Goal: Information Seeking & Learning: Find specific fact

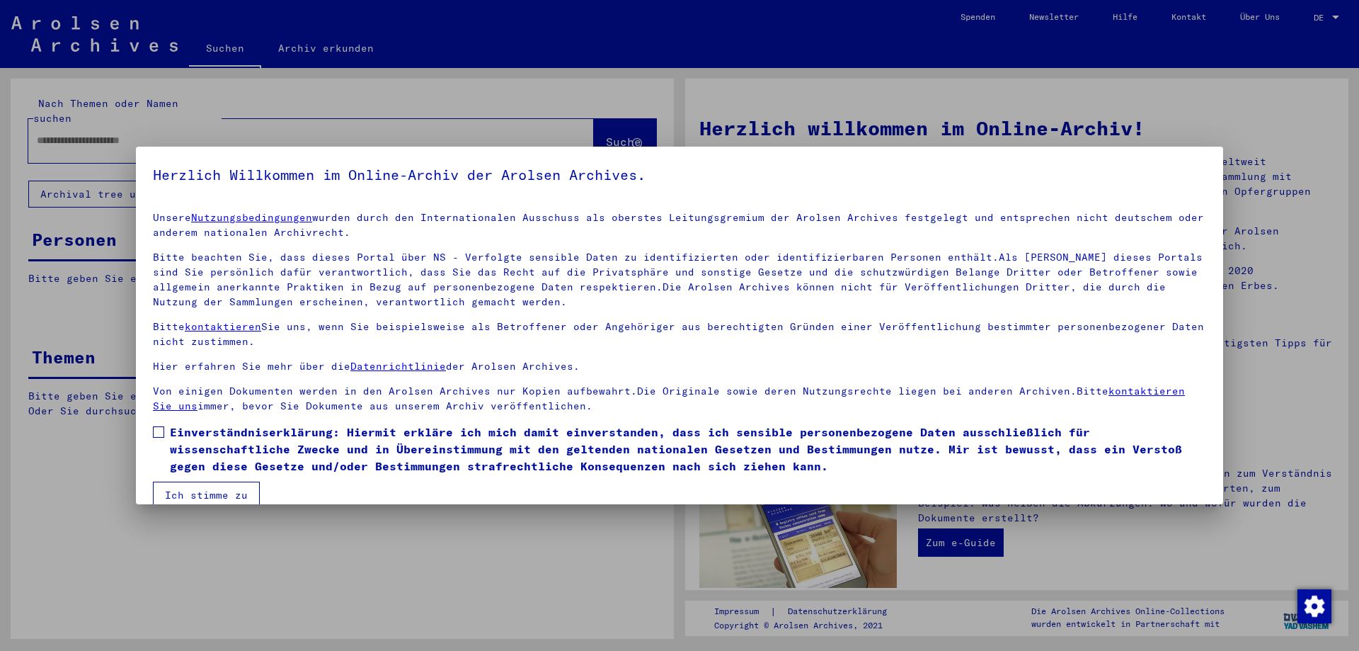
type input "**********"
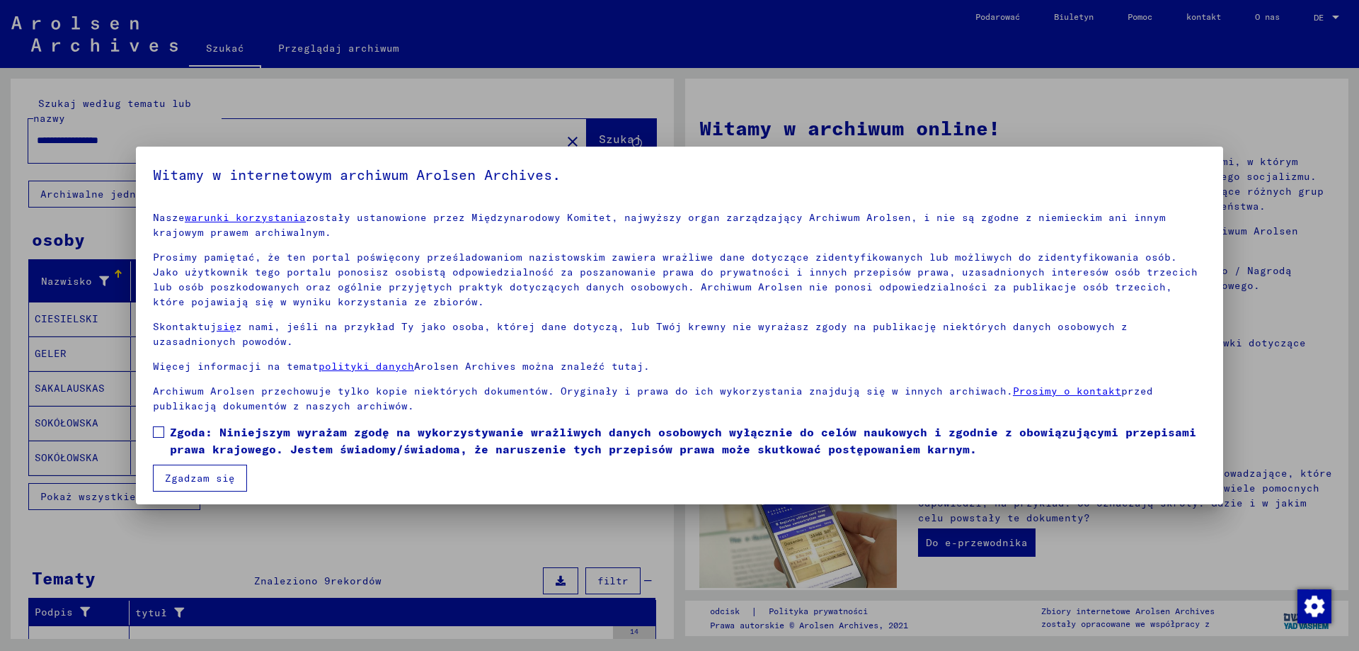
click at [162, 428] on span at bounding box center [158, 431] width 11 height 11
click at [185, 478] on font "Zgadzam się" at bounding box center [200, 478] width 70 height 13
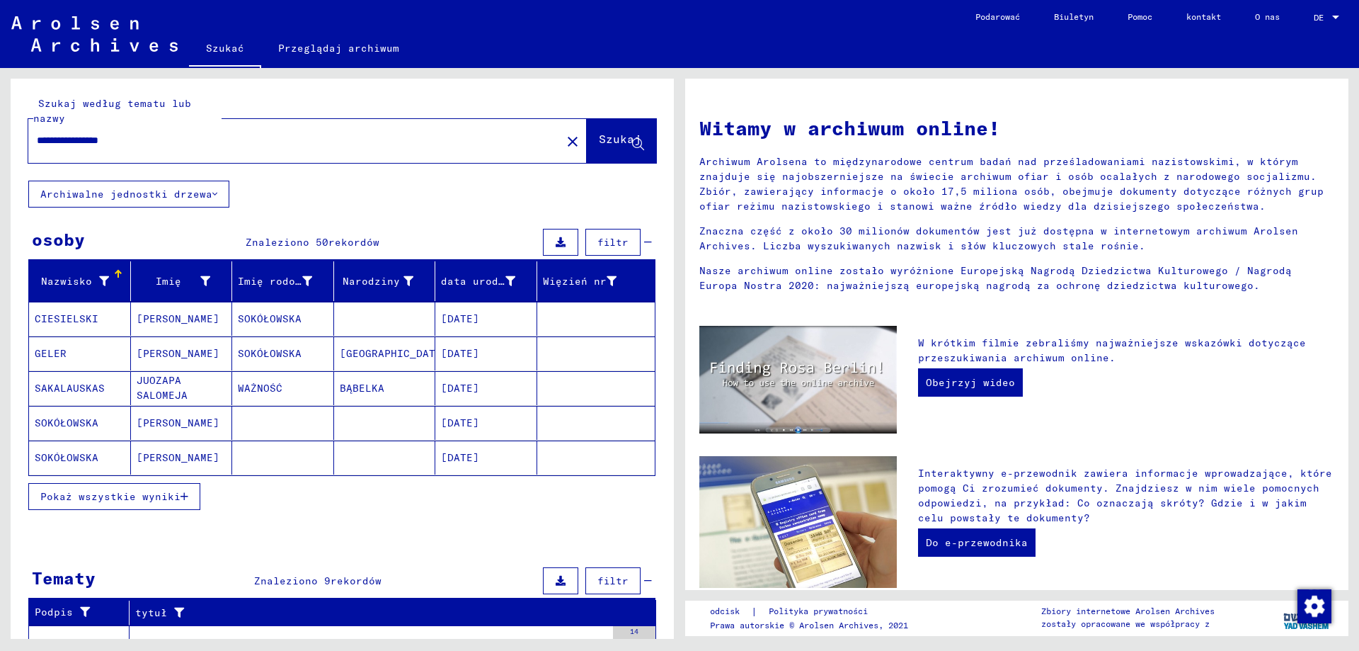
click at [81, 496] on font "Pokaż wszystkie wyniki" at bounding box center [110, 496] width 140 height 13
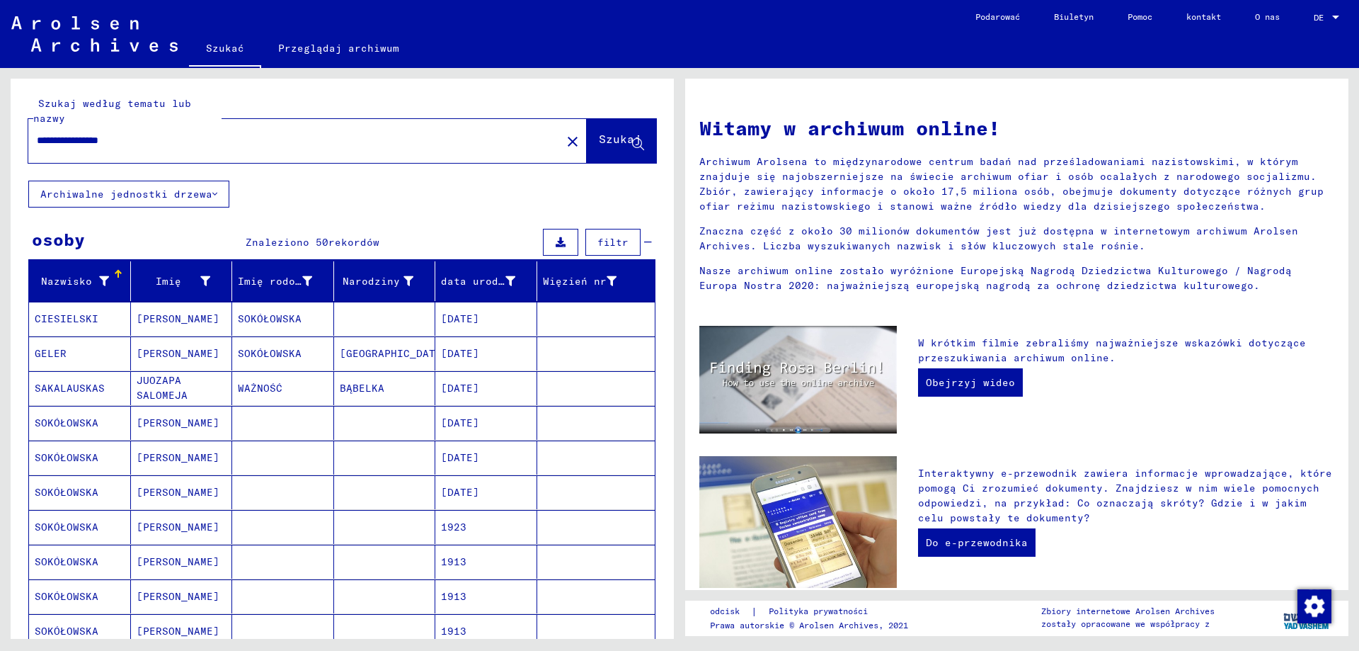
click at [133, 351] on mat-cell "Józefa" at bounding box center [182, 353] width 102 height 34
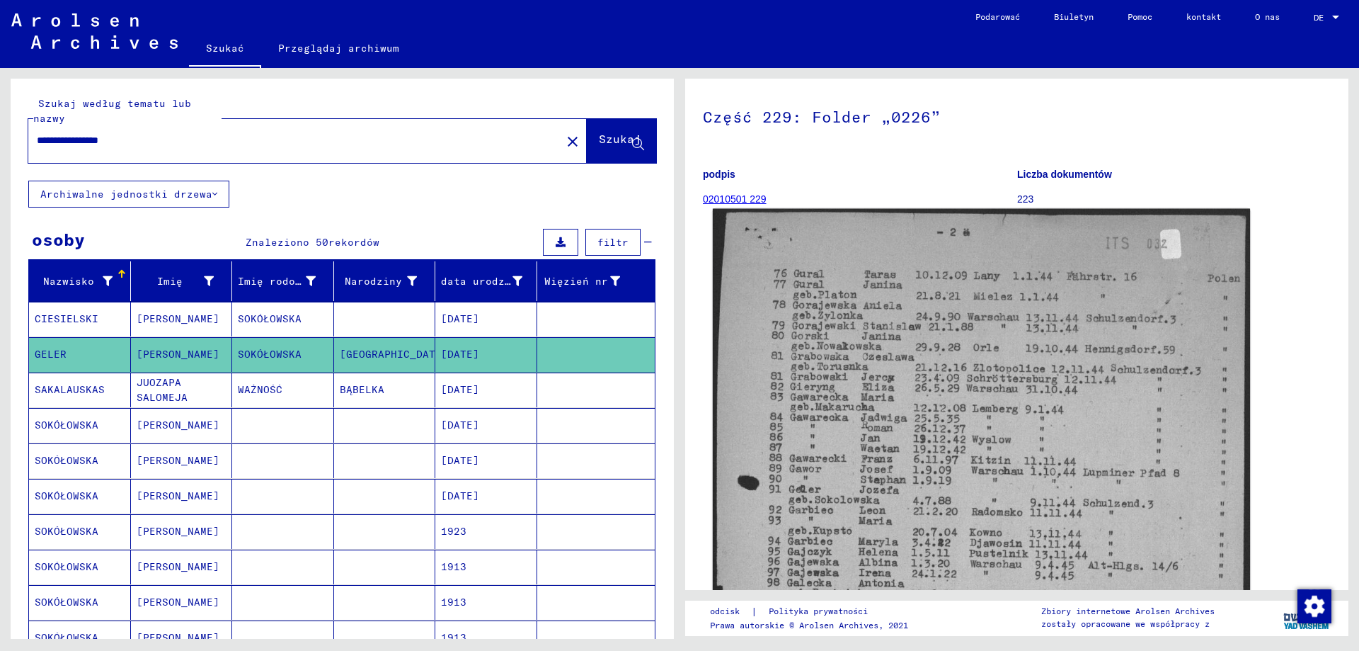
scroll to position [71, 0]
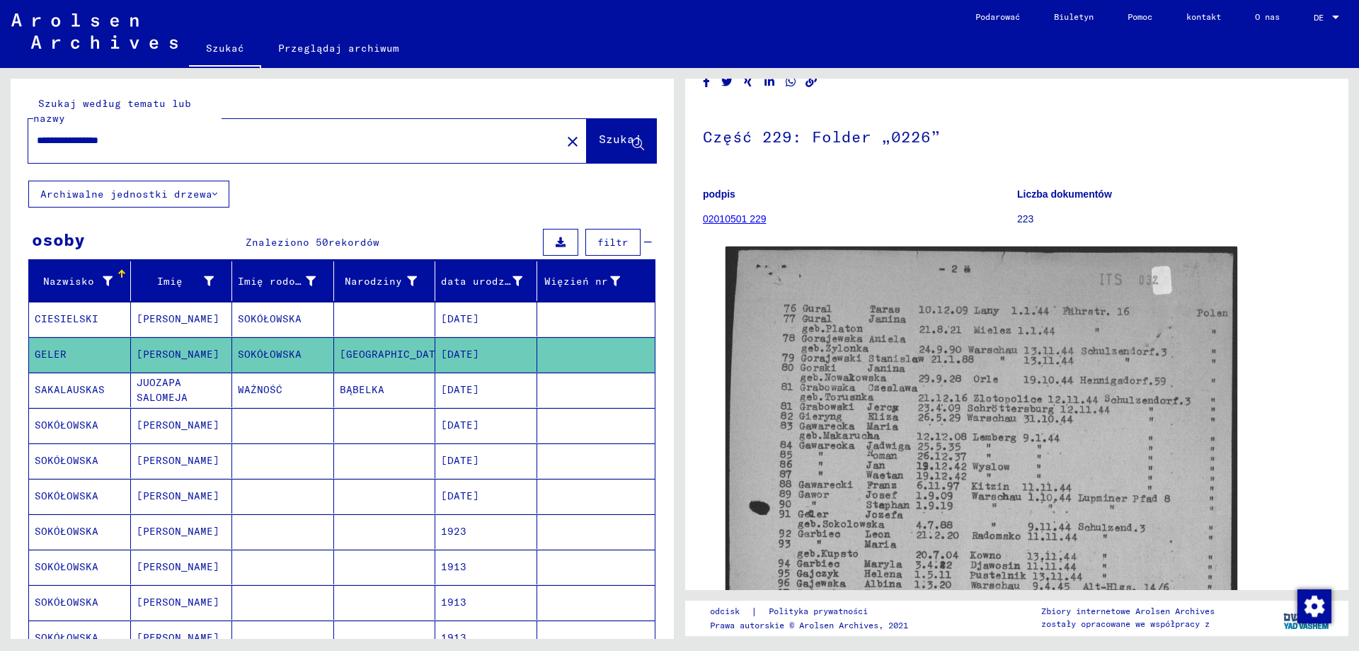
click at [67, 426] on font "SOKÓŁOWSKA" at bounding box center [67, 424] width 64 height 13
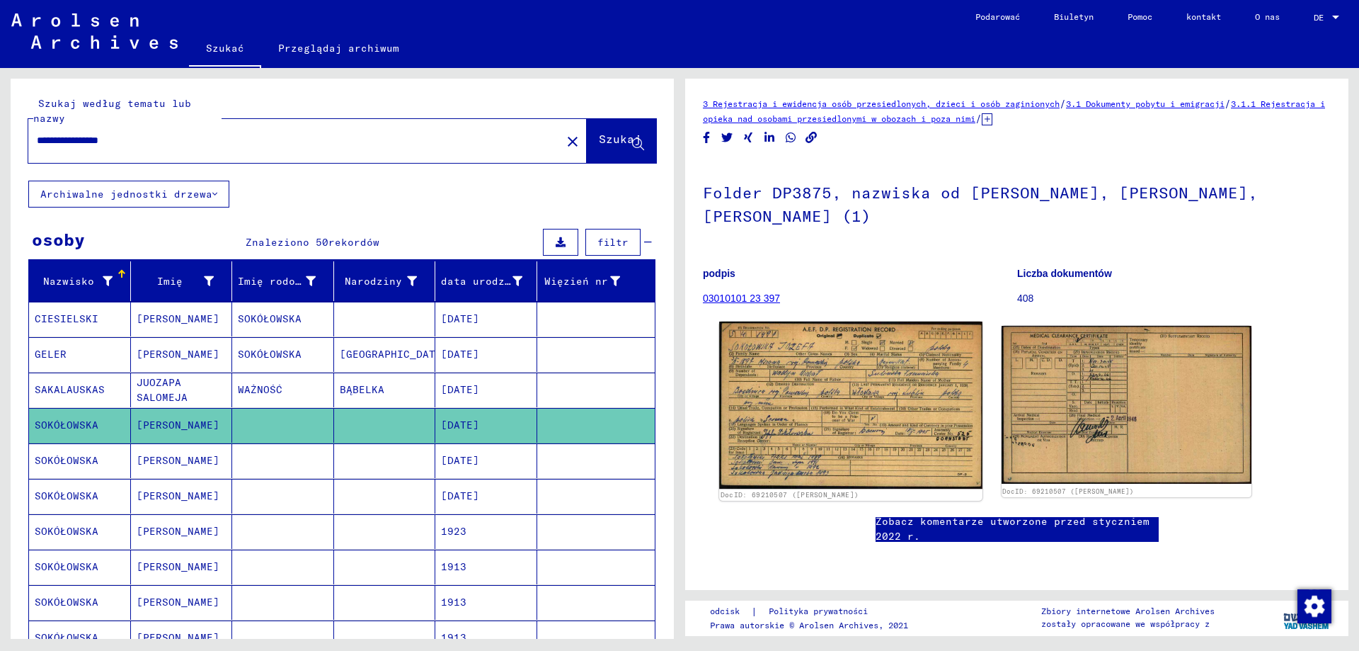
click at [843, 411] on img at bounding box center [850, 404] width 263 height 167
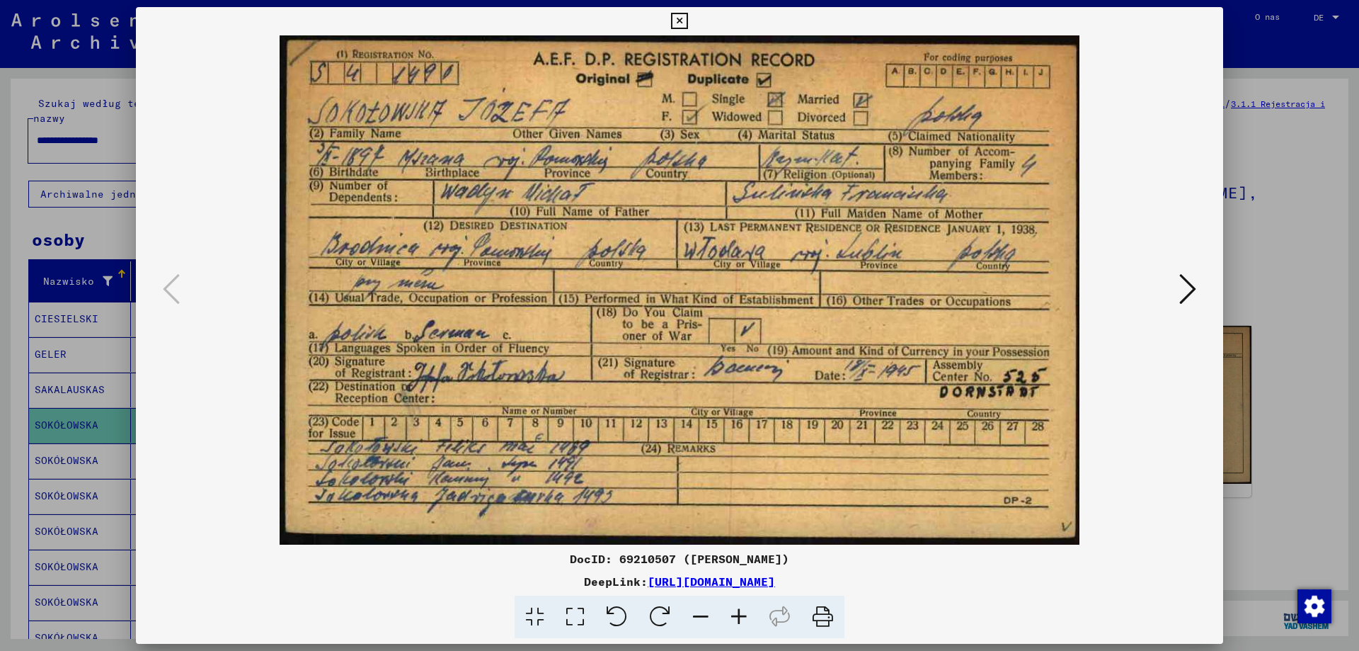
click at [737, 615] on icon at bounding box center [739, 616] width 38 height 43
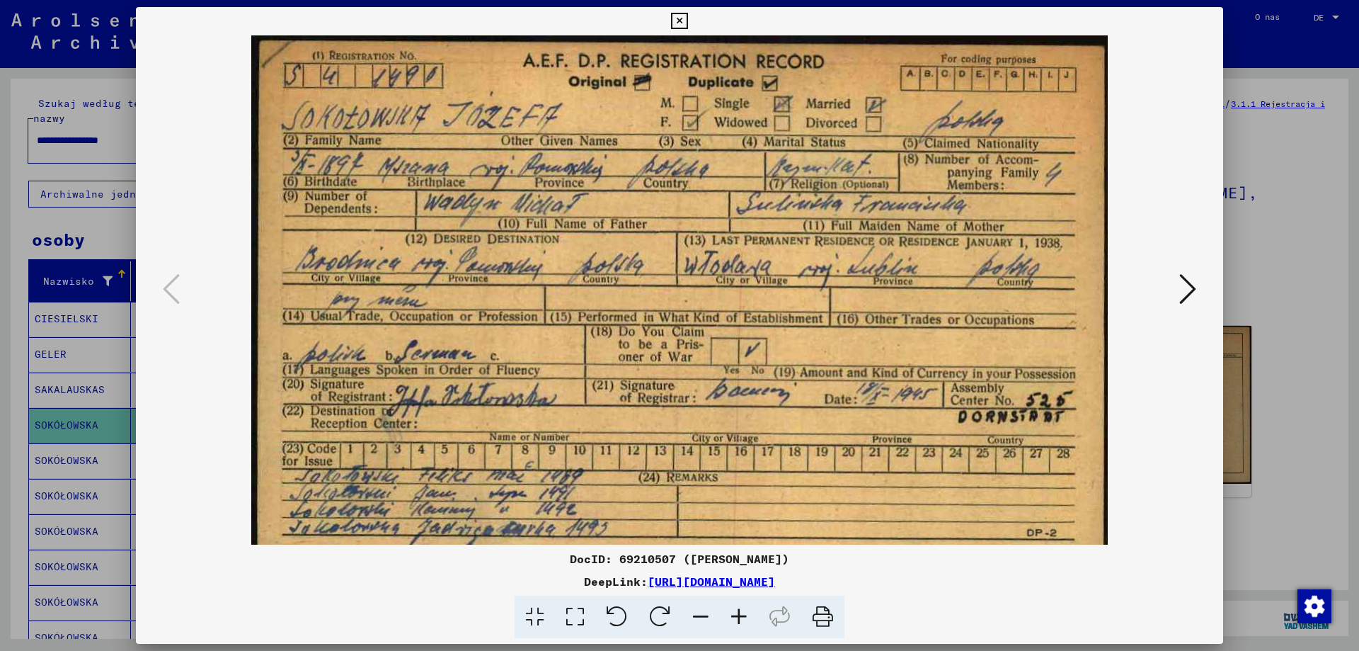
click at [1189, 290] on icon at bounding box center [1188, 289] width 17 height 34
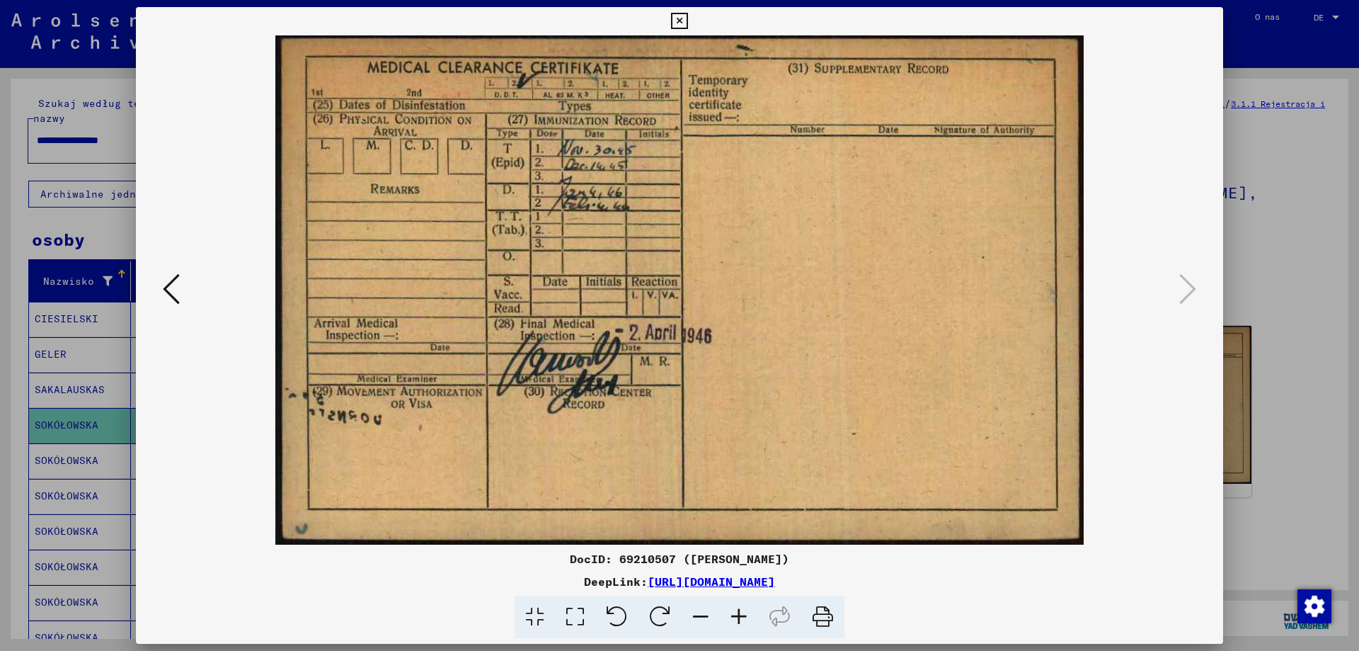
click at [683, 19] on icon at bounding box center [679, 21] width 16 height 17
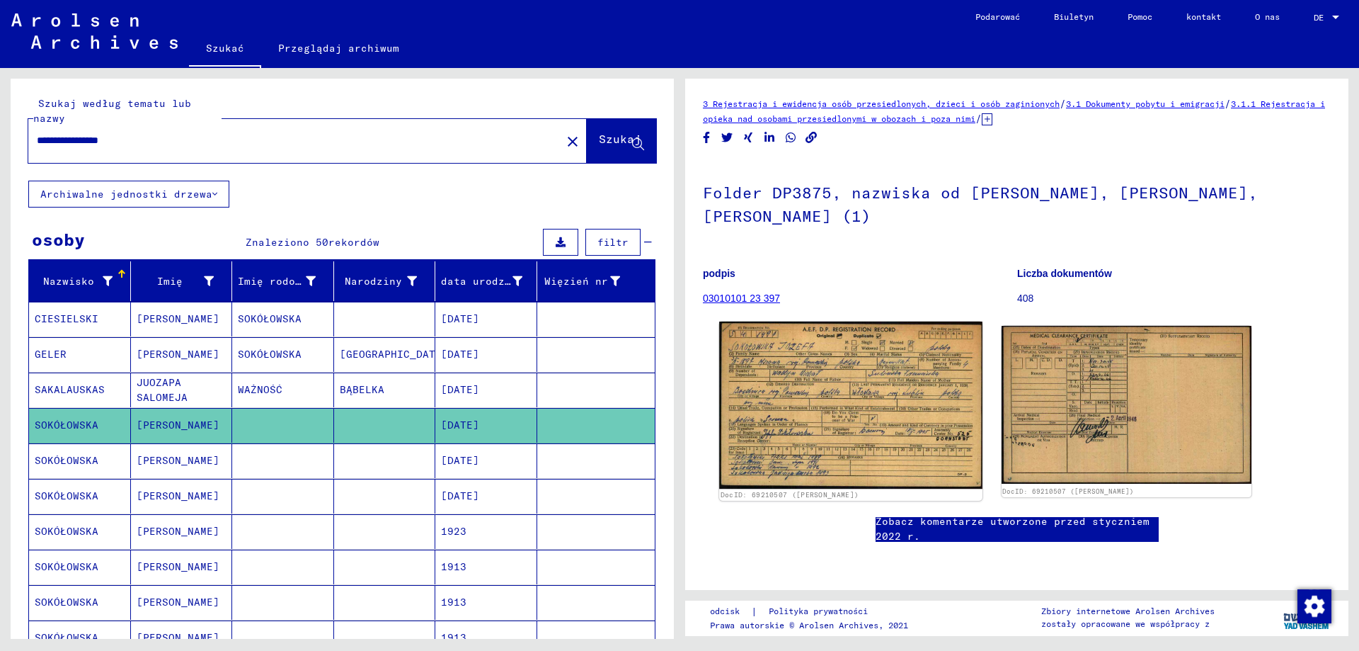
scroll to position [142, 0]
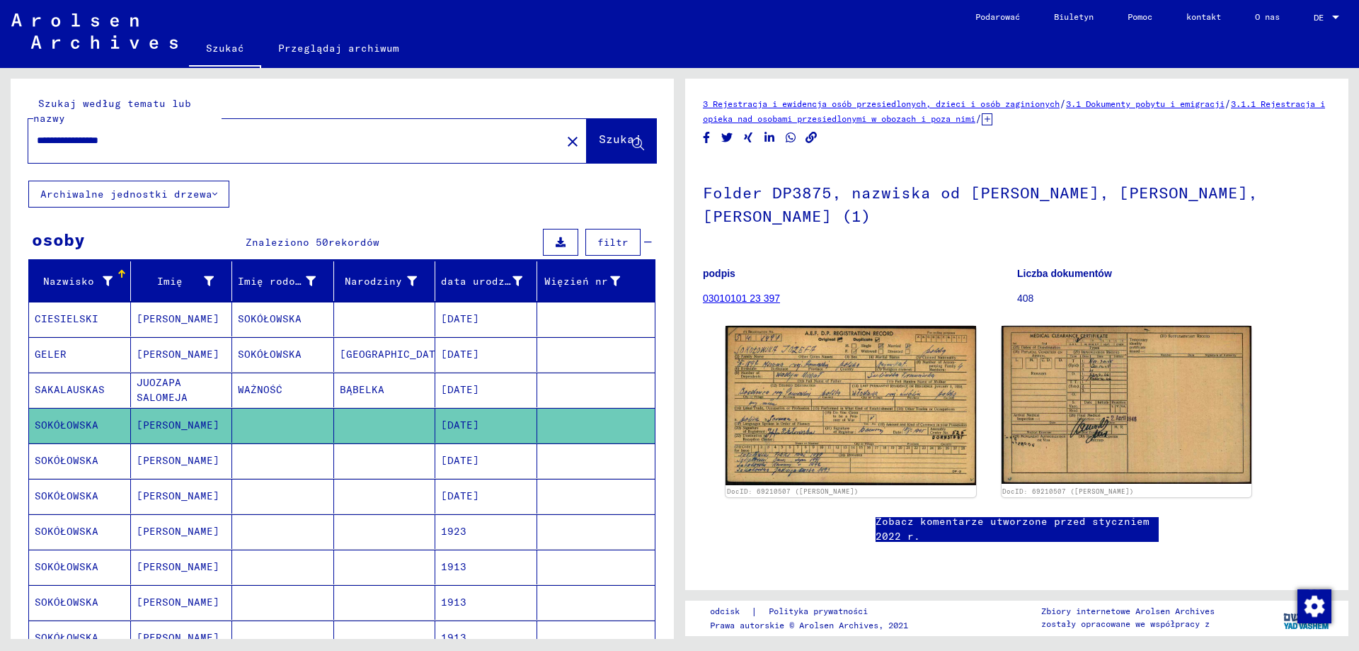
click at [87, 462] on font "SOKÓŁOWSKA" at bounding box center [67, 460] width 64 height 13
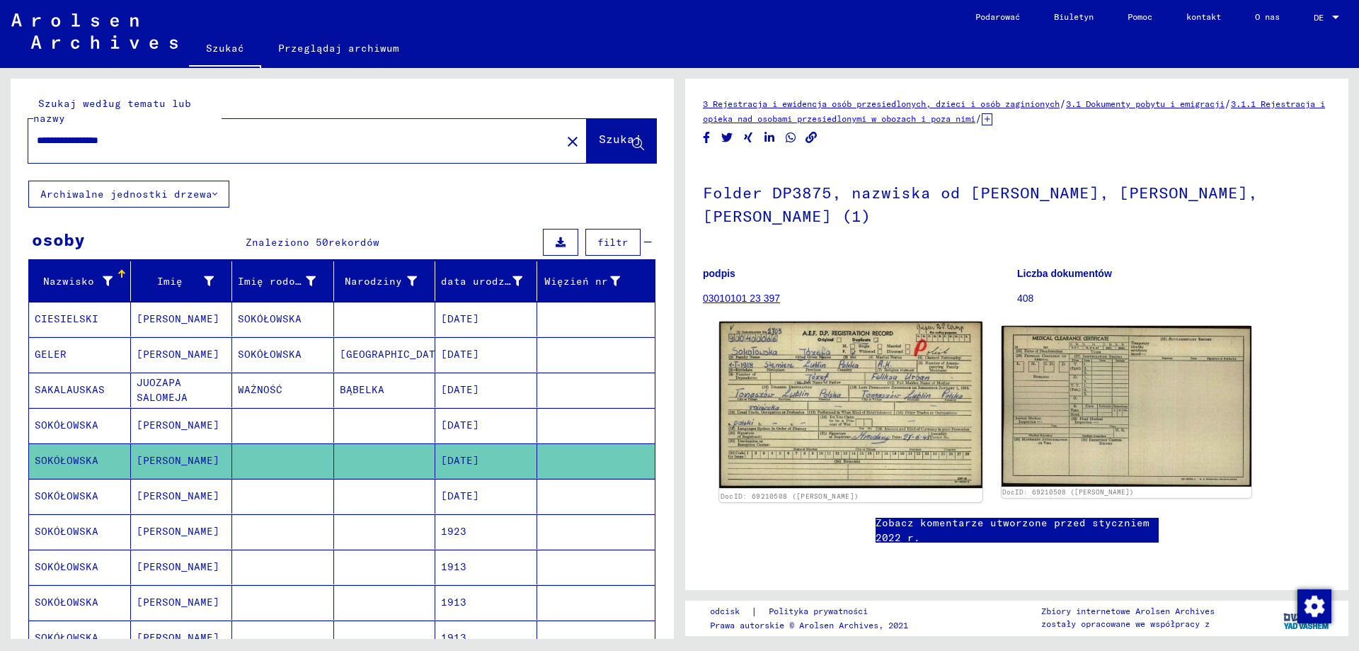
click at [847, 392] on img at bounding box center [850, 404] width 263 height 166
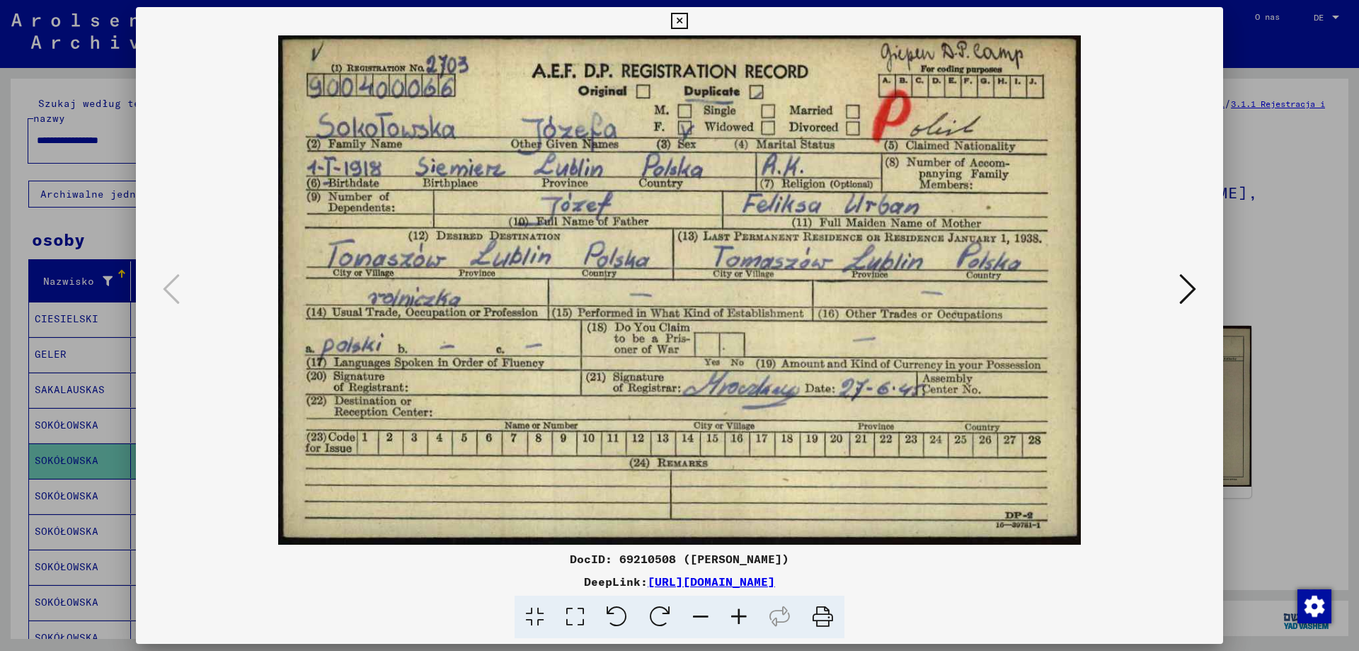
click at [1189, 291] on icon at bounding box center [1188, 289] width 17 height 34
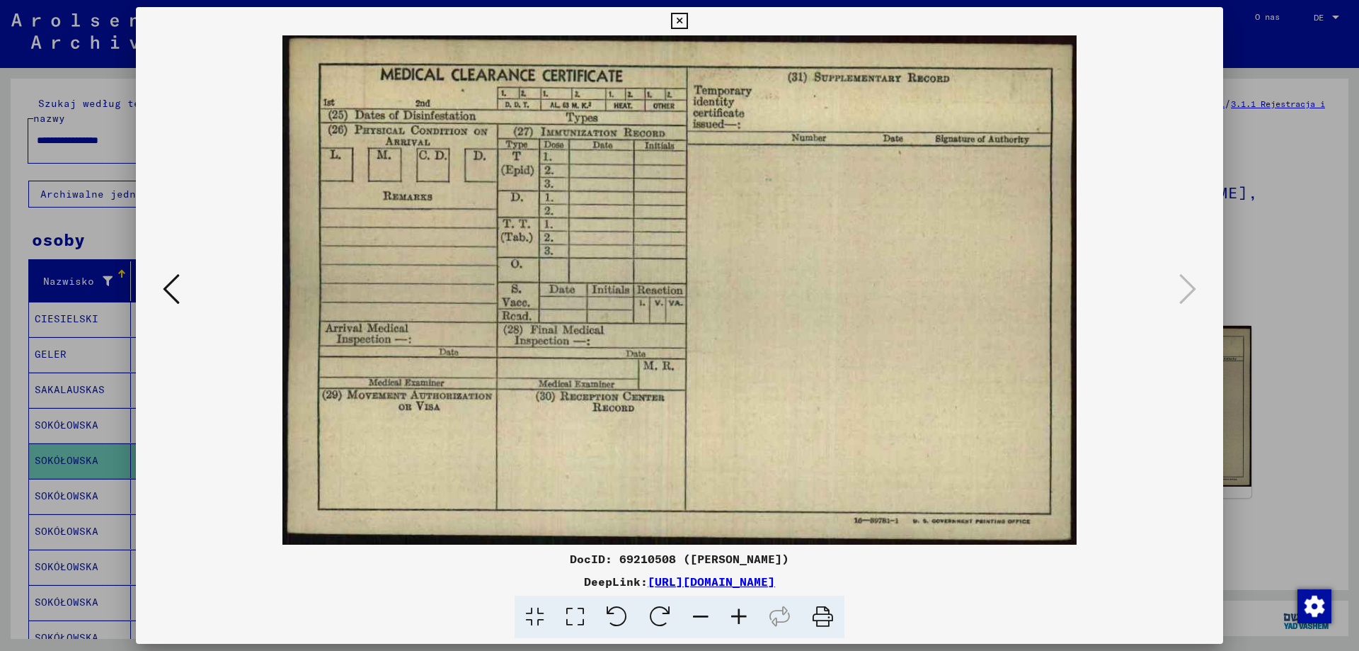
click at [680, 20] on icon at bounding box center [679, 21] width 16 height 17
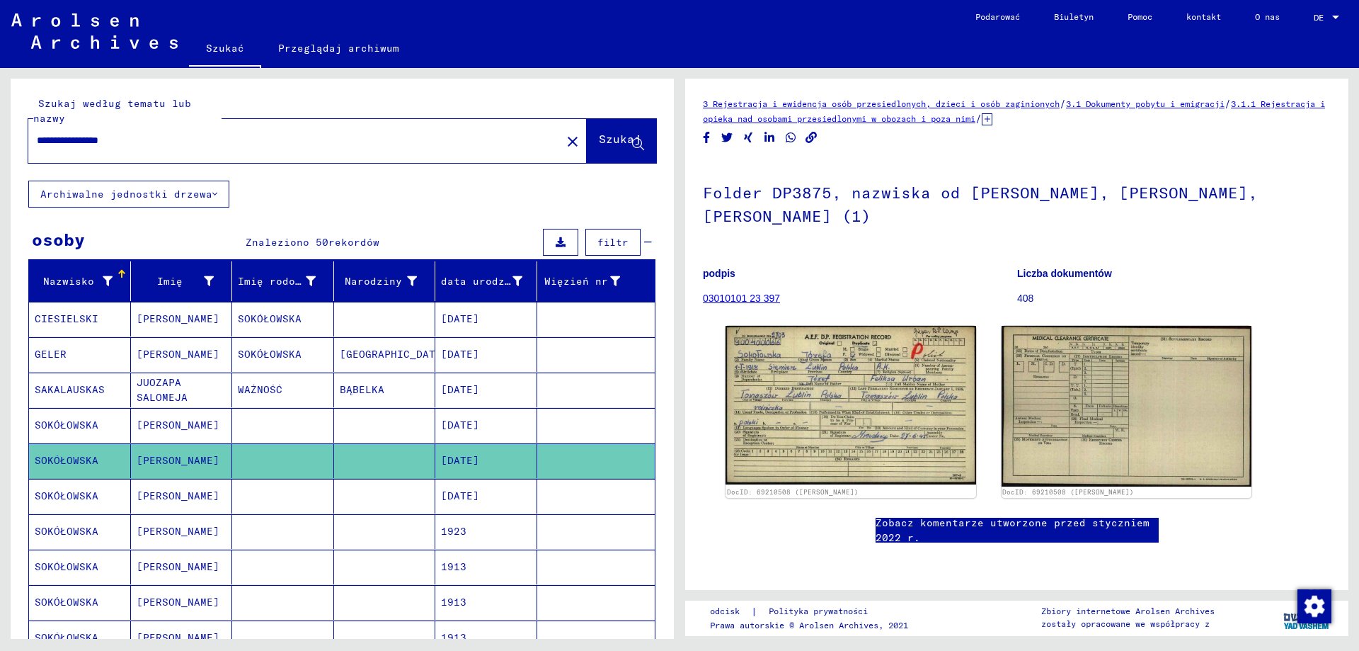
click at [144, 495] on font "Józefa" at bounding box center [178, 495] width 83 height 13
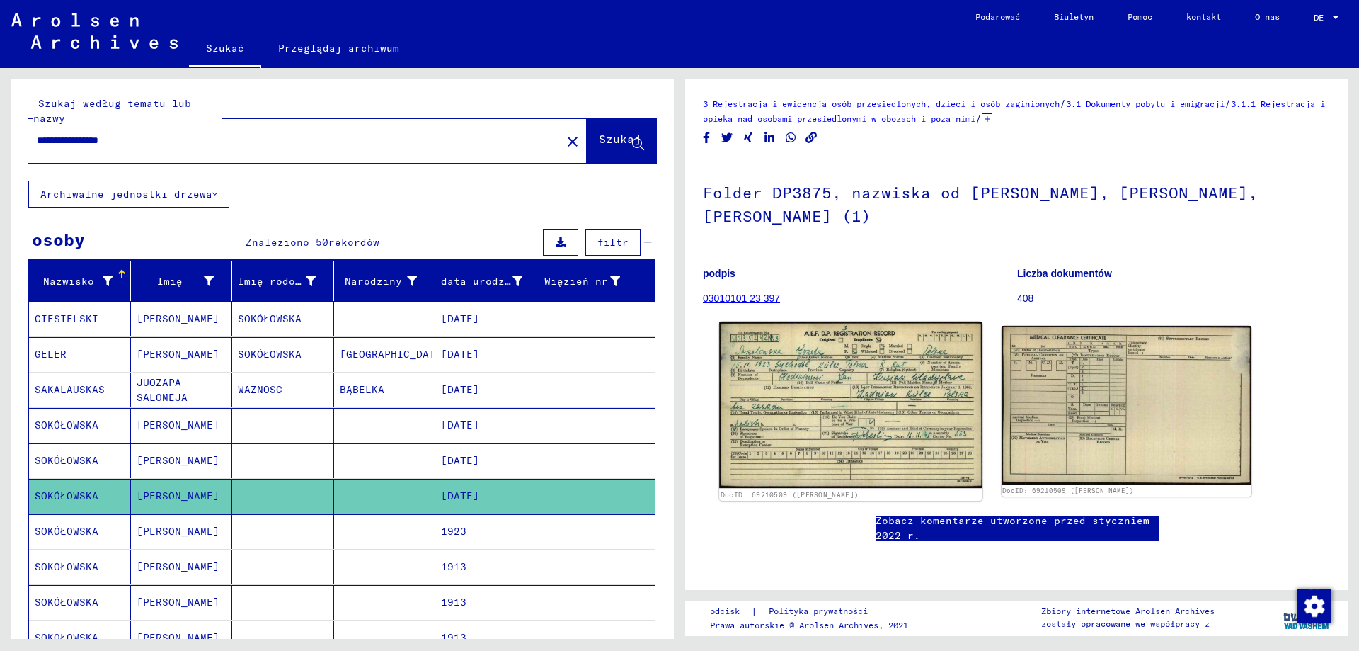
click at [830, 404] on img at bounding box center [850, 404] width 263 height 166
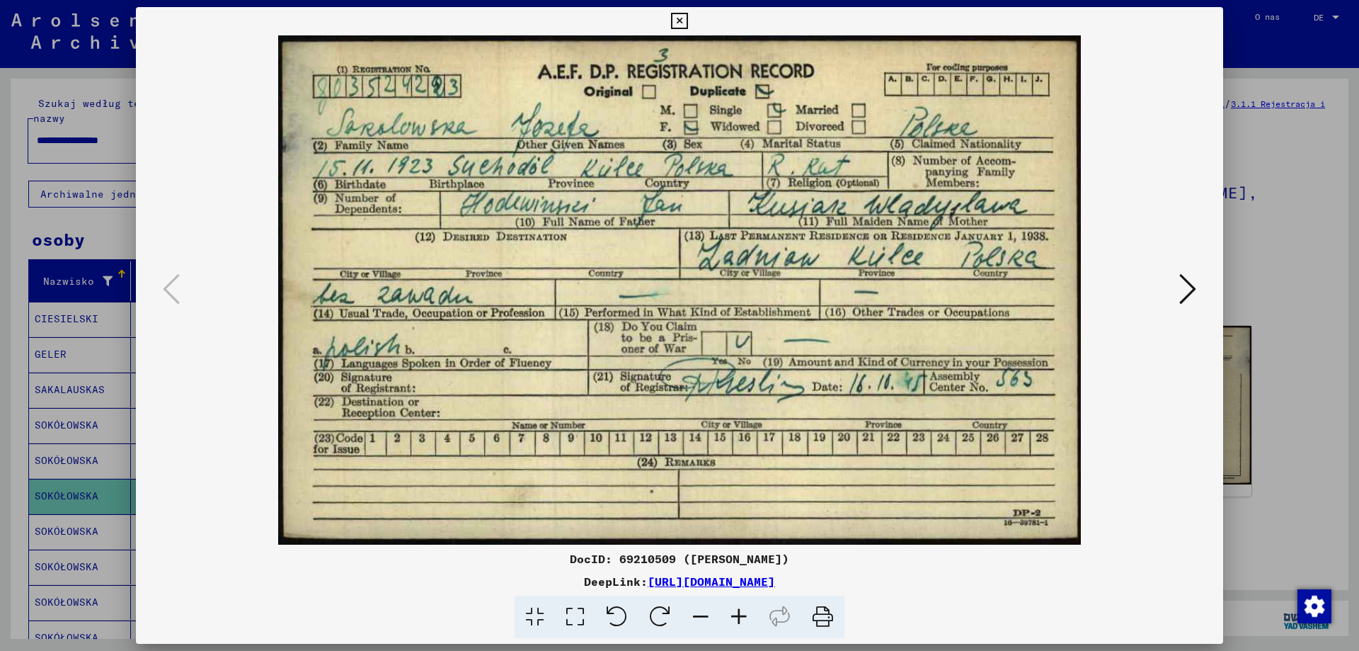
click at [1191, 291] on icon at bounding box center [1188, 289] width 17 height 34
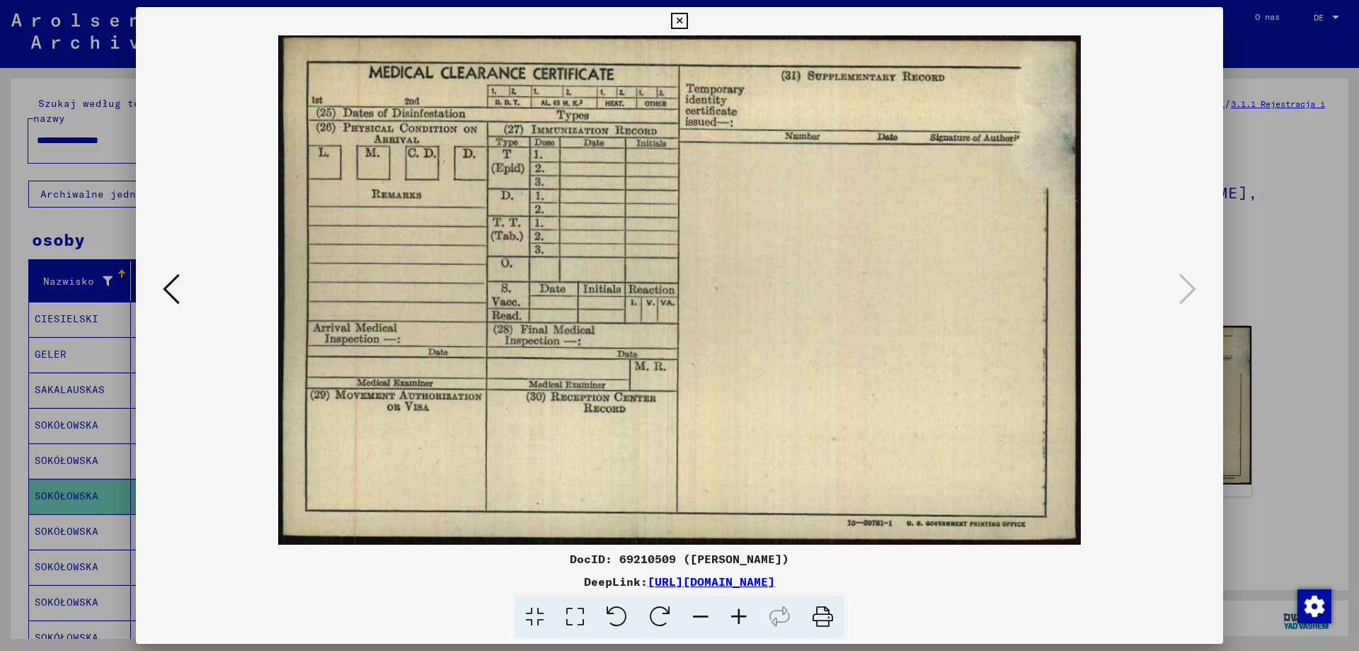
click at [680, 19] on icon at bounding box center [679, 21] width 16 height 17
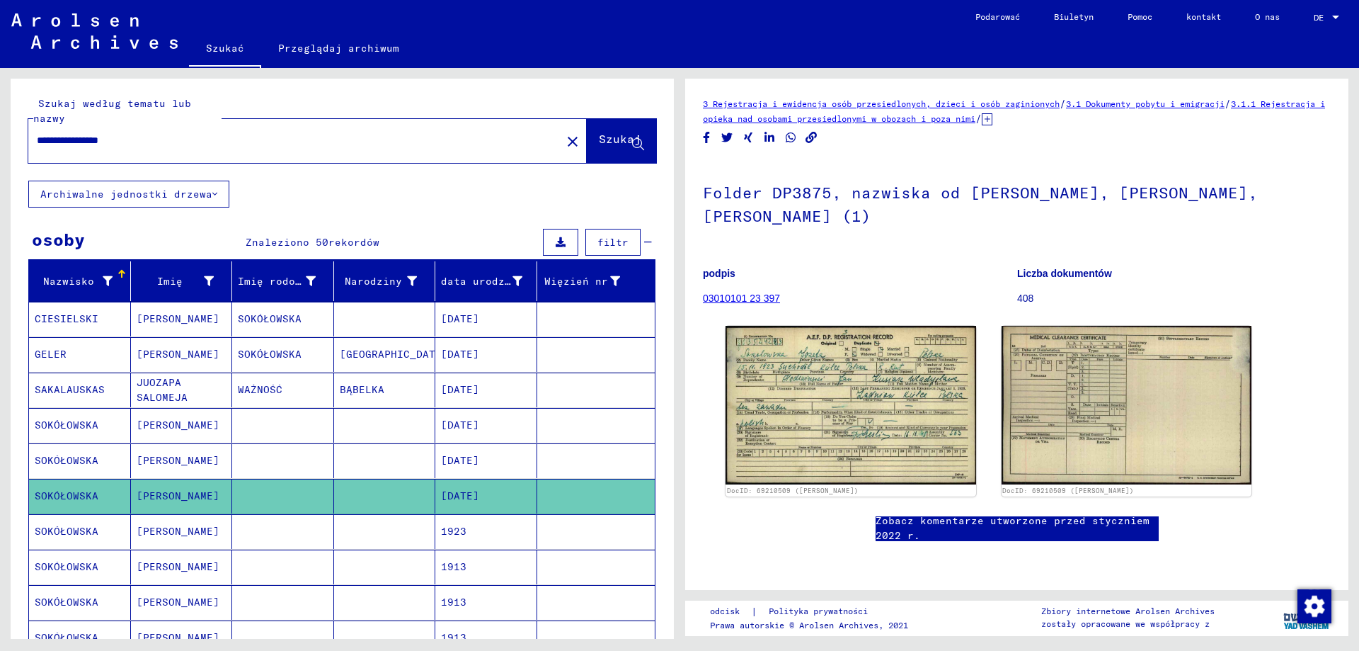
scroll to position [71, 0]
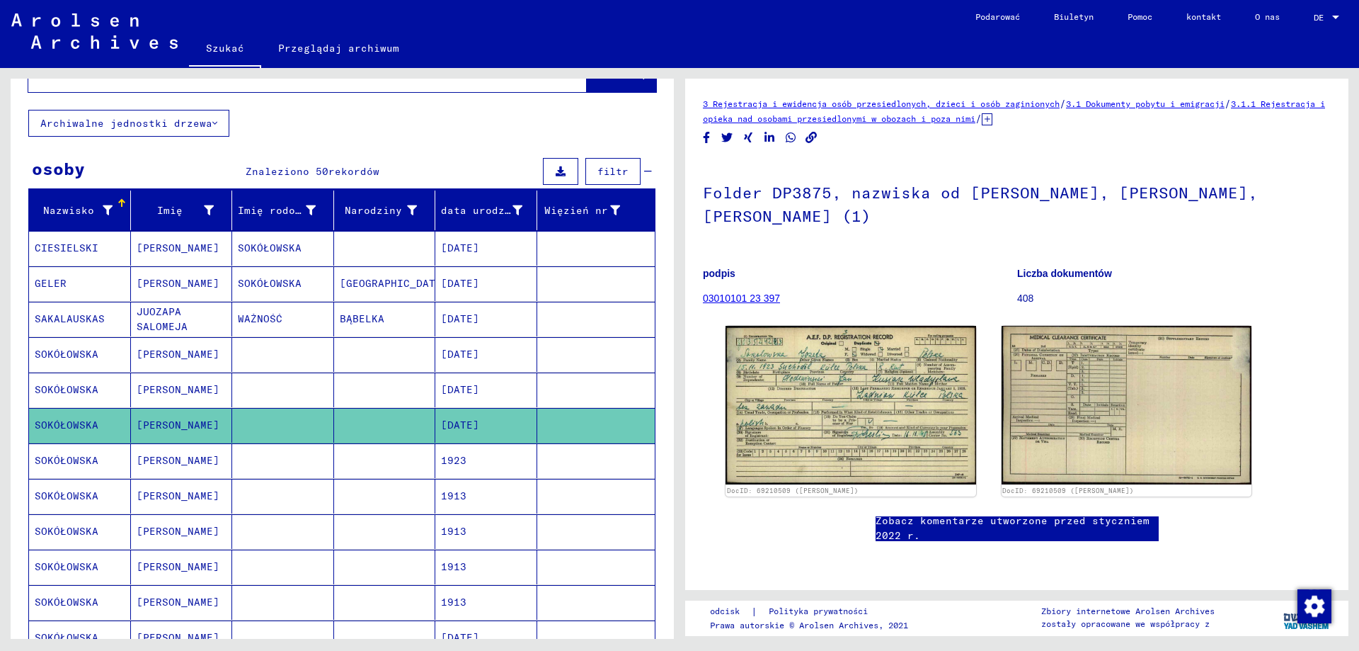
click at [77, 458] on font "SOKÓŁOWSKA" at bounding box center [67, 460] width 64 height 13
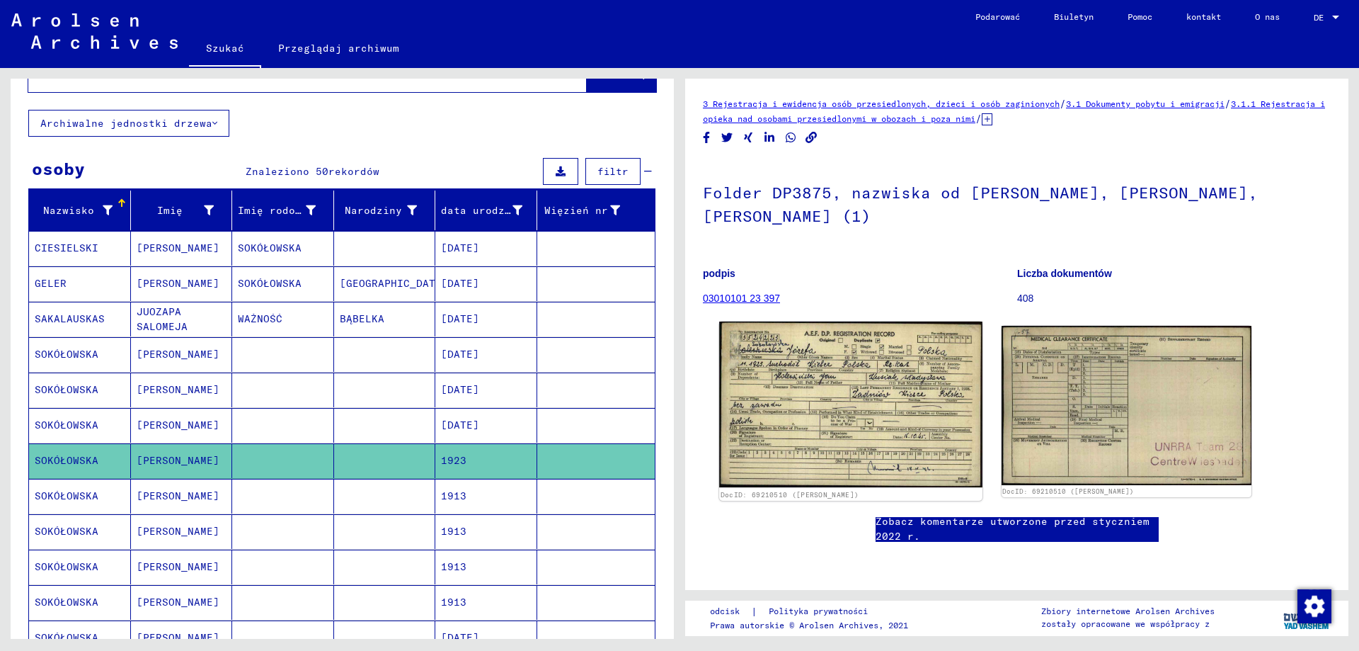
click at [826, 402] on img at bounding box center [850, 404] width 263 height 166
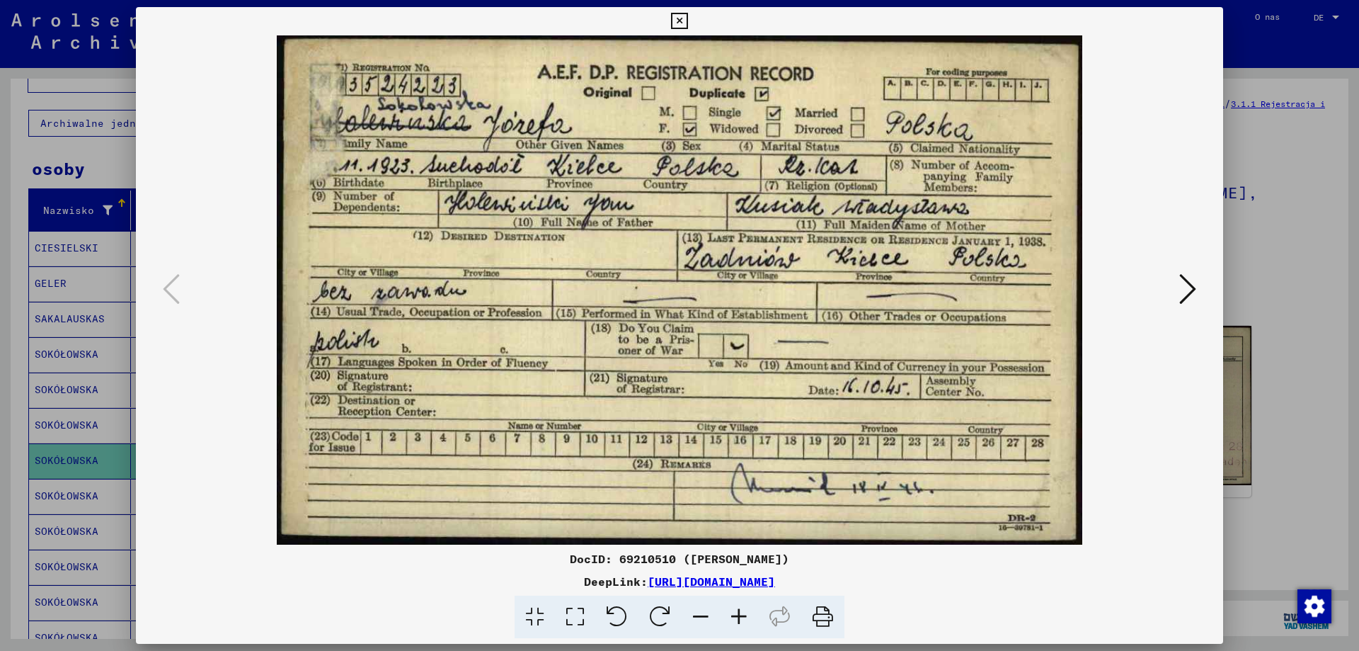
click at [686, 19] on icon at bounding box center [679, 21] width 16 height 17
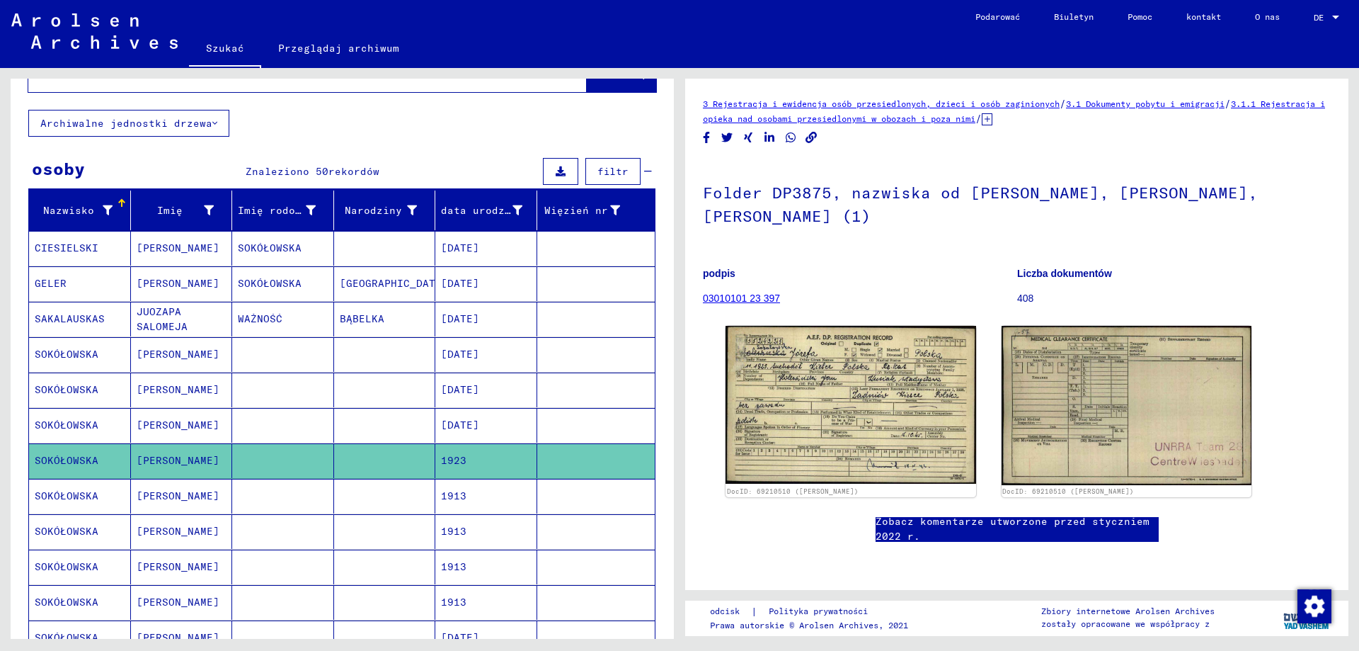
click at [138, 494] on font "Józefa" at bounding box center [178, 495] width 83 height 13
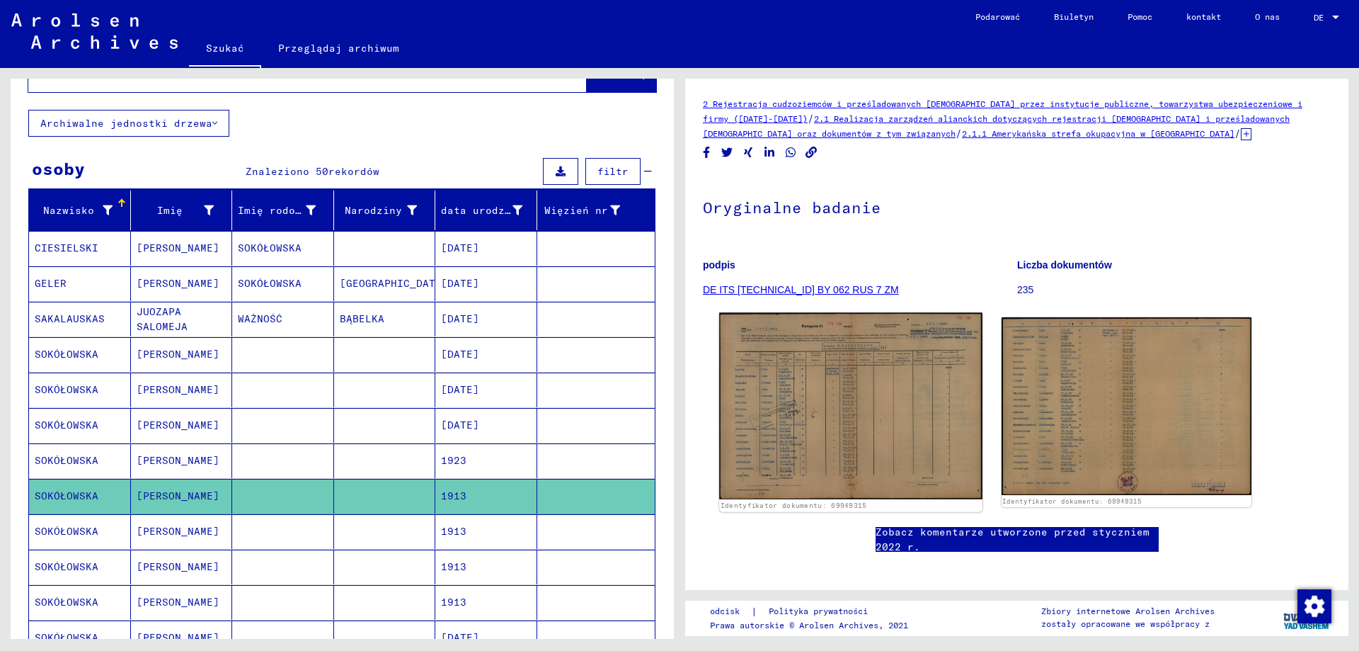
click at [825, 425] on img at bounding box center [850, 406] width 263 height 187
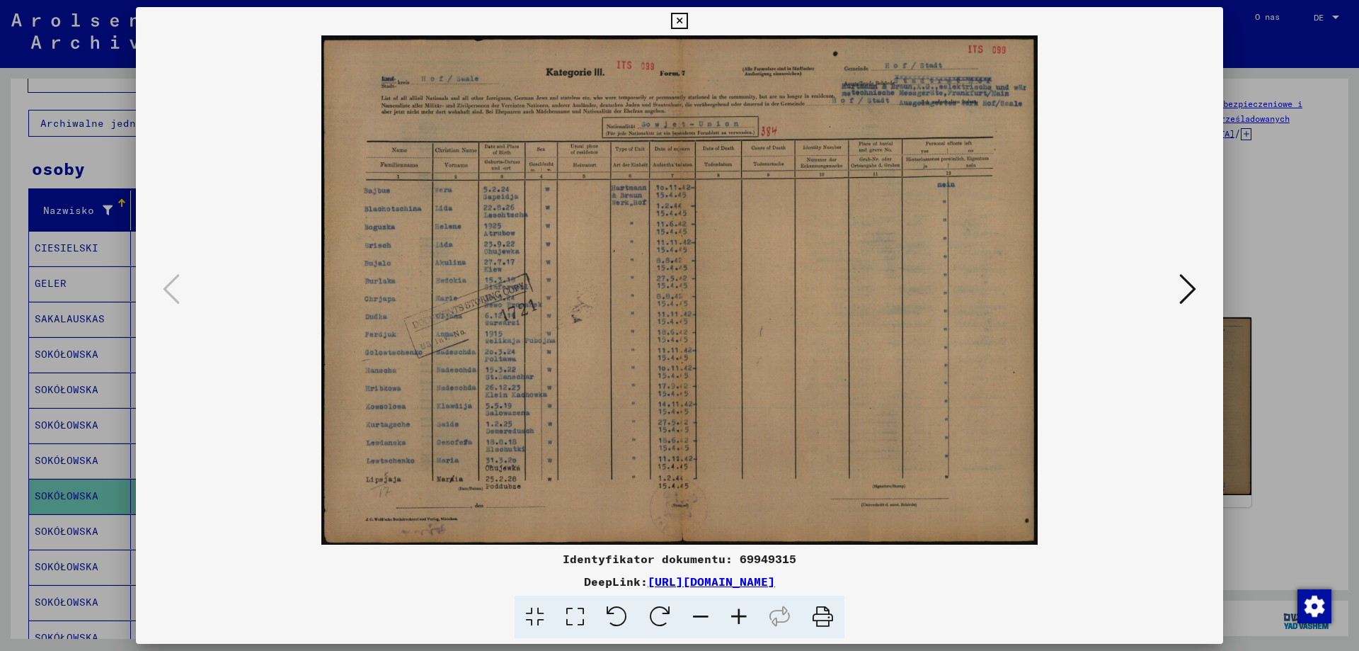
click at [1187, 288] on icon at bounding box center [1188, 289] width 17 height 34
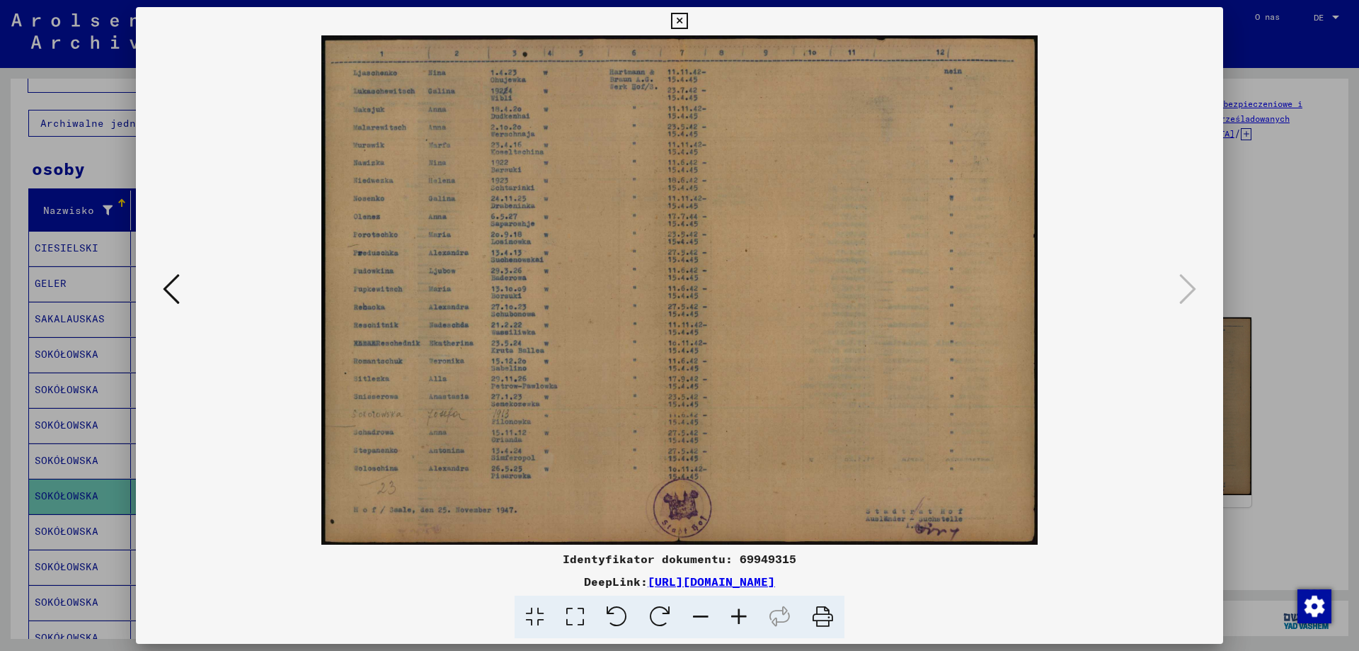
click at [684, 21] on icon at bounding box center [679, 21] width 16 height 17
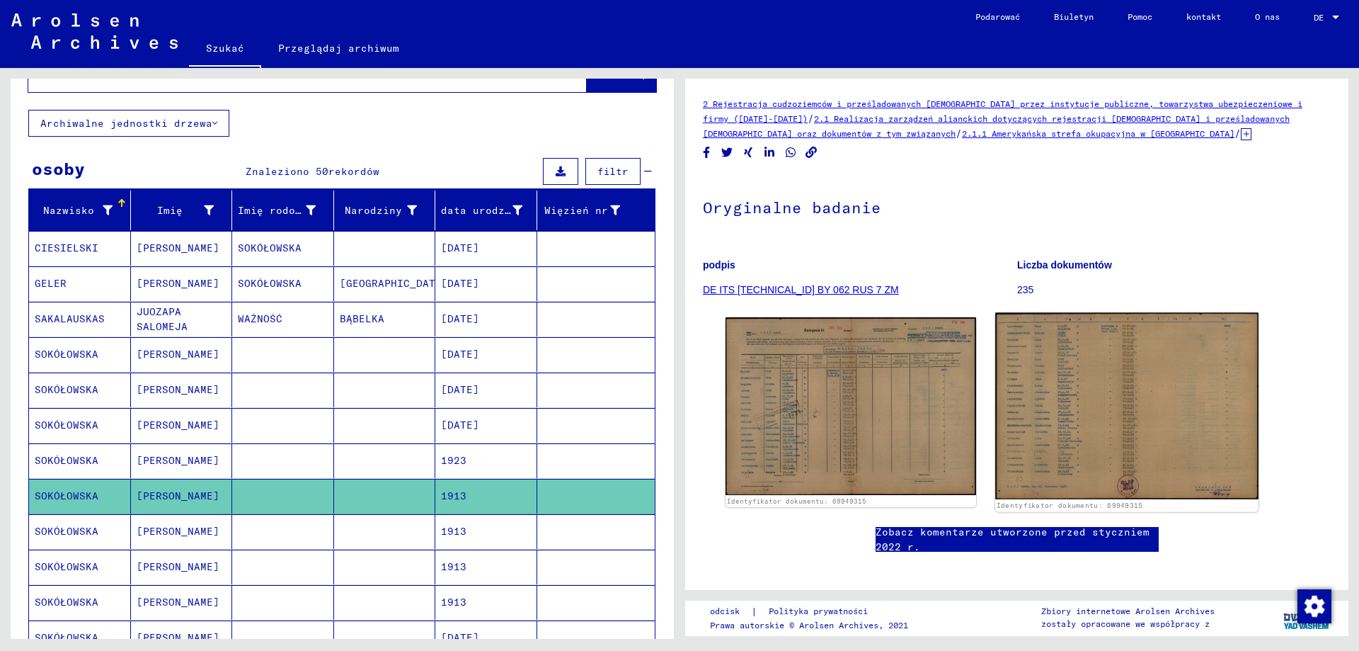
click at [1078, 470] on img at bounding box center [1126, 406] width 263 height 187
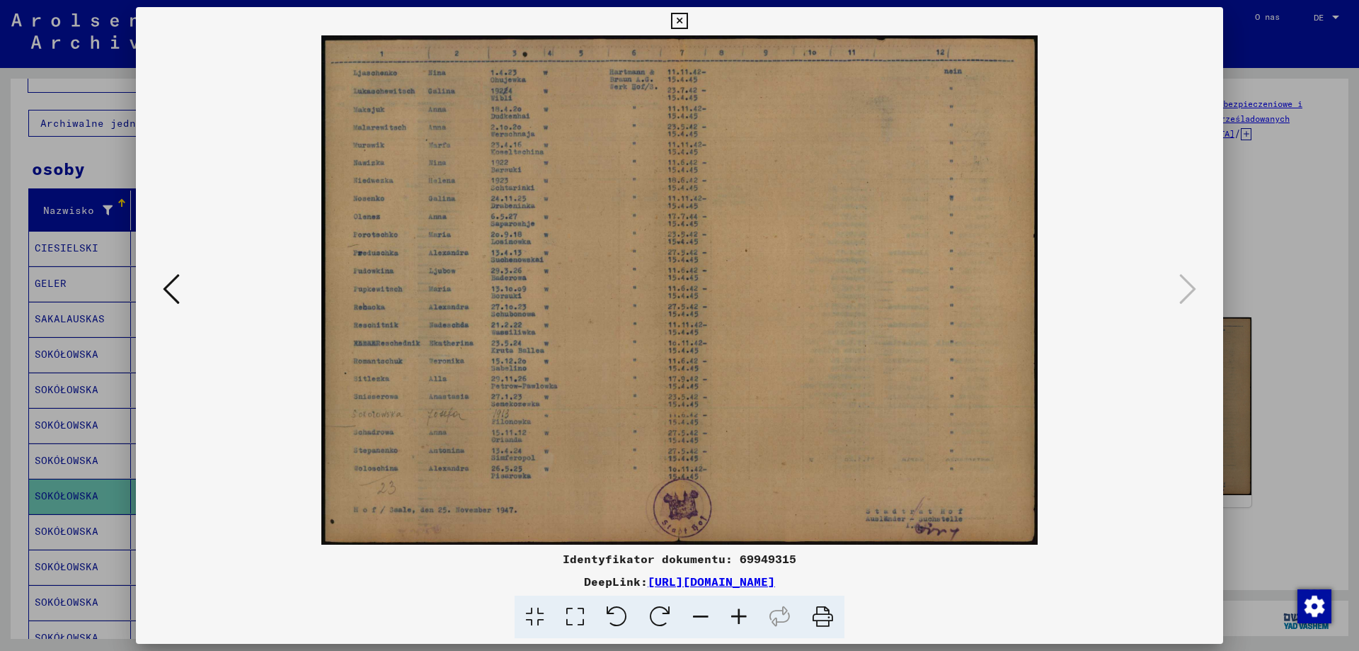
click at [681, 25] on icon at bounding box center [679, 21] width 16 height 17
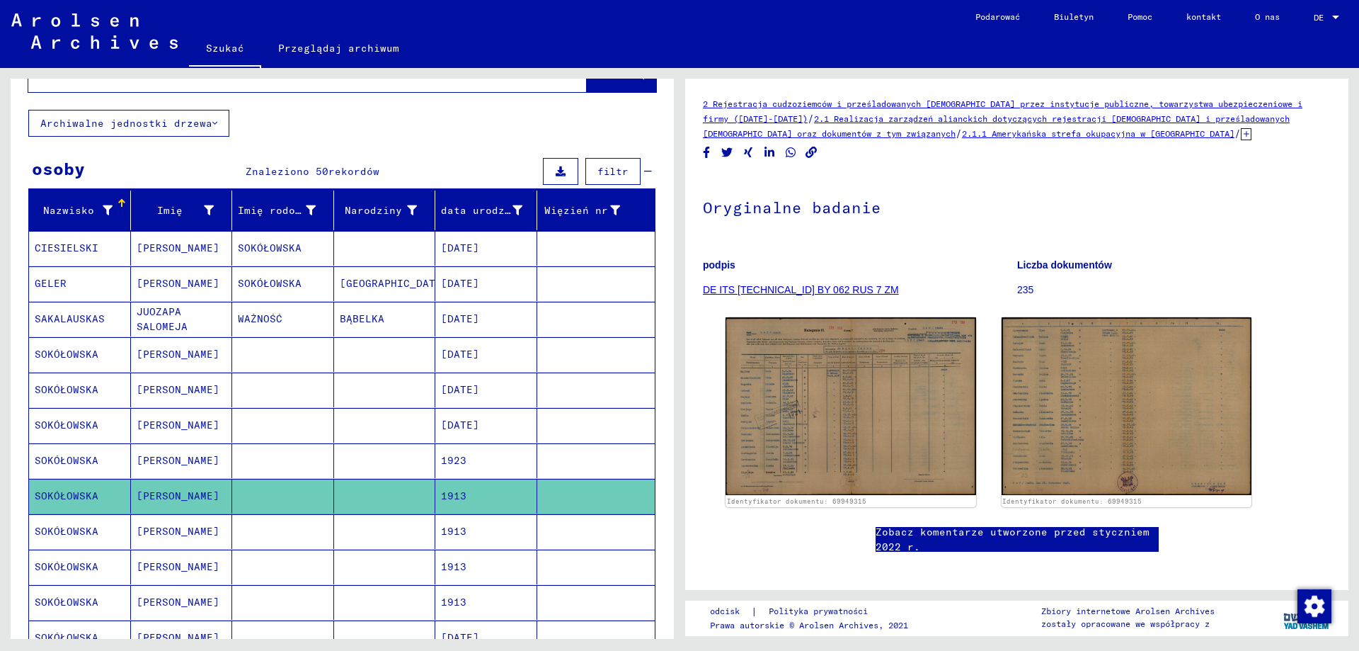
click at [76, 533] on font "SOKÓŁOWSKA" at bounding box center [67, 531] width 64 height 13
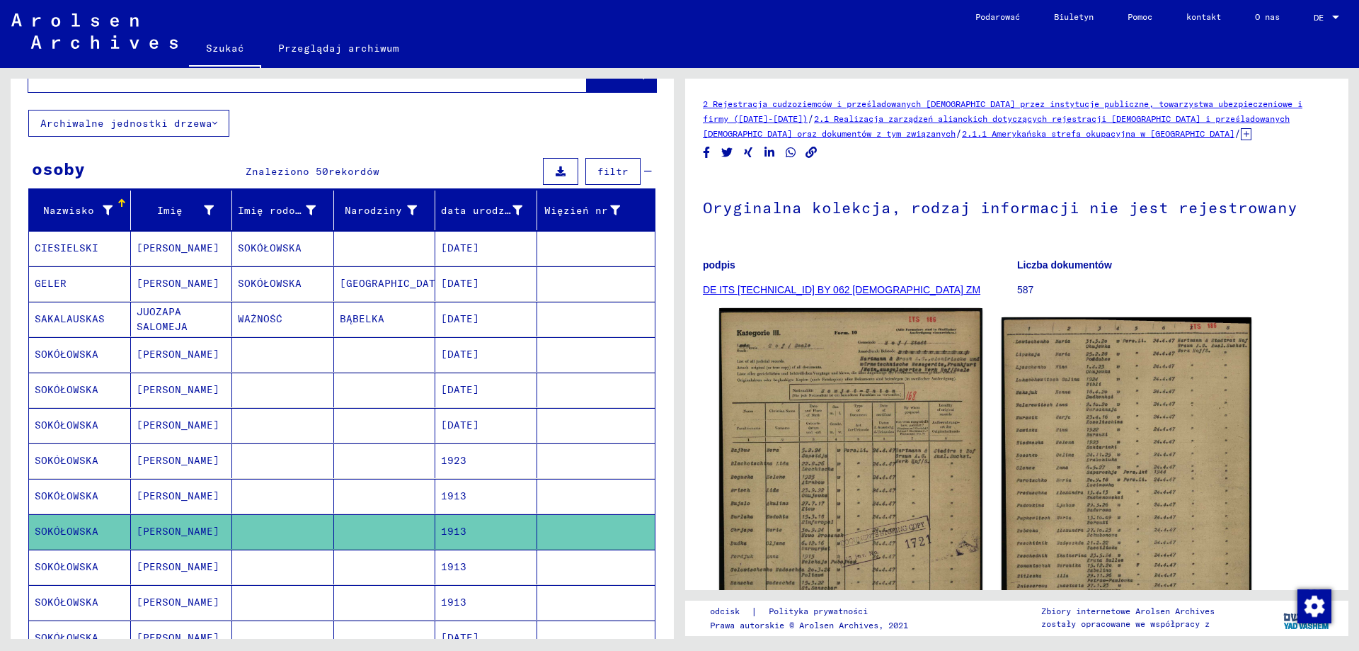
click at [796, 491] on img at bounding box center [850, 494] width 263 height 373
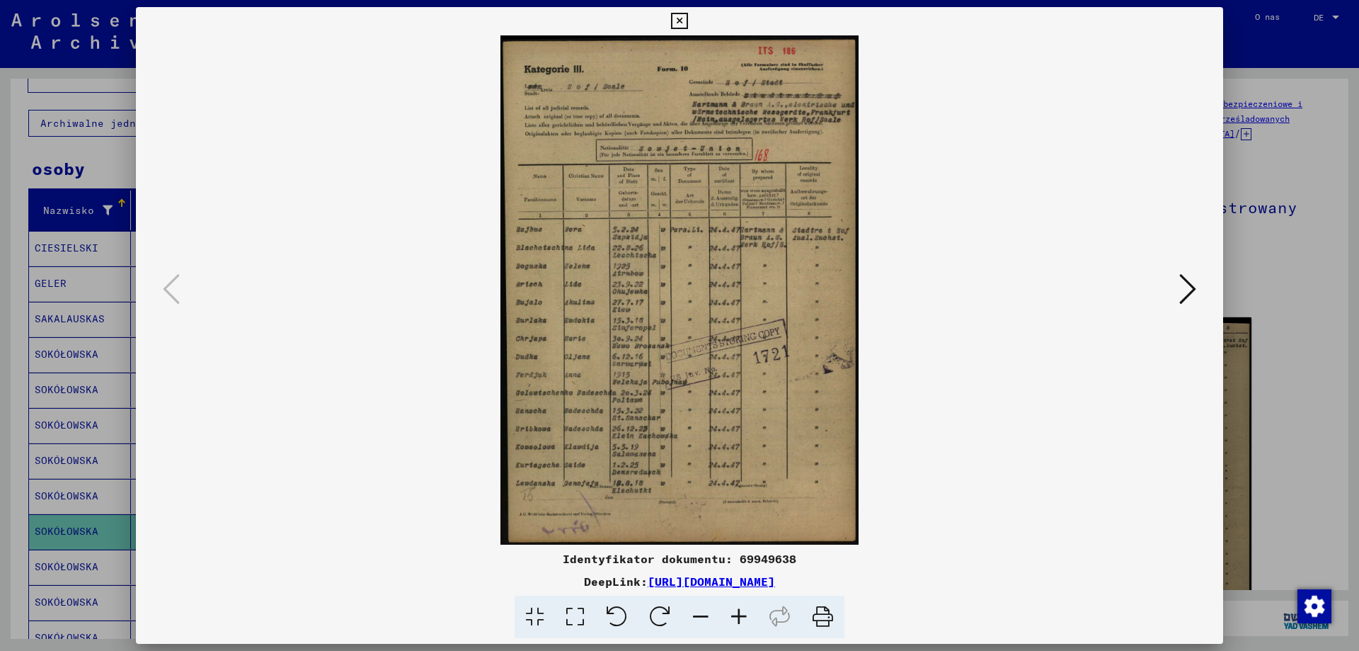
click at [1200, 285] on button at bounding box center [1187, 290] width 25 height 40
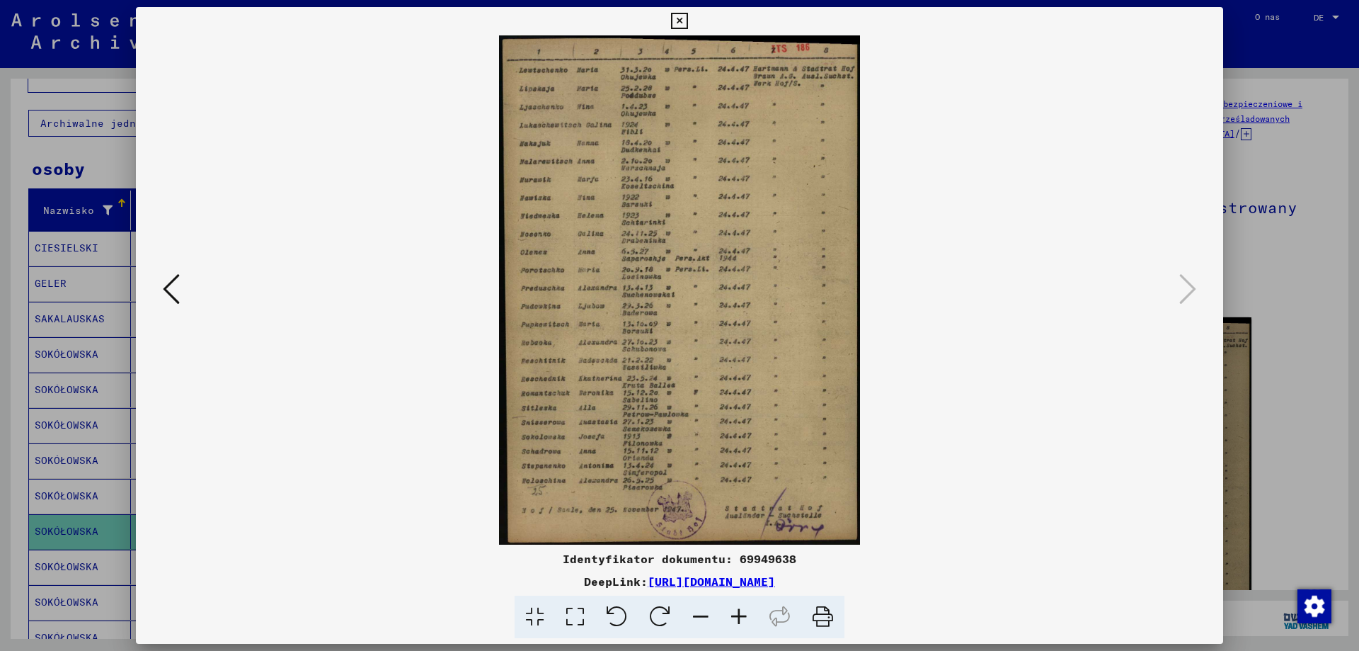
click at [675, 21] on icon at bounding box center [679, 21] width 16 height 17
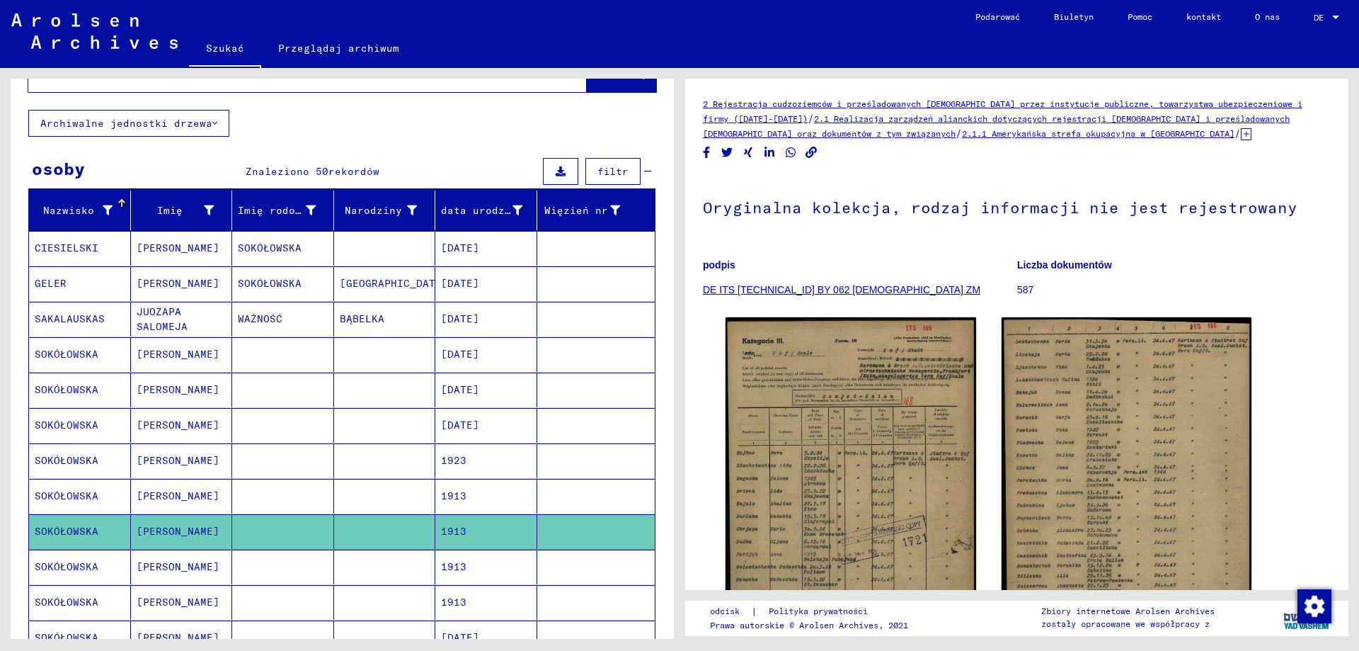
click at [95, 565] on font "SOKÓŁOWSKA" at bounding box center [67, 566] width 64 height 13
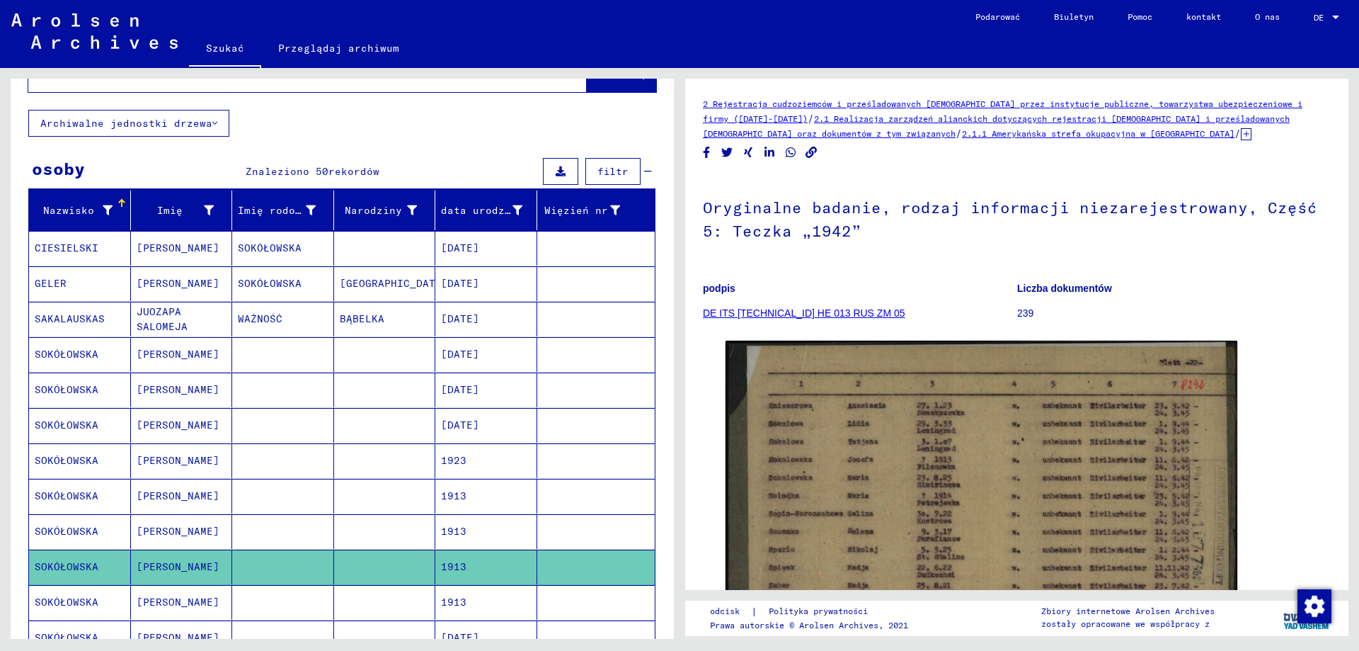
scroll to position [142, 0]
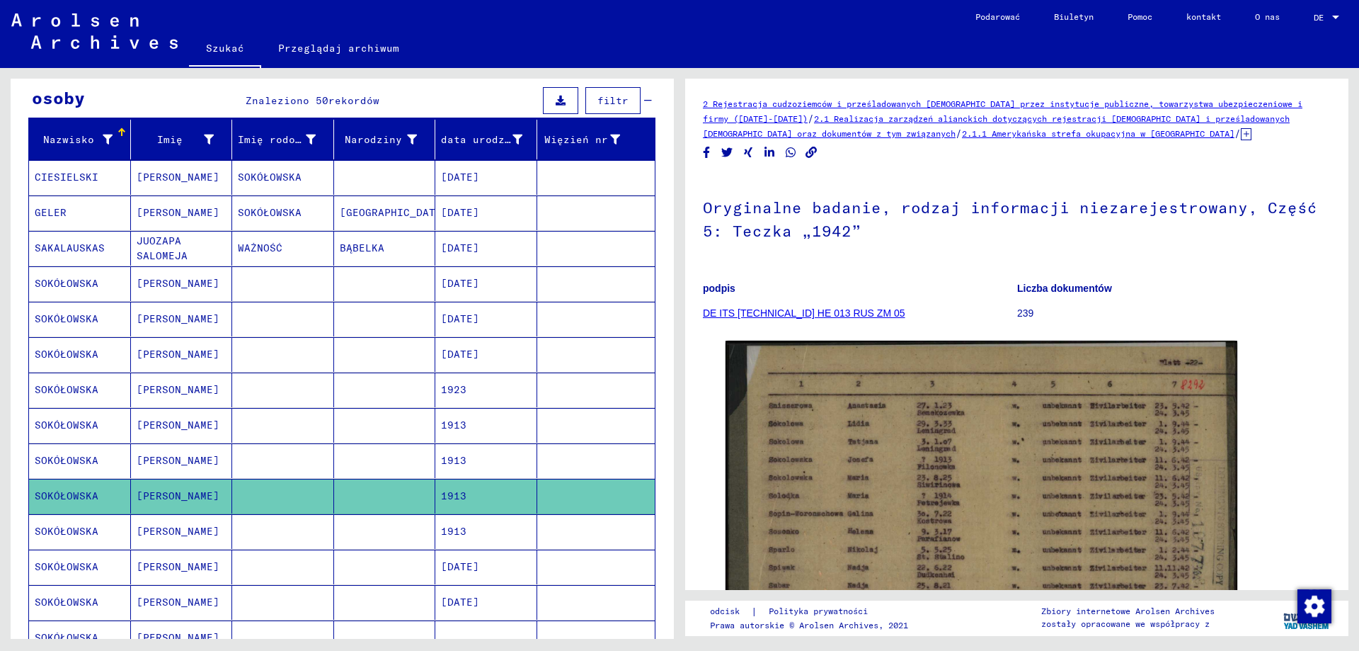
click at [155, 537] on font "Józefa" at bounding box center [178, 531] width 83 height 13
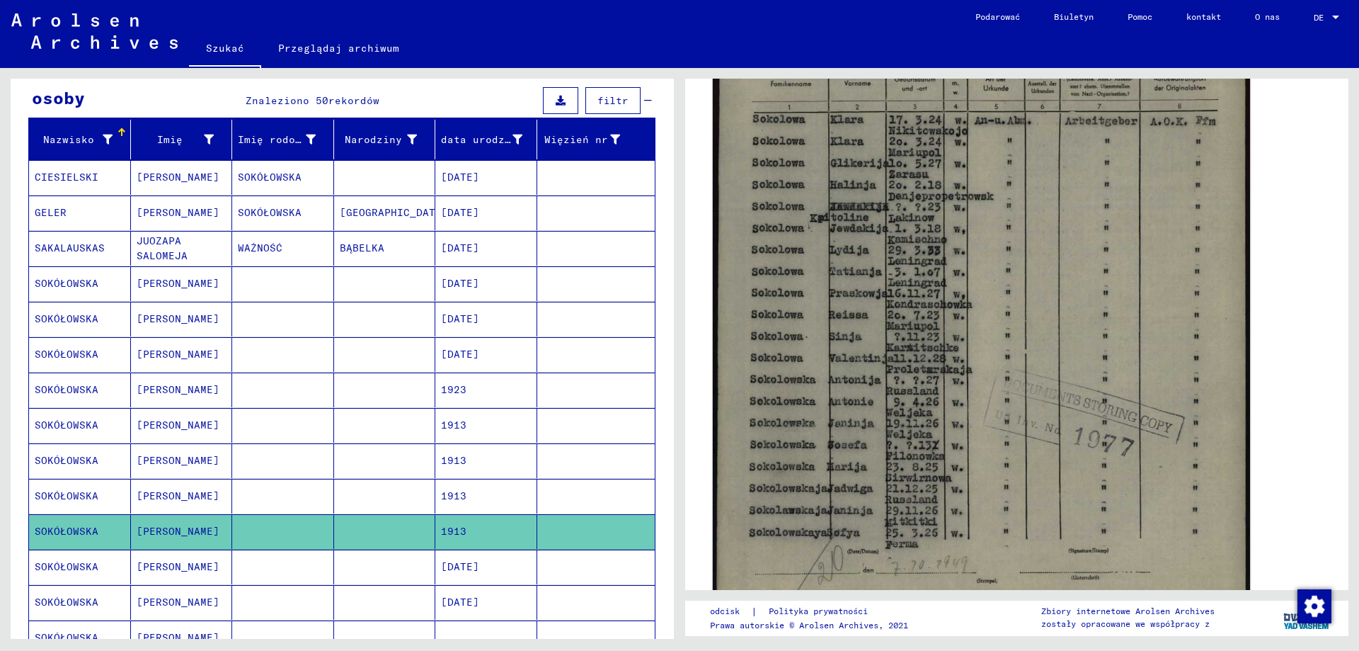
scroll to position [496, 0]
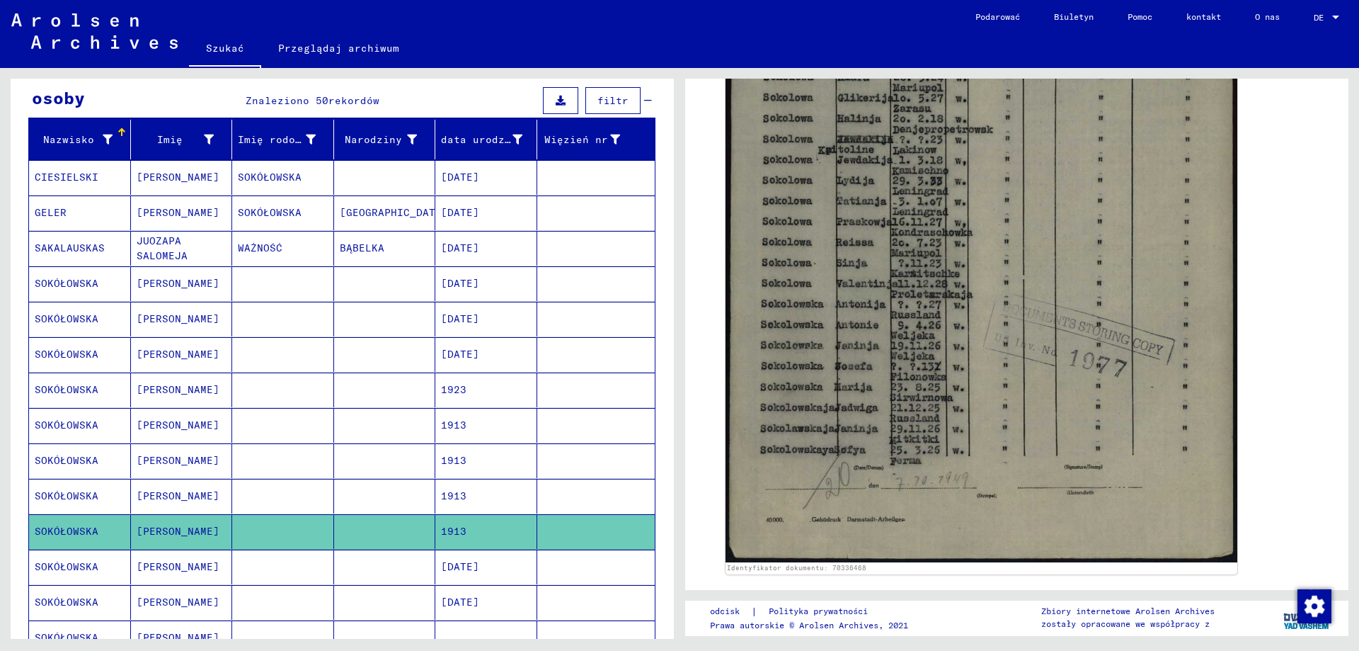
click at [69, 566] on icon at bounding box center [58, 594] width 35 height 57
click at [168, 569] on font "Józefa" at bounding box center [178, 566] width 83 height 13
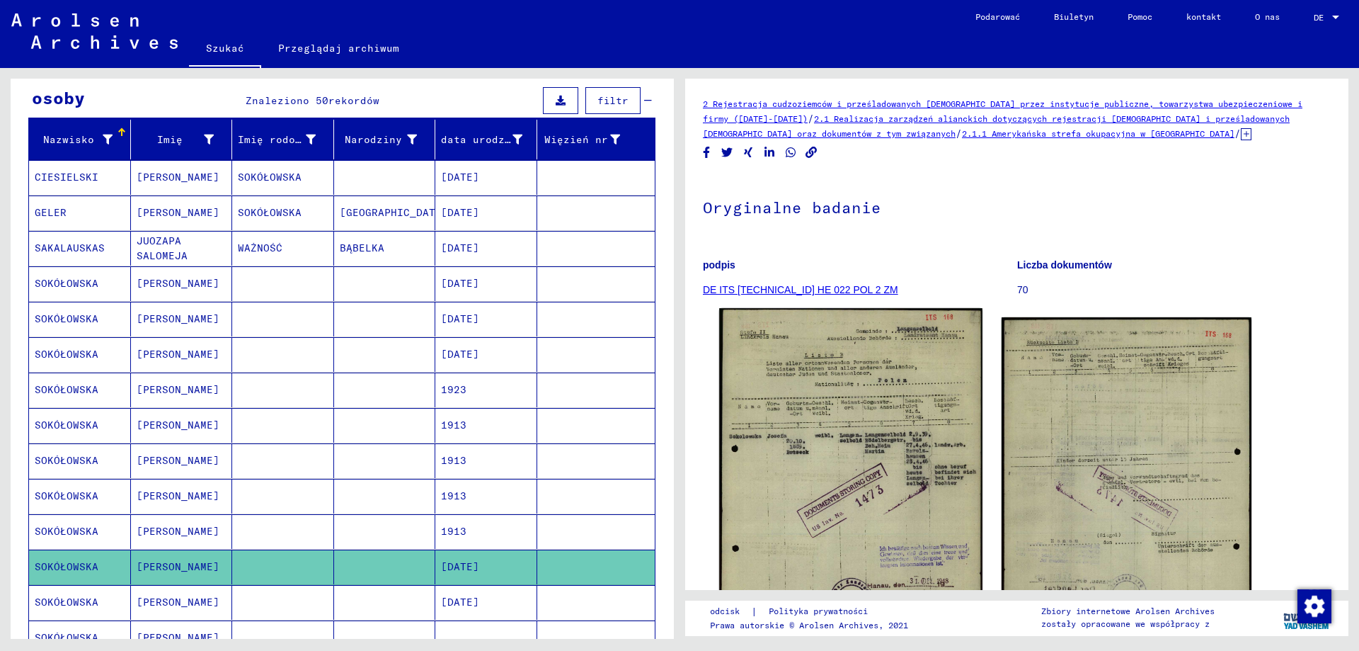
click at [887, 479] on img at bounding box center [850, 493] width 263 height 371
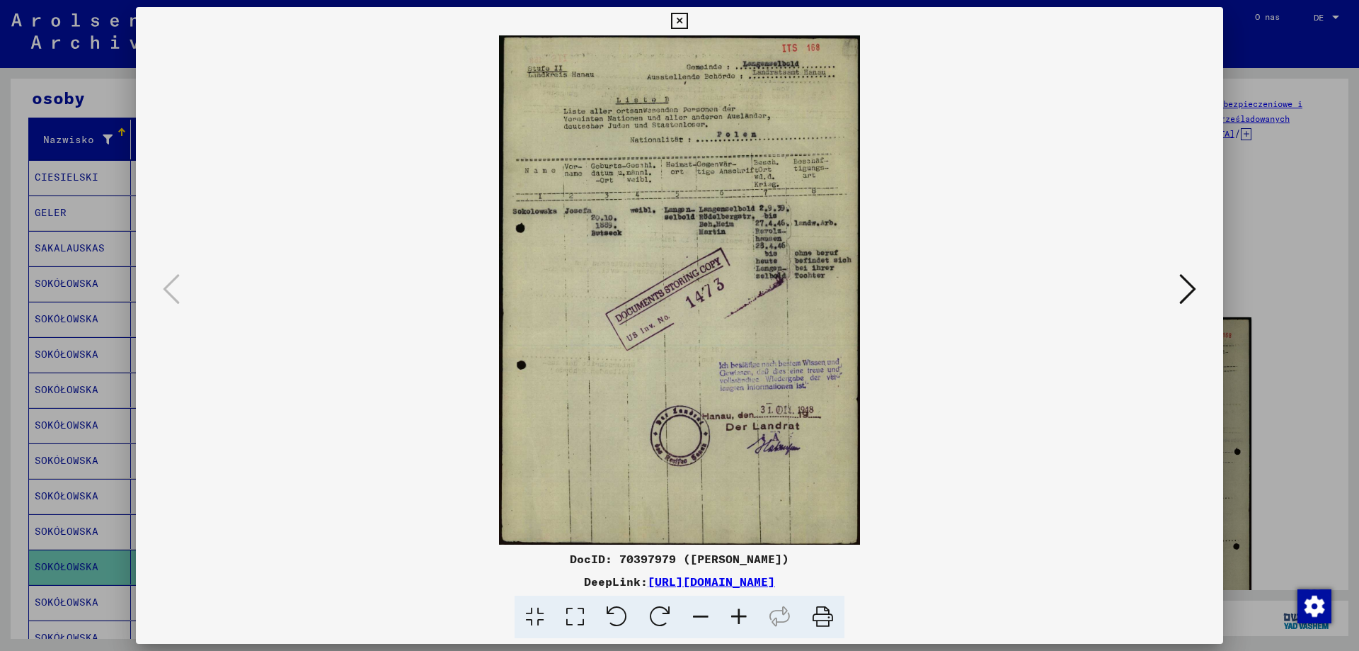
click at [736, 621] on icon at bounding box center [739, 616] width 38 height 43
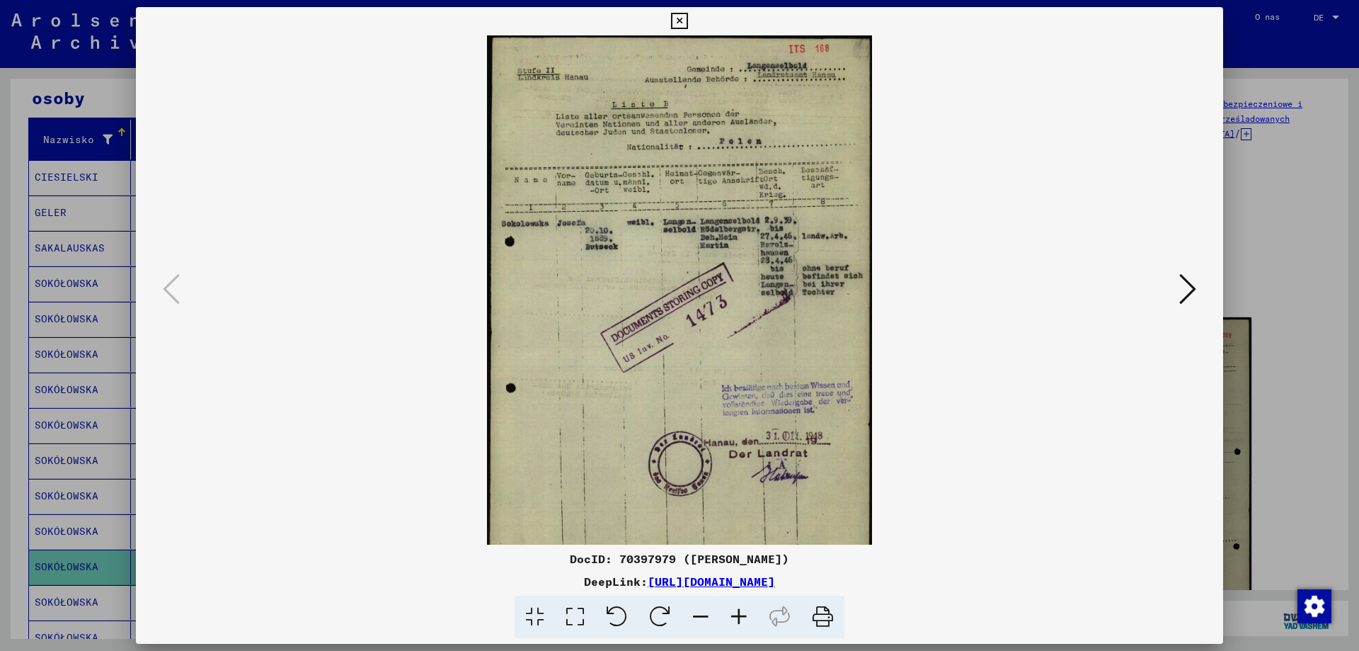
click at [736, 621] on icon at bounding box center [739, 616] width 38 height 43
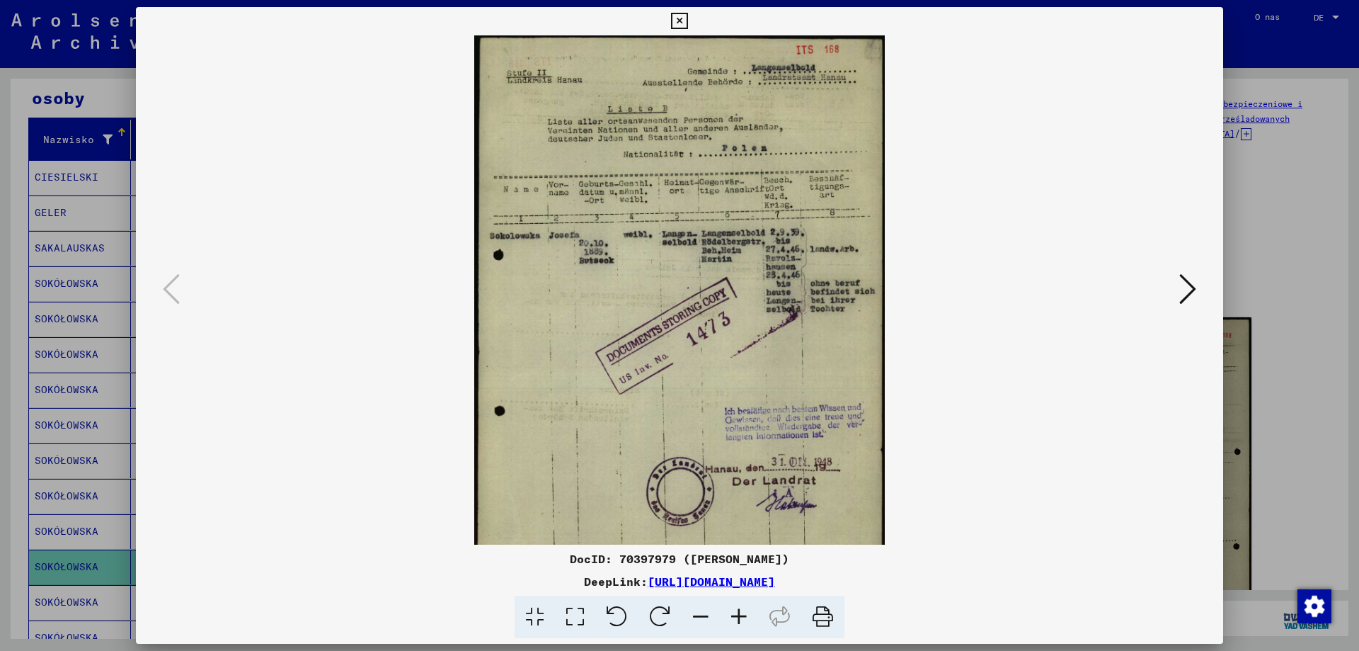
click at [736, 621] on icon at bounding box center [739, 616] width 38 height 43
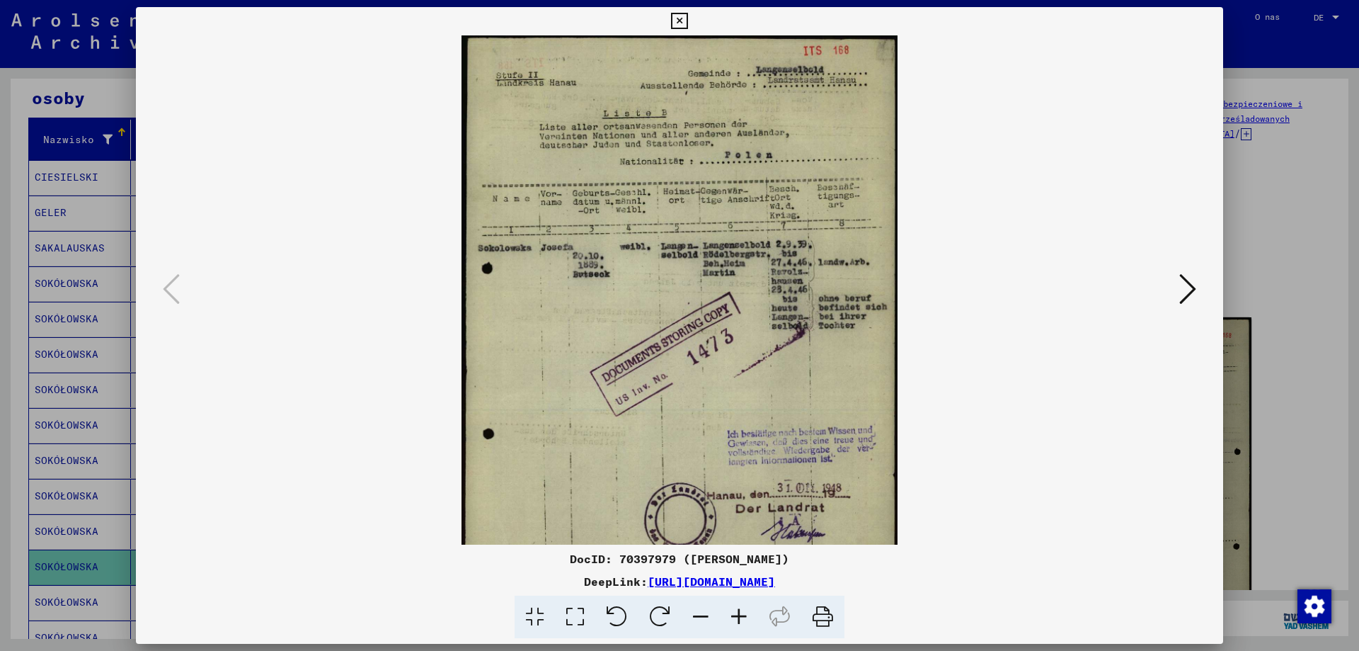
click at [736, 621] on icon at bounding box center [739, 616] width 38 height 43
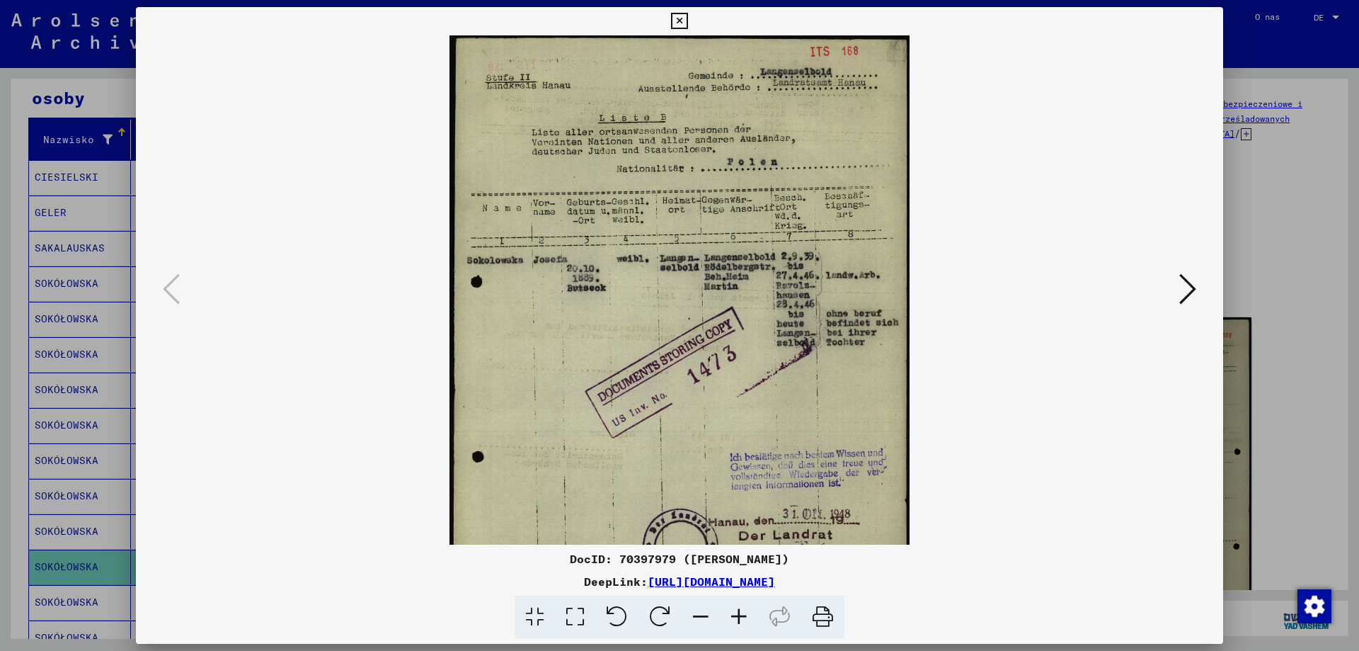
click at [1191, 288] on icon at bounding box center [1188, 289] width 17 height 34
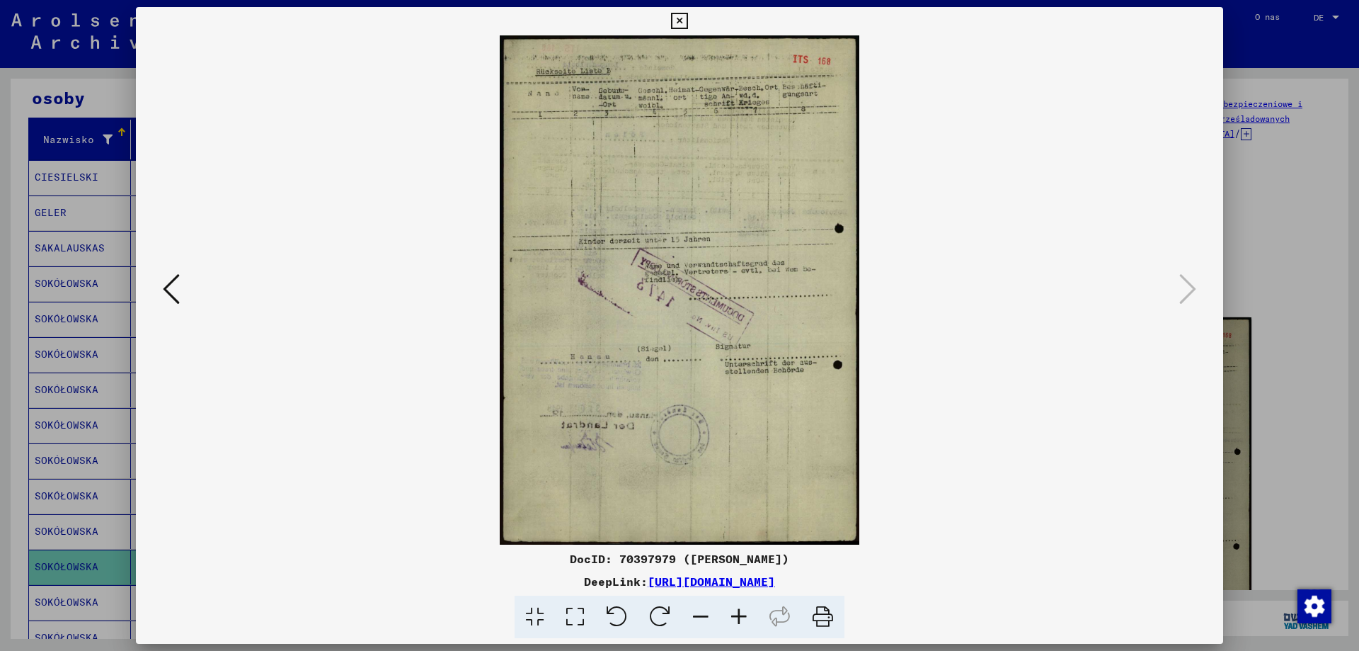
click at [736, 615] on icon at bounding box center [739, 616] width 38 height 43
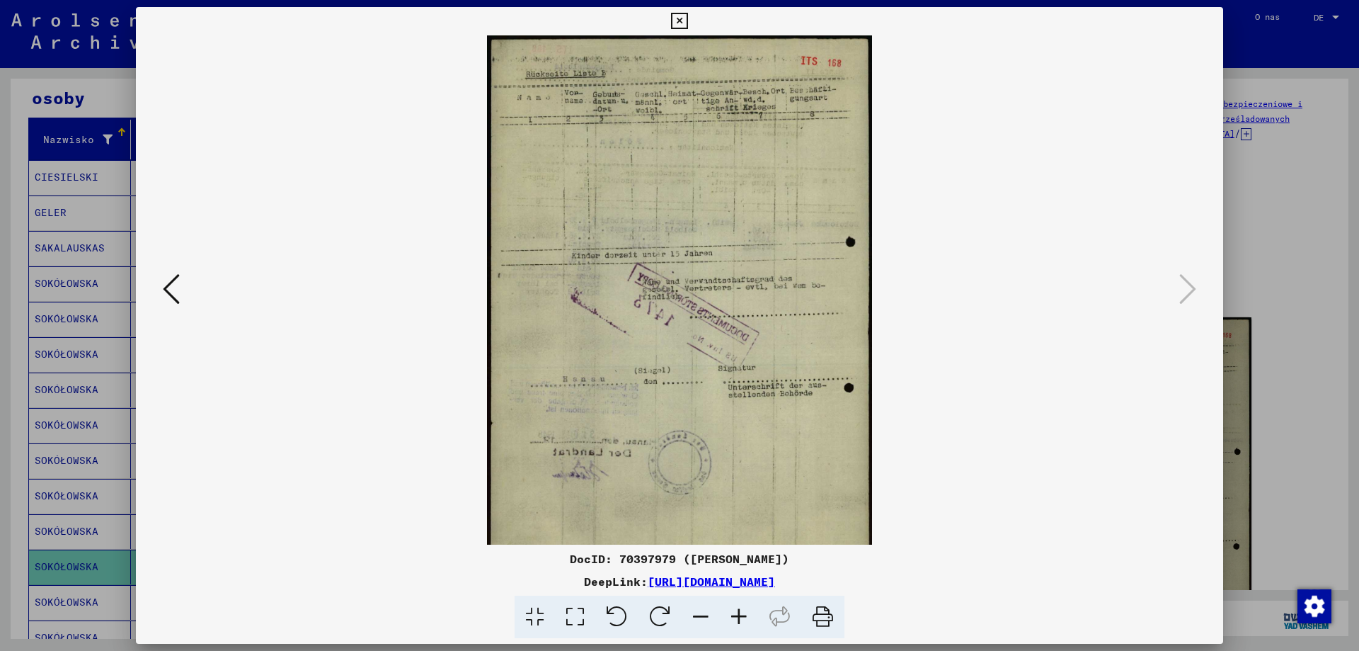
click at [736, 615] on icon at bounding box center [739, 616] width 38 height 43
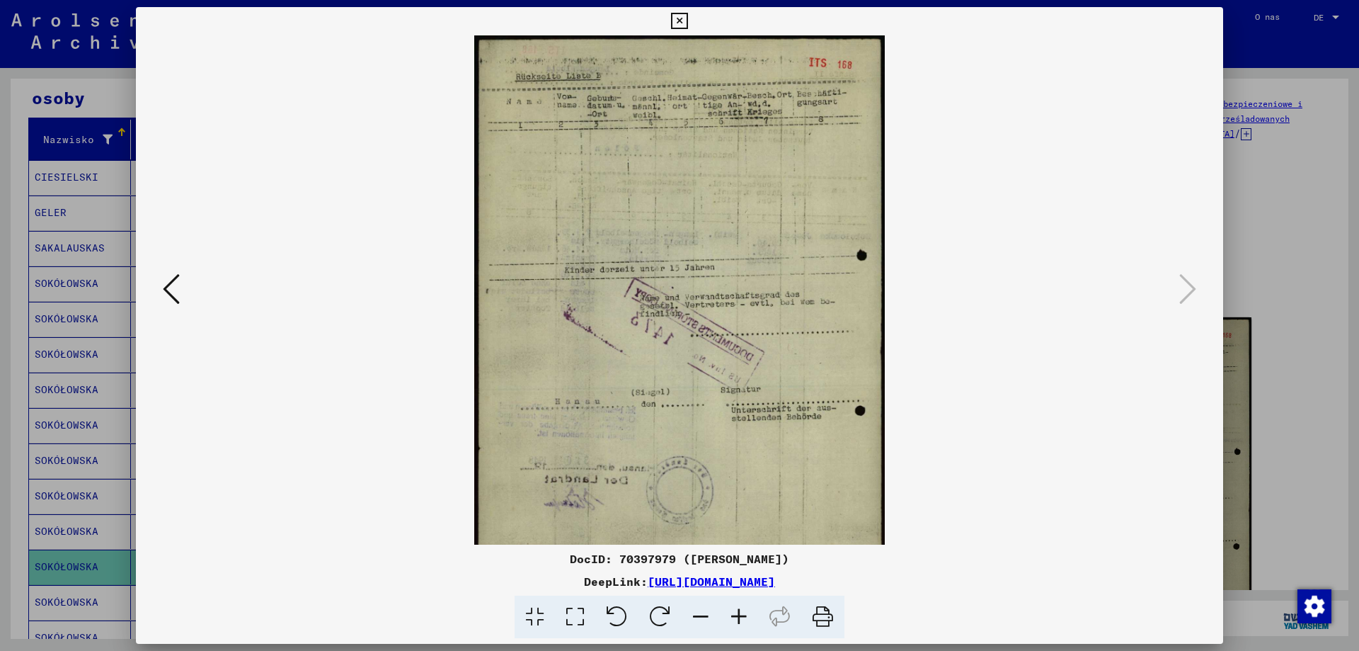
click at [736, 615] on icon at bounding box center [739, 616] width 38 height 43
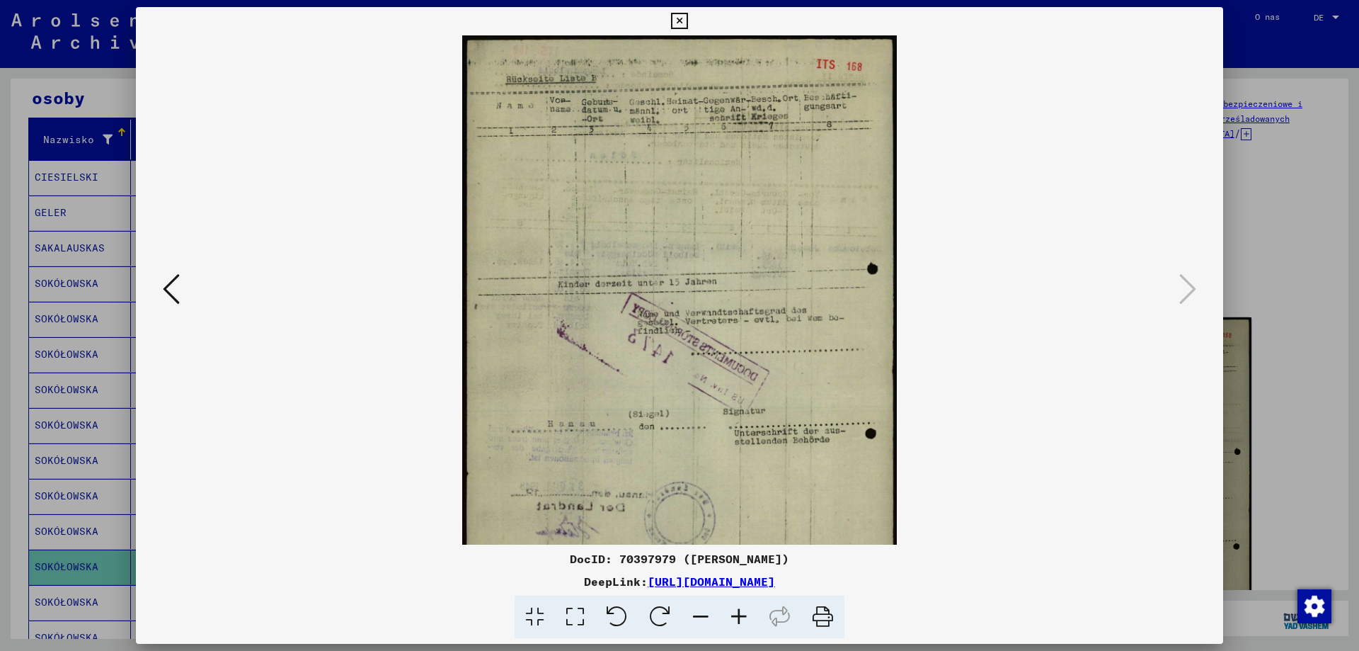
click at [736, 615] on icon at bounding box center [739, 616] width 38 height 43
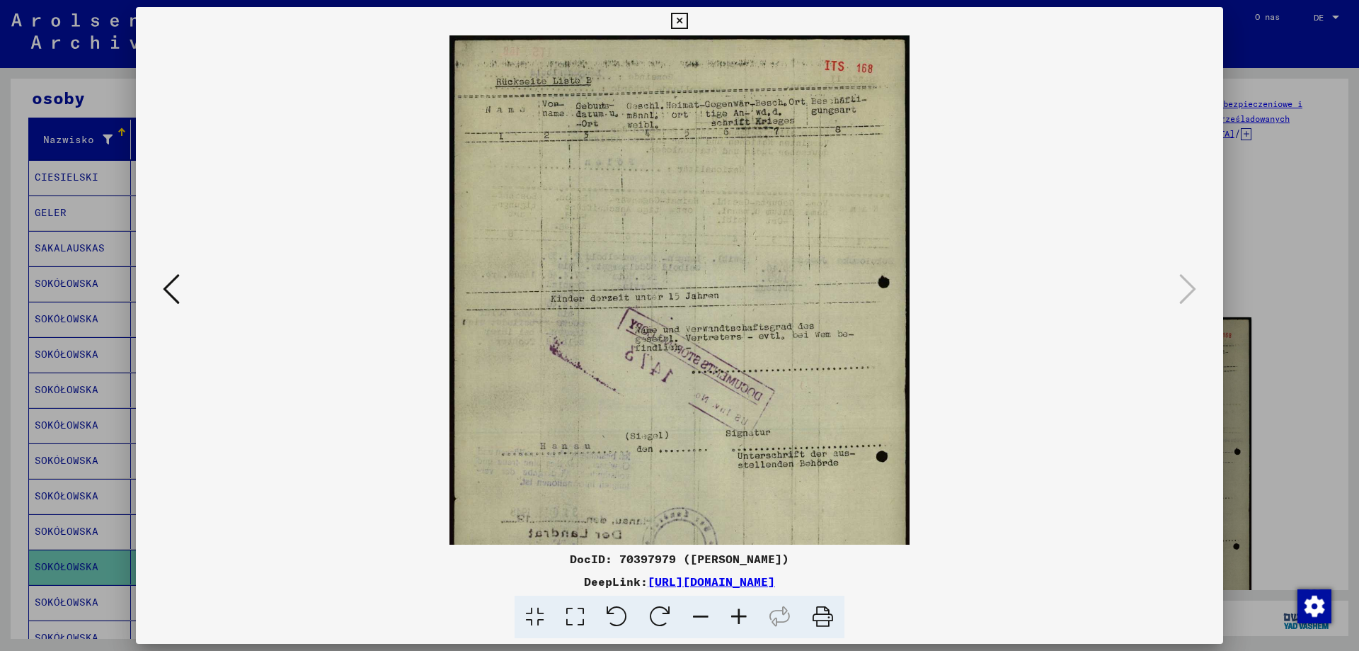
click at [683, 19] on icon at bounding box center [679, 21] width 16 height 17
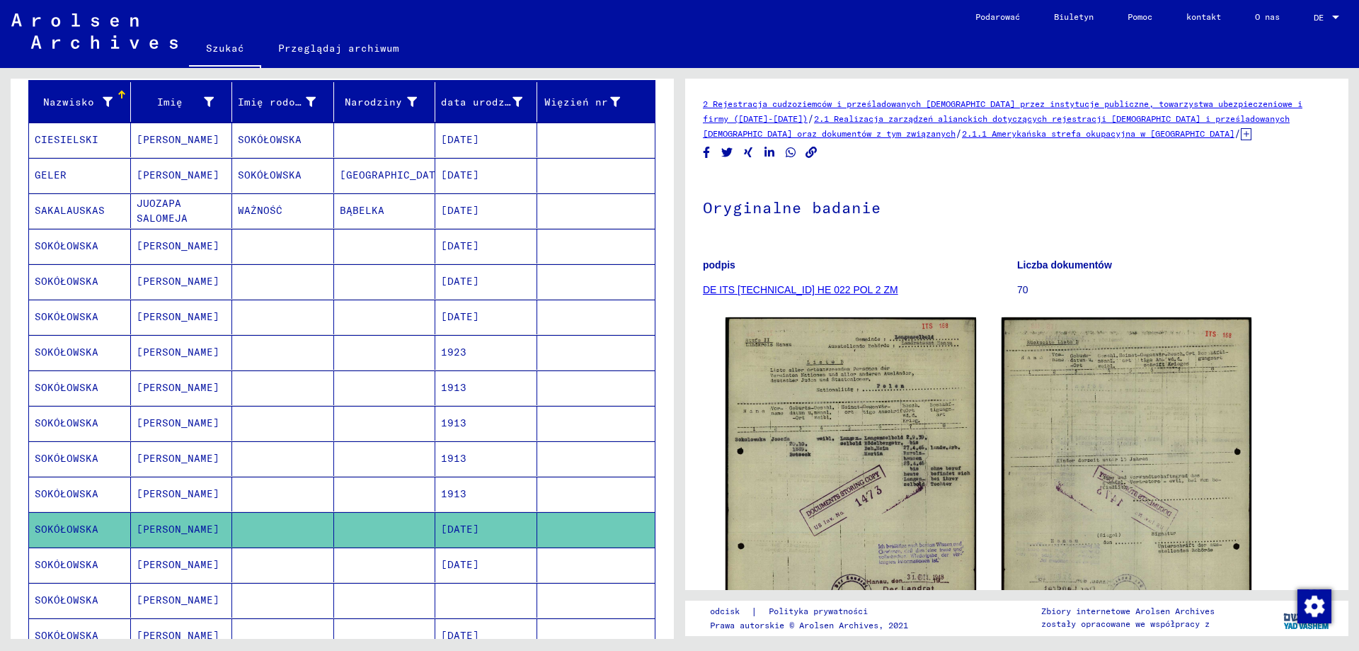
scroll to position [212, 0]
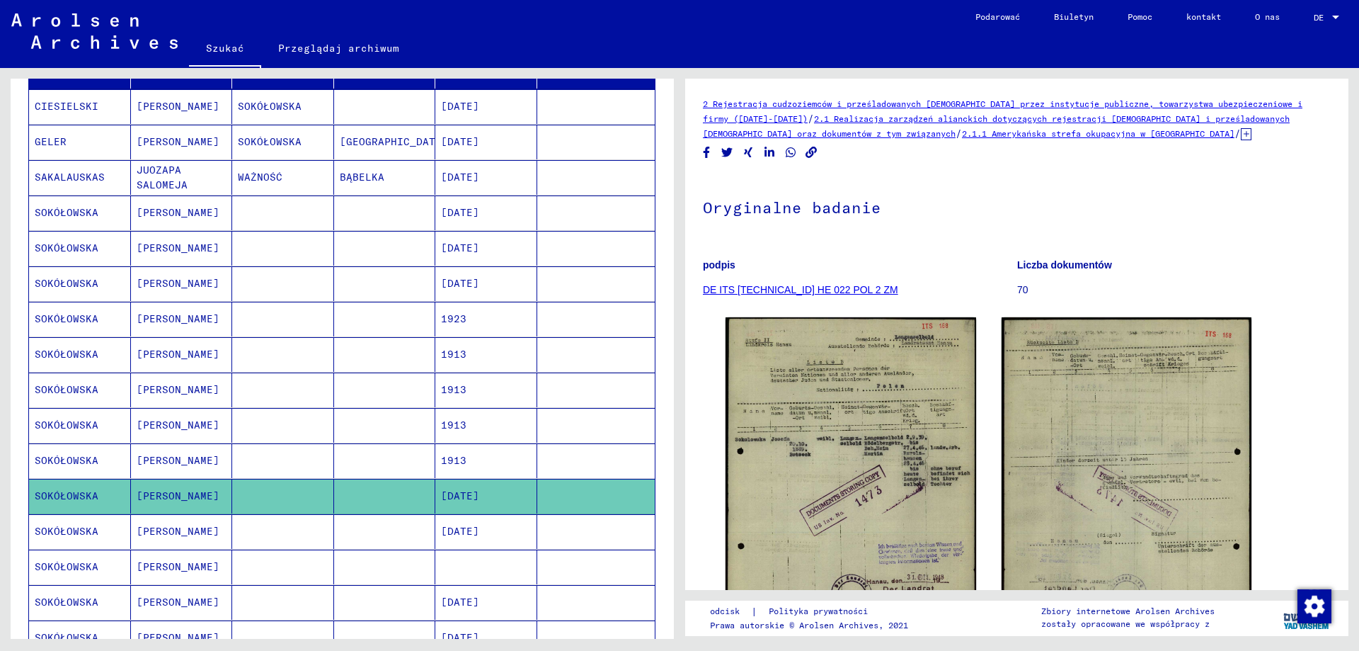
click at [72, 532] on font "SOKÓŁOWSKA" at bounding box center [67, 531] width 64 height 13
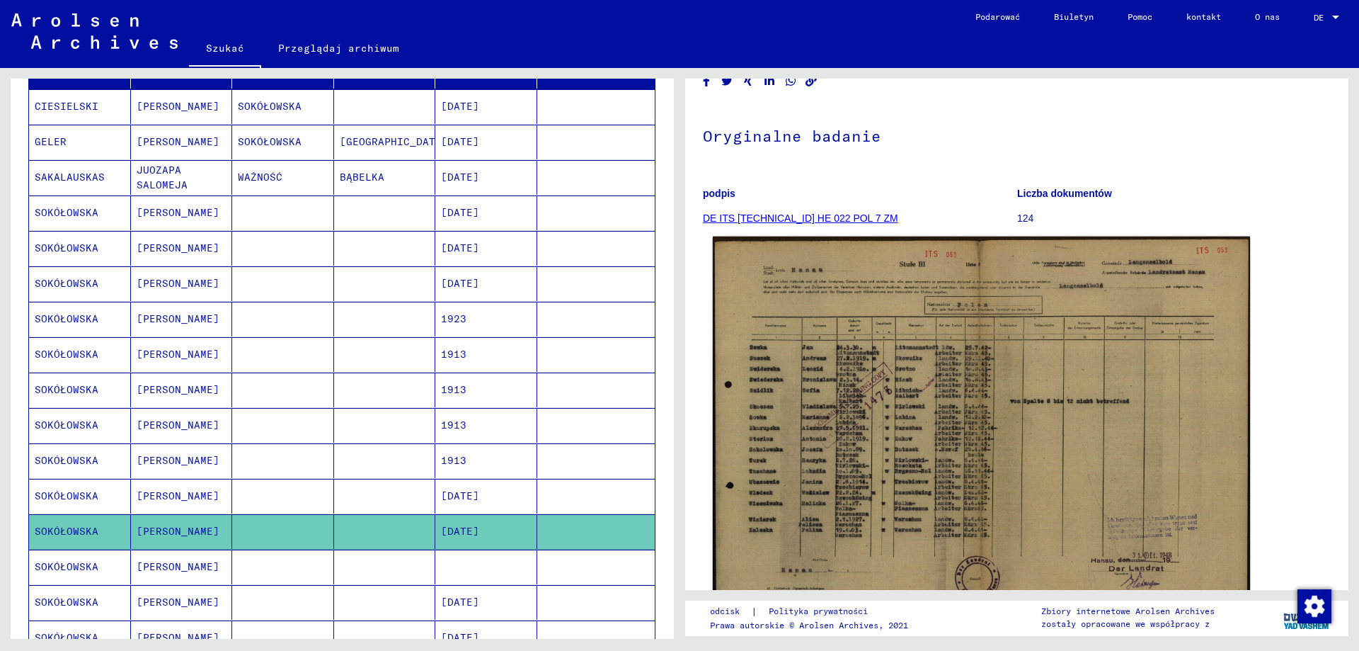
scroll to position [71, 0]
click at [1113, 440] on img at bounding box center [981, 428] width 537 height 382
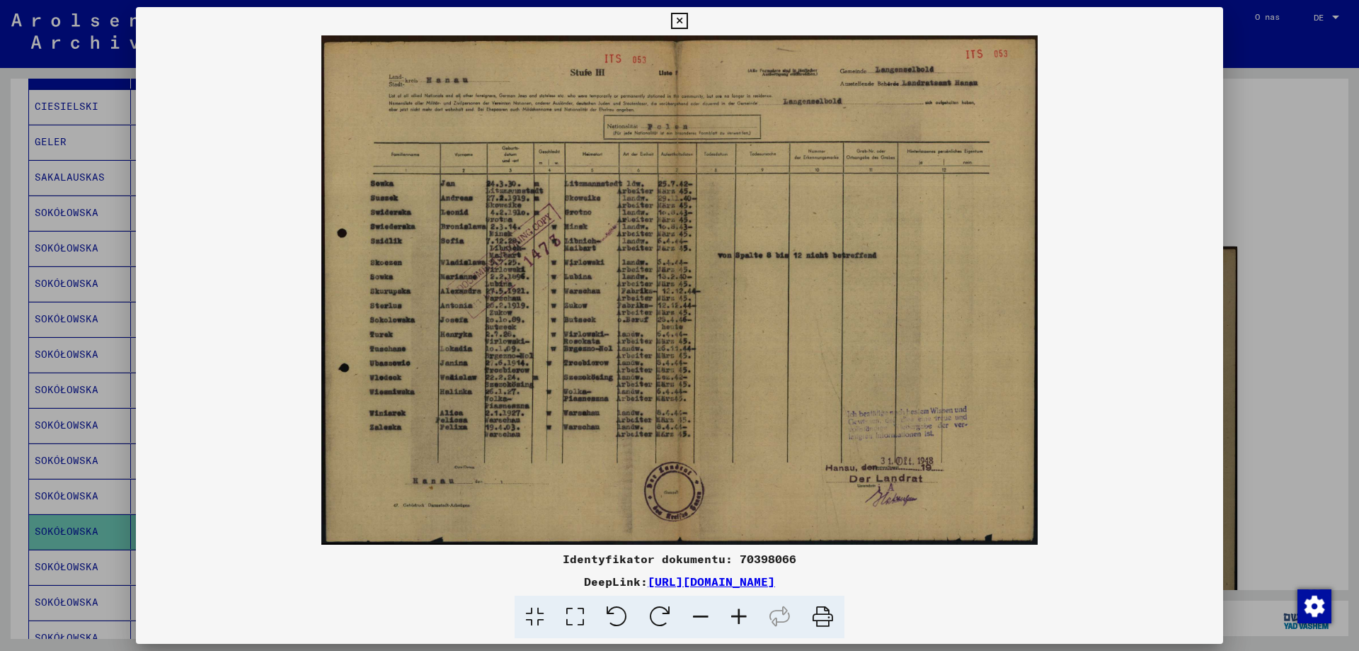
click at [742, 617] on icon at bounding box center [739, 616] width 38 height 43
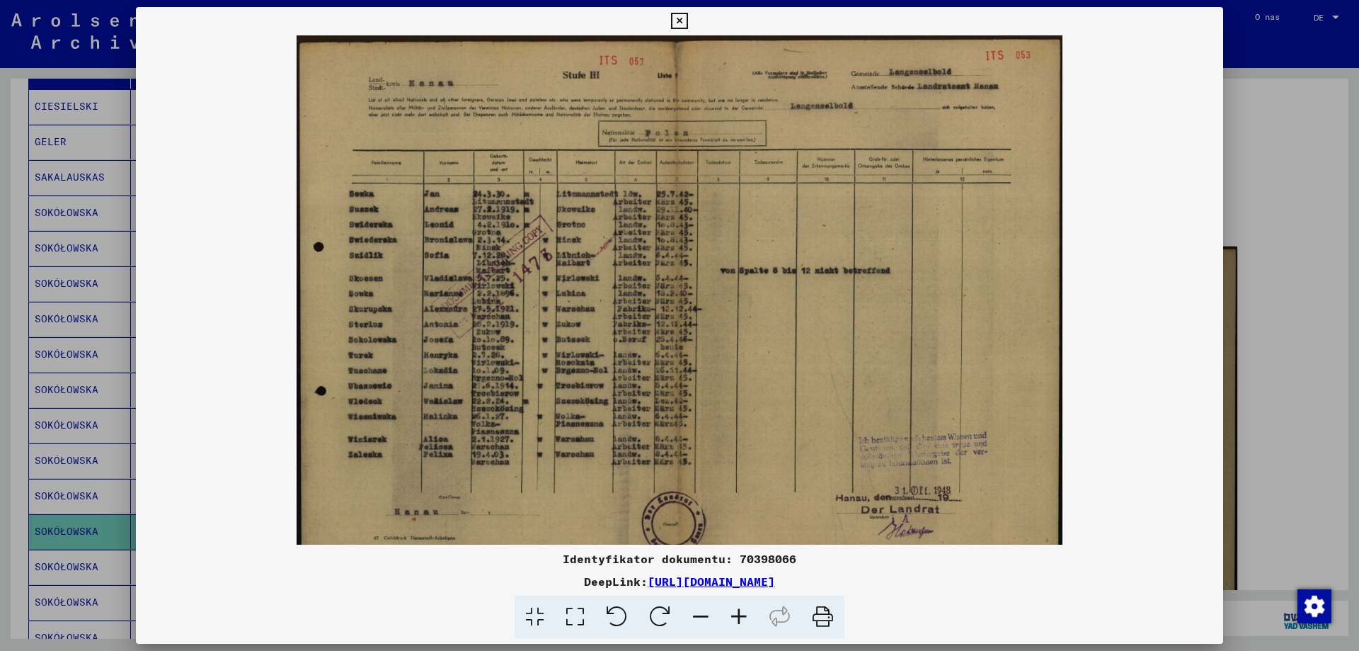
click at [742, 617] on icon at bounding box center [739, 616] width 38 height 43
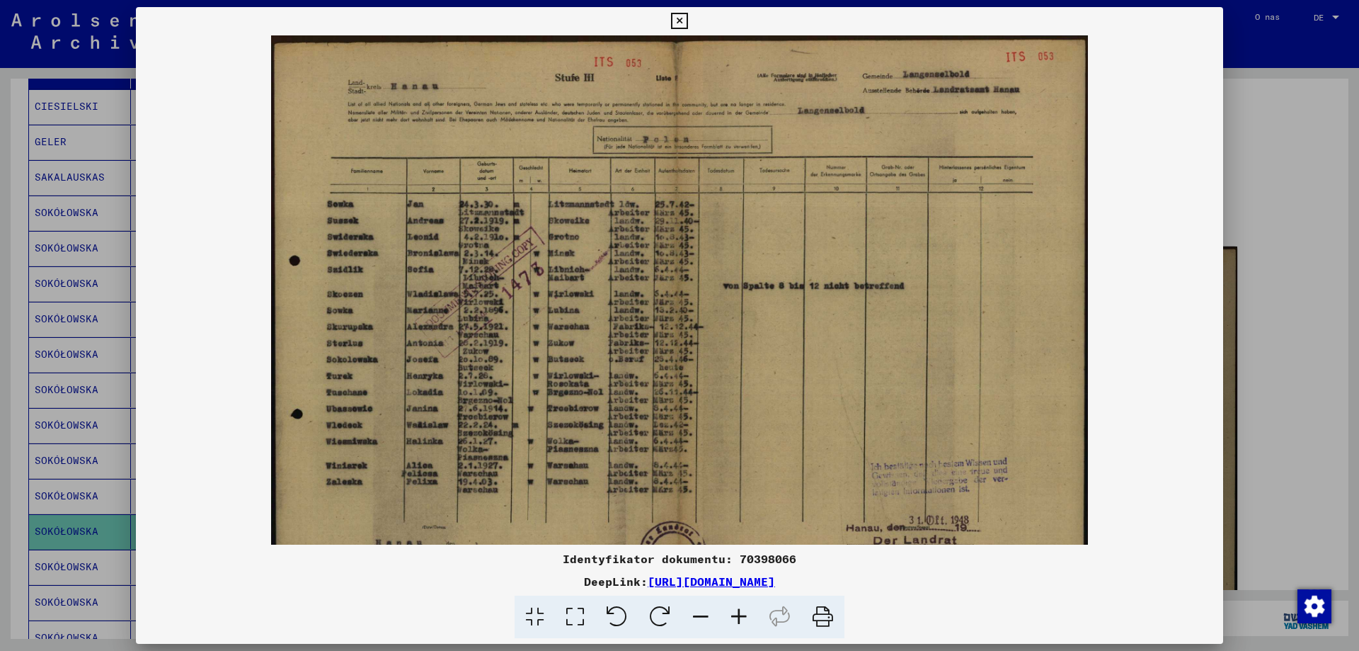
click at [742, 617] on icon at bounding box center [739, 616] width 38 height 43
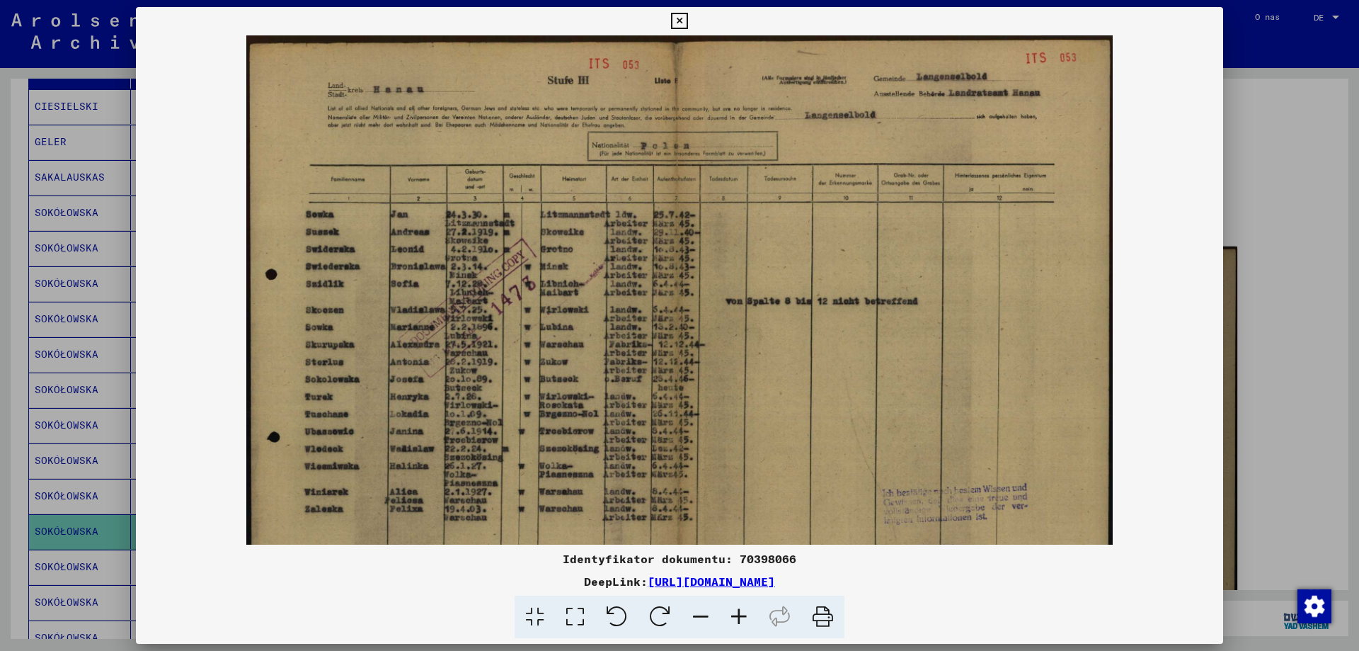
click at [738, 621] on icon at bounding box center [739, 616] width 38 height 43
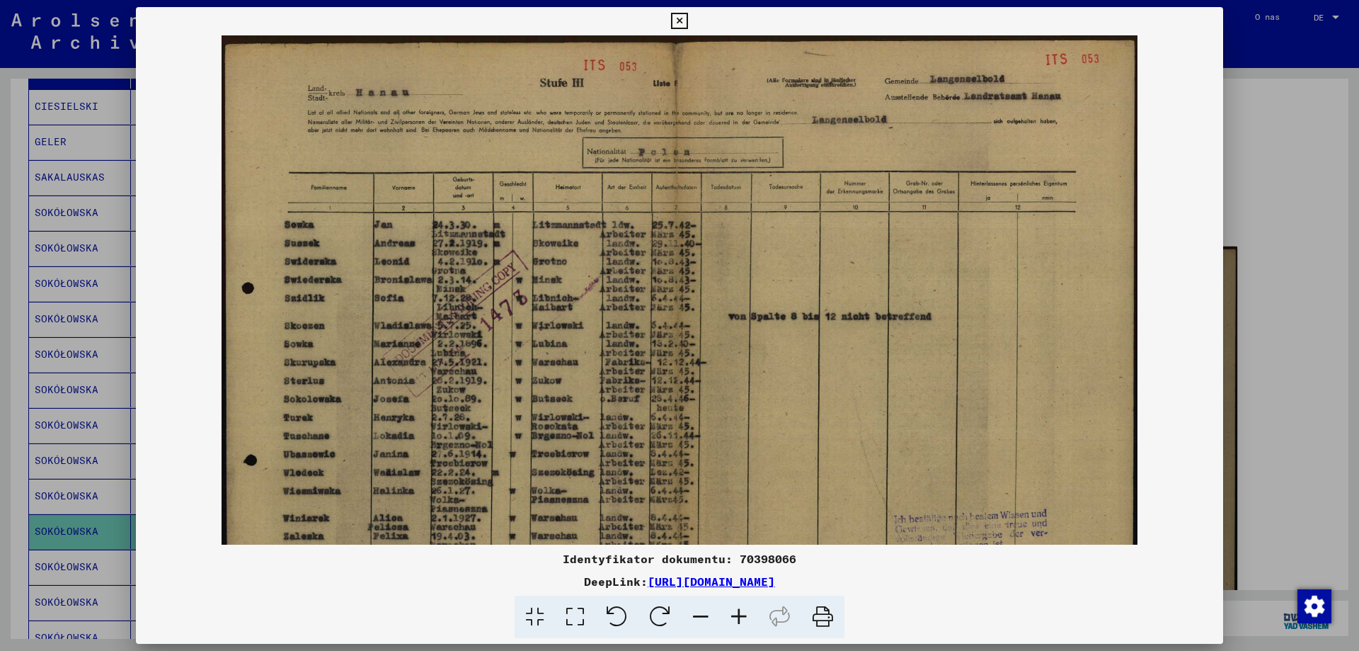
click at [738, 621] on icon at bounding box center [739, 616] width 38 height 43
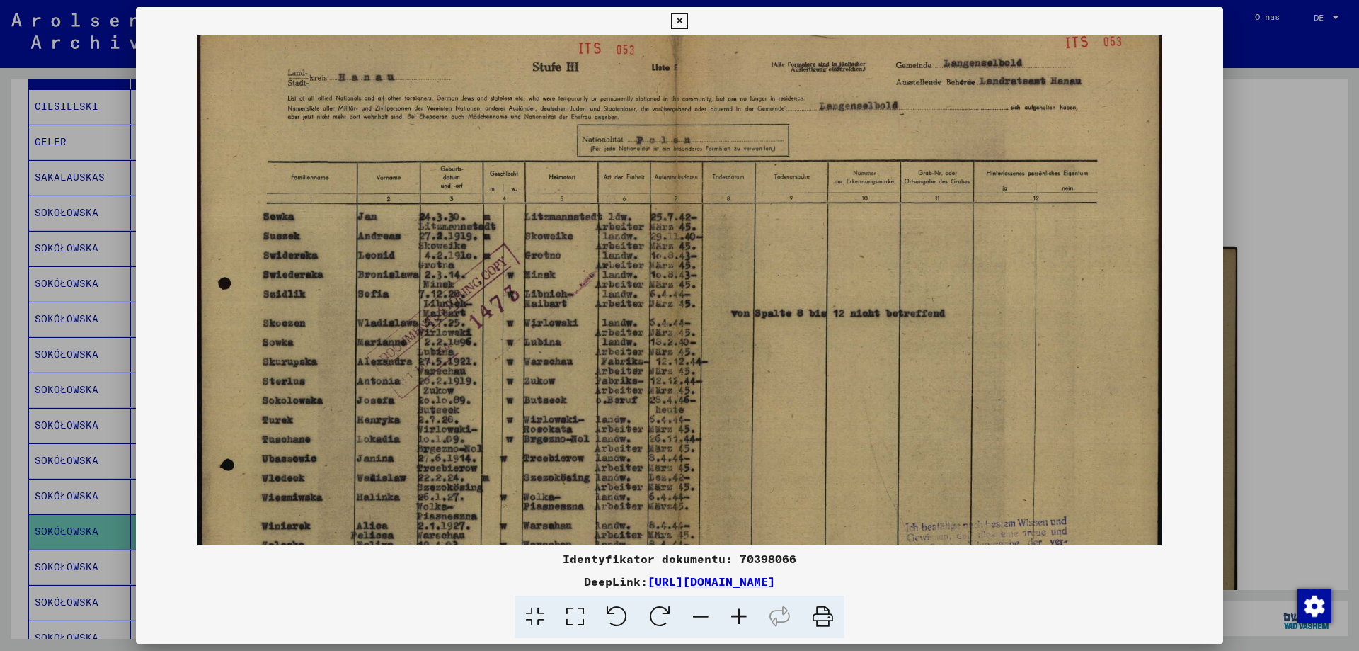
scroll to position [34, 0]
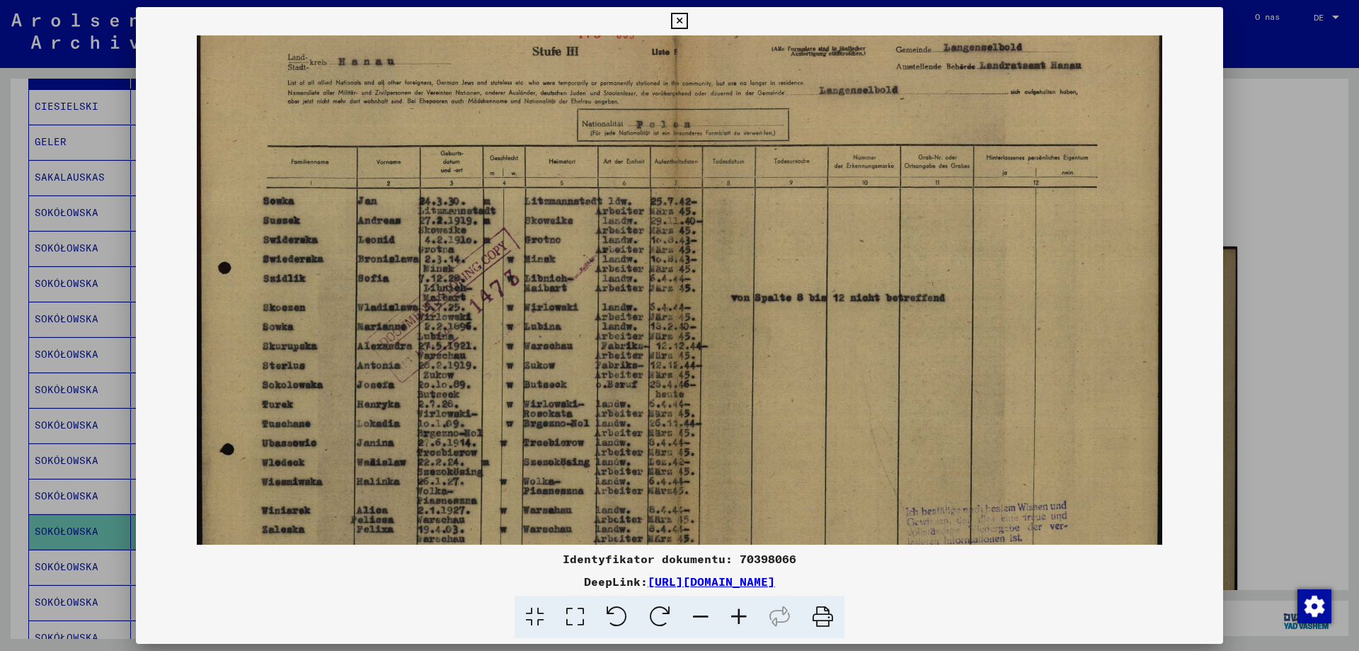
drag, startPoint x: 577, startPoint y: 450, endPoint x: 855, endPoint y: 416, distance: 279.6
click at [855, 416] on img at bounding box center [680, 344] width 966 height 686
click at [681, 18] on icon at bounding box center [679, 21] width 16 height 17
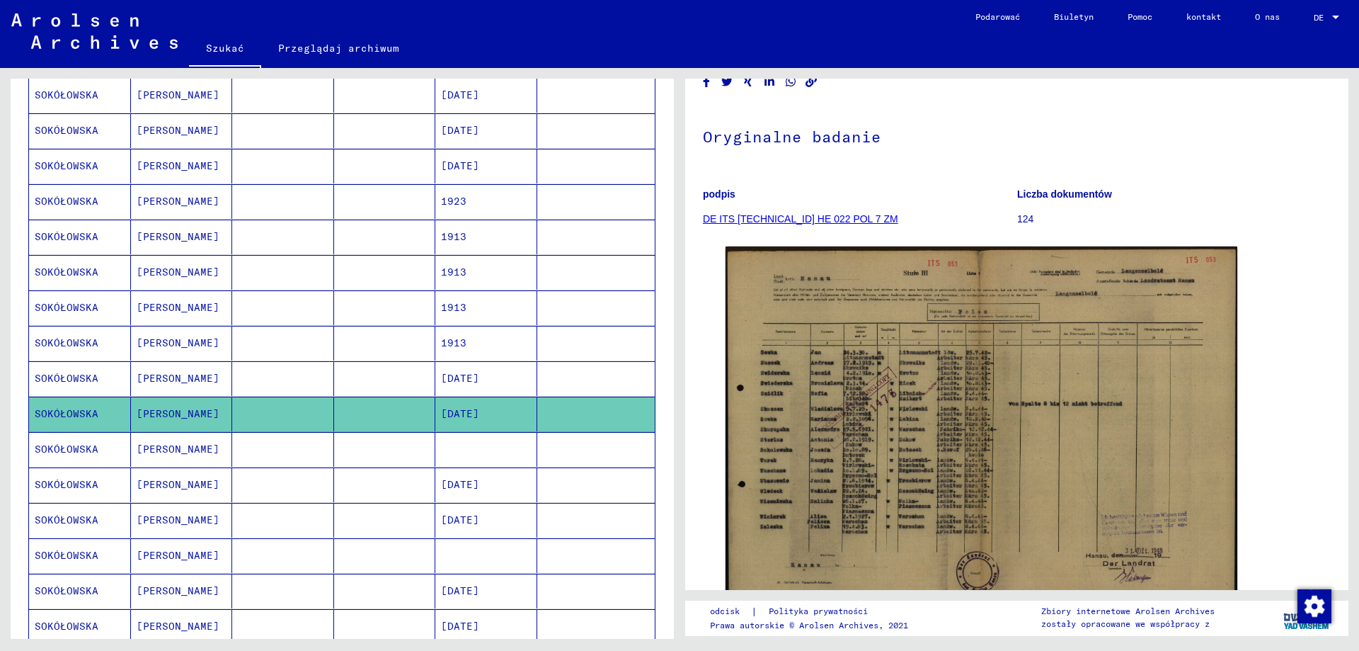
scroll to position [354, 0]
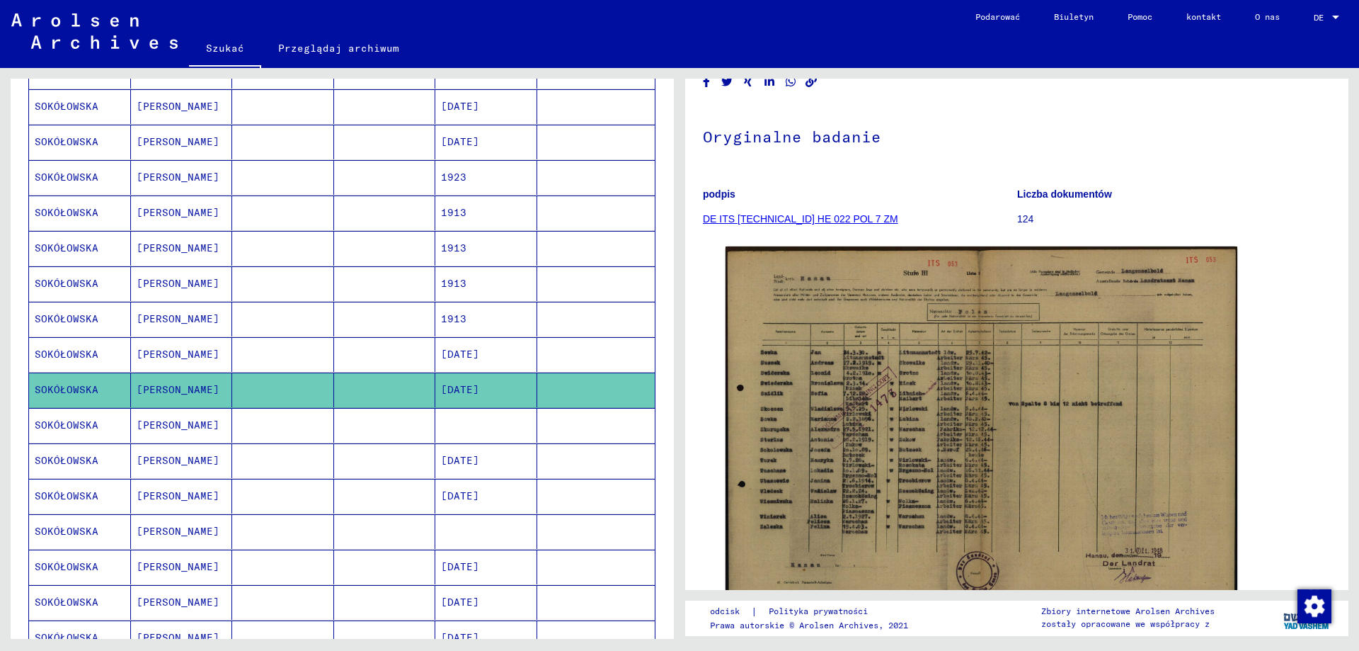
click at [143, 423] on font "Józefa" at bounding box center [178, 424] width 83 height 13
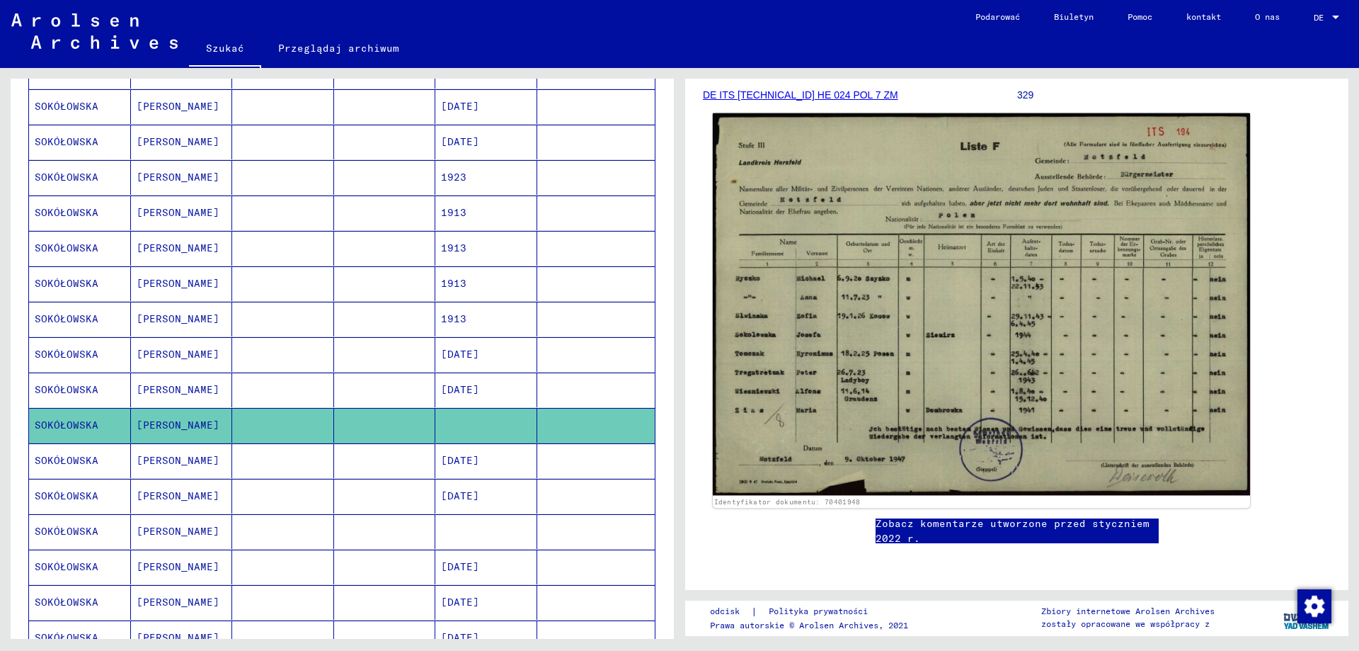
scroll to position [71, 0]
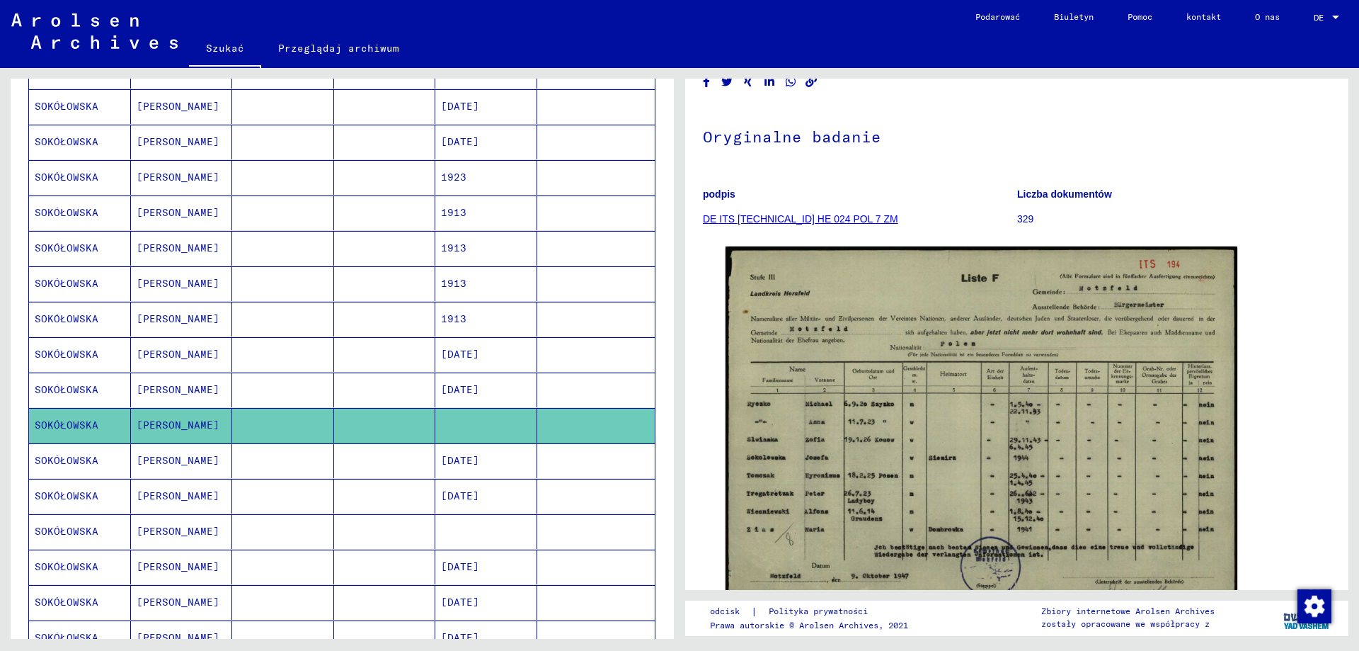
click at [164, 459] on font "Józefa" at bounding box center [178, 460] width 83 height 13
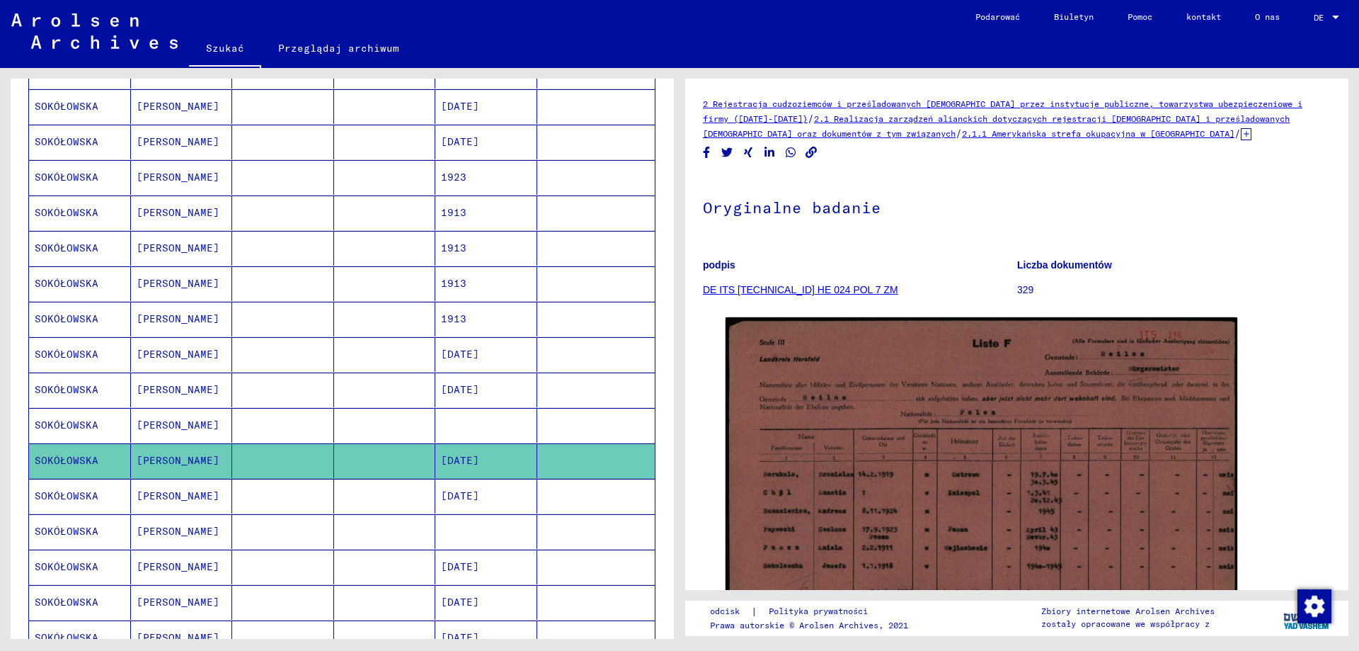
scroll to position [425, 0]
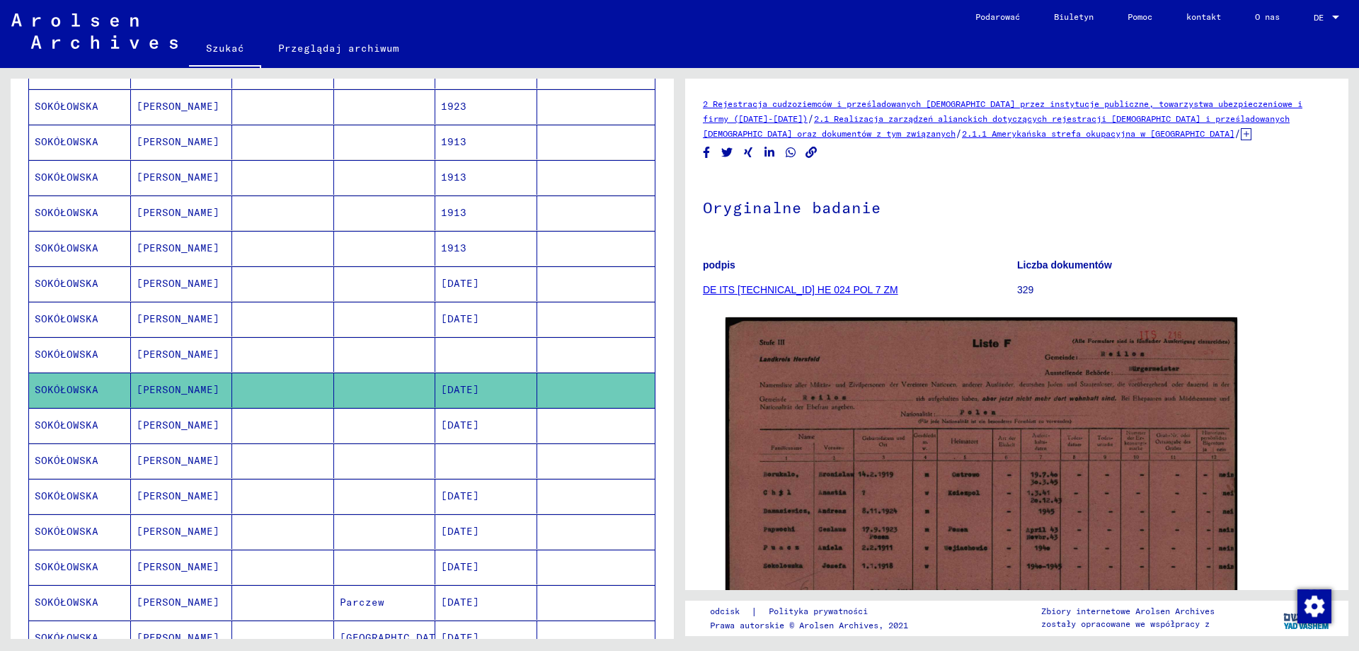
click at [156, 424] on font "Józefa" at bounding box center [178, 424] width 83 height 13
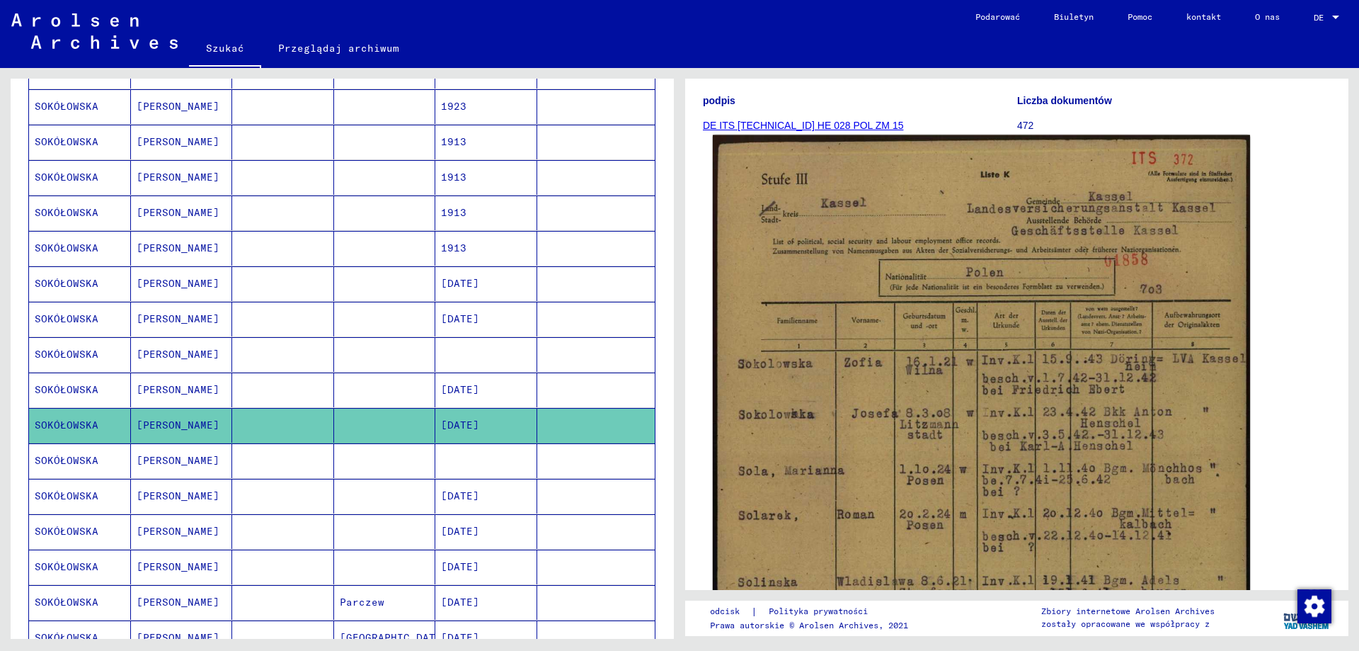
scroll to position [212, 0]
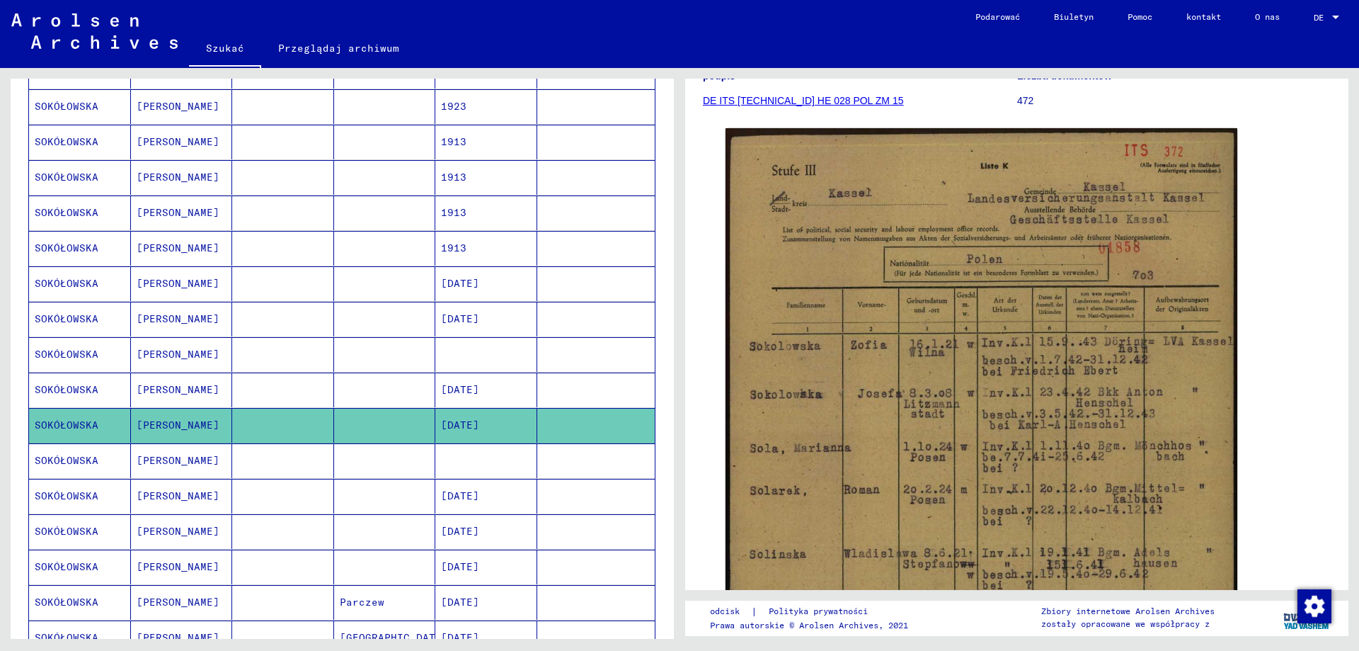
click at [149, 462] on font "Józefa" at bounding box center [178, 460] width 83 height 13
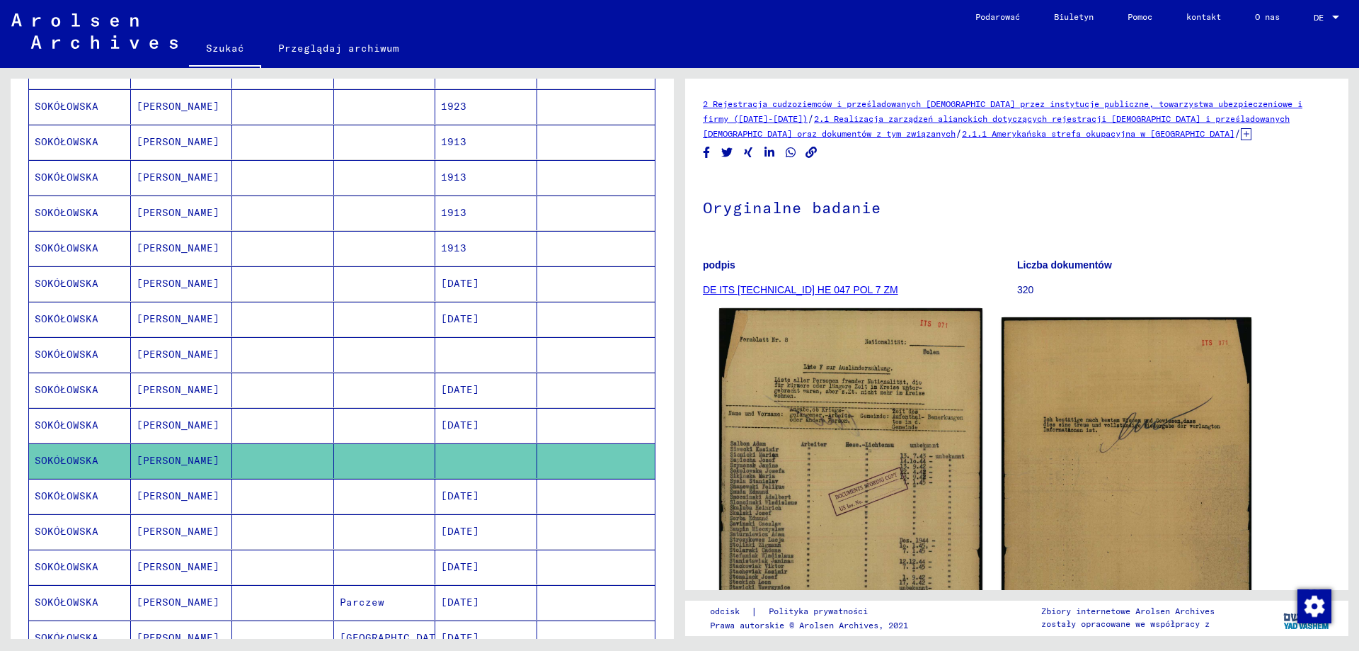
click at [822, 507] on img at bounding box center [850, 493] width 263 height 370
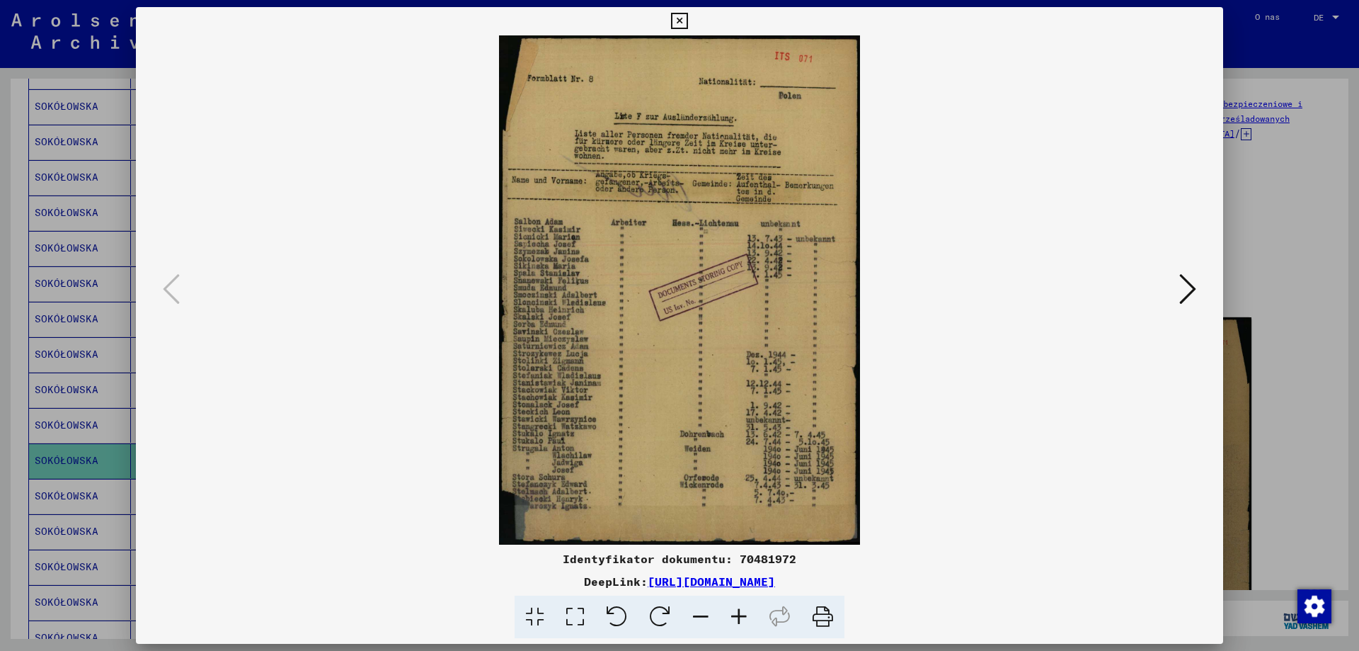
click at [675, 20] on icon at bounding box center [679, 21] width 16 height 17
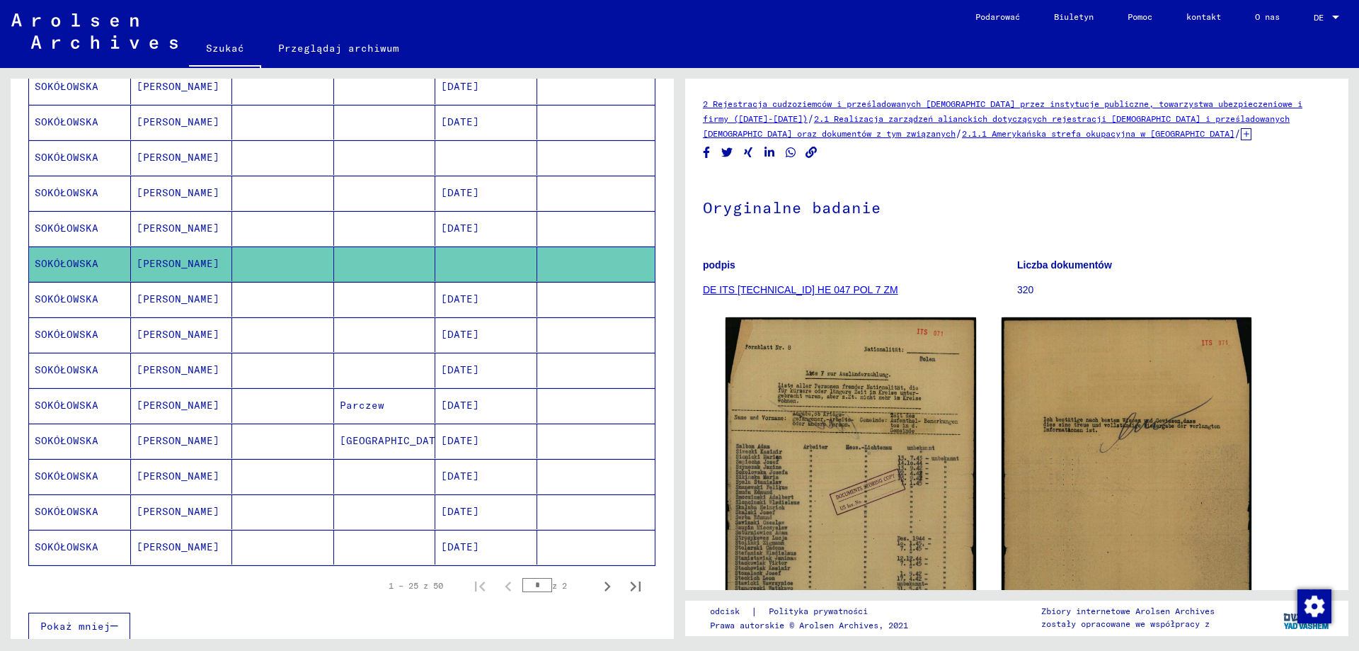
scroll to position [637, 0]
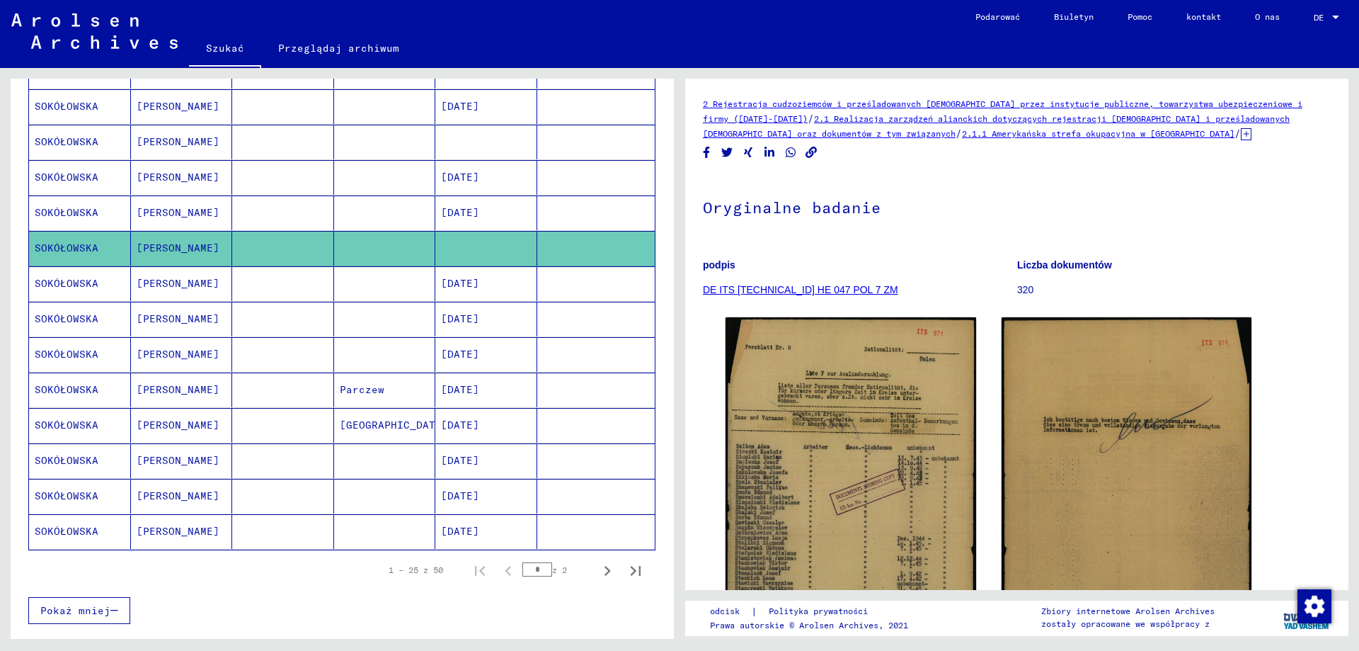
click at [52, 388] on font "SOKÓŁOWSKA" at bounding box center [67, 389] width 64 height 13
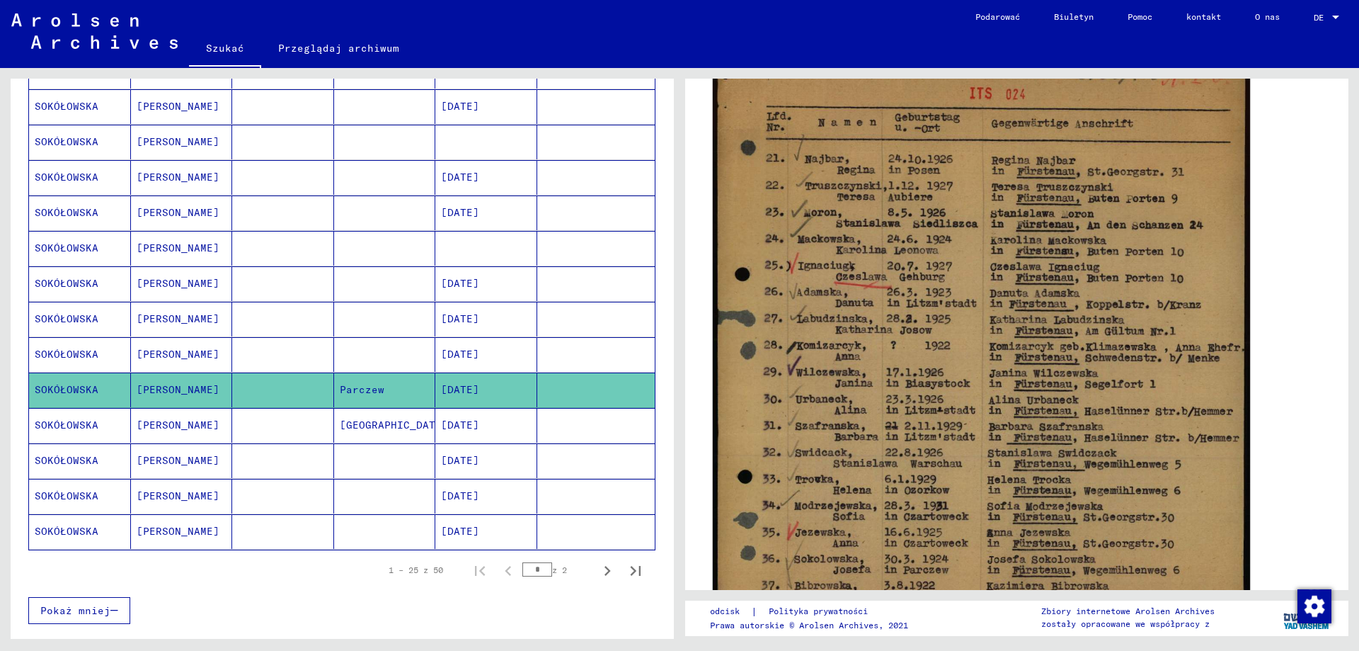
scroll to position [354, 0]
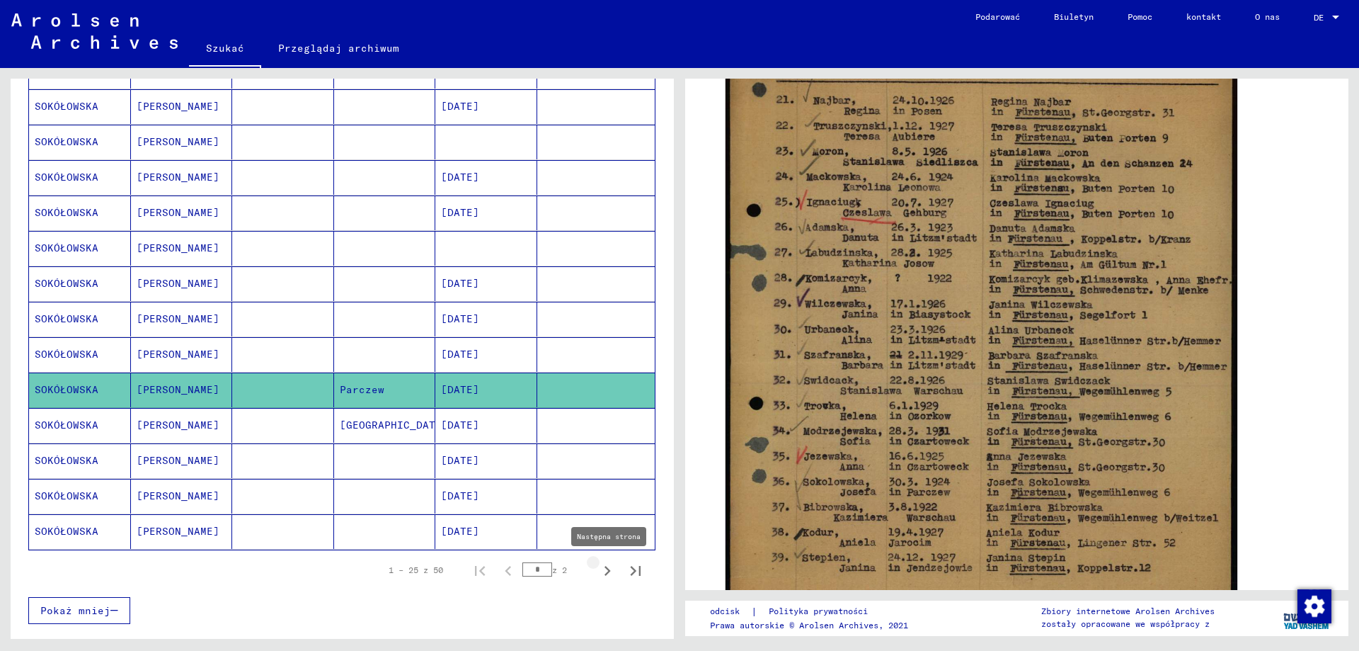
click at [598, 569] on icon "Następna strona" at bounding box center [608, 571] width 20 height 20
type input "*"
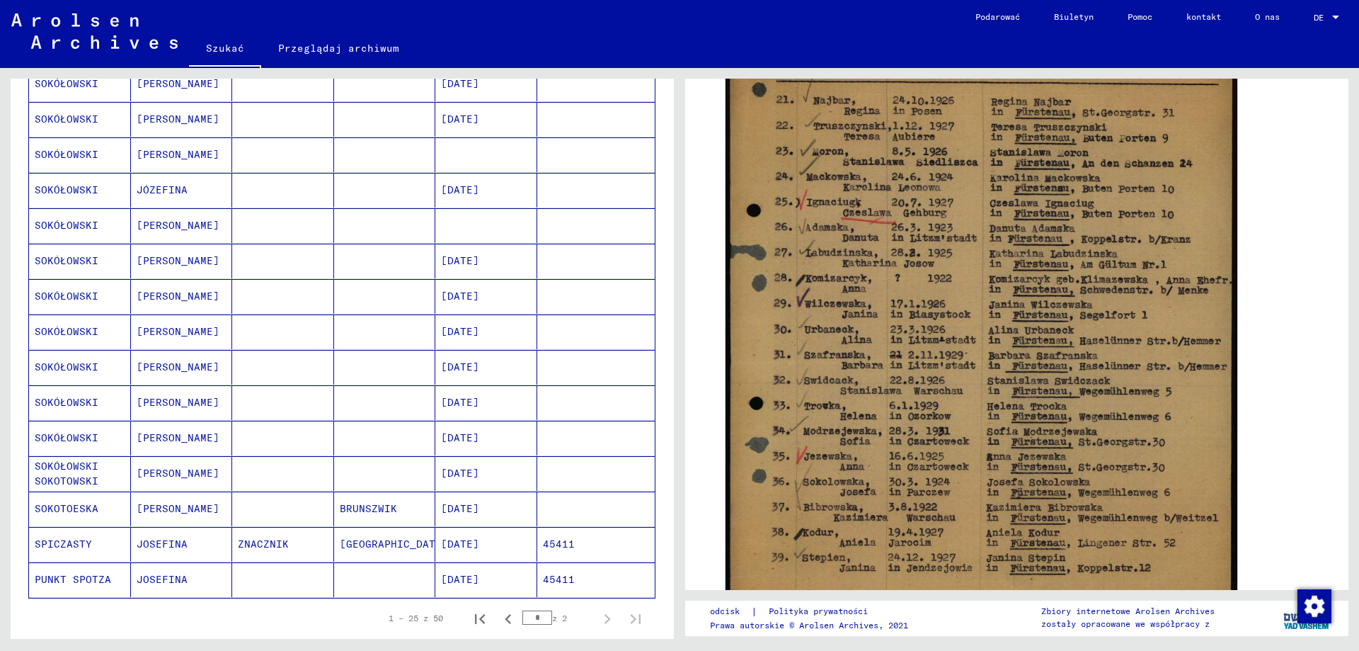
scroll to position [566, 0]
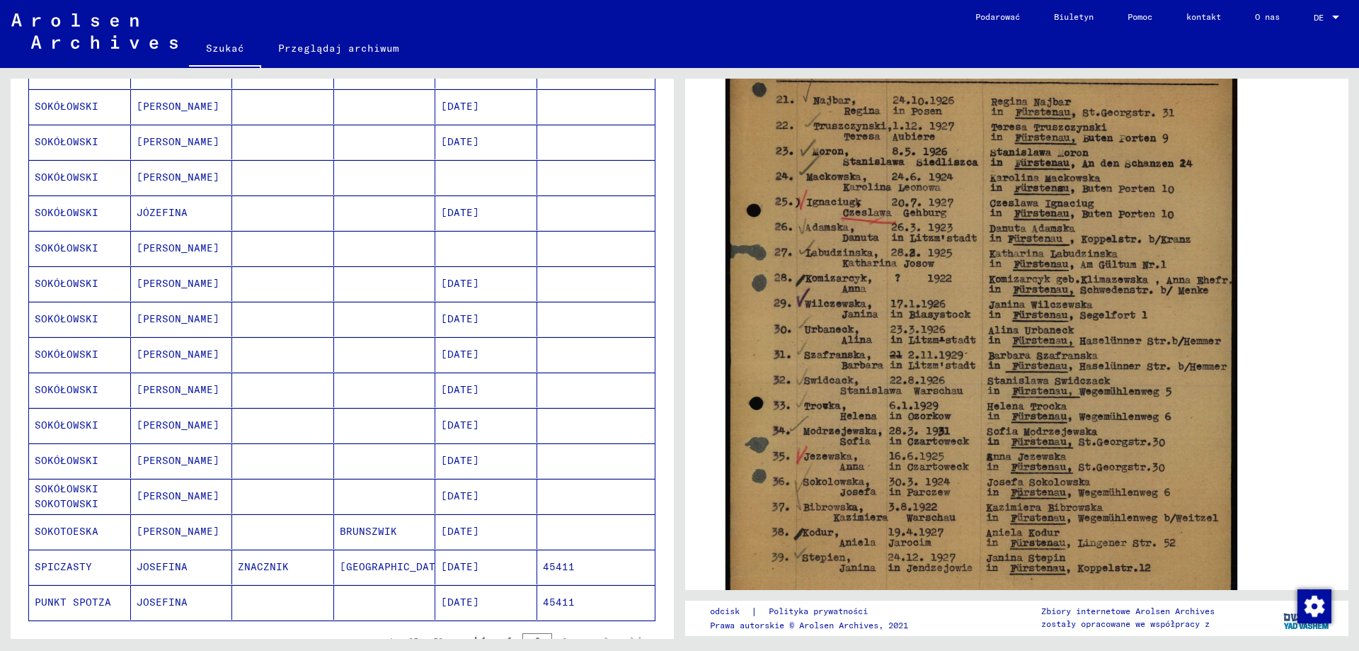
click at [45, 211] on font "SOKÓŁOWSKI" at bounding box center [67, 212] width 64 height 13
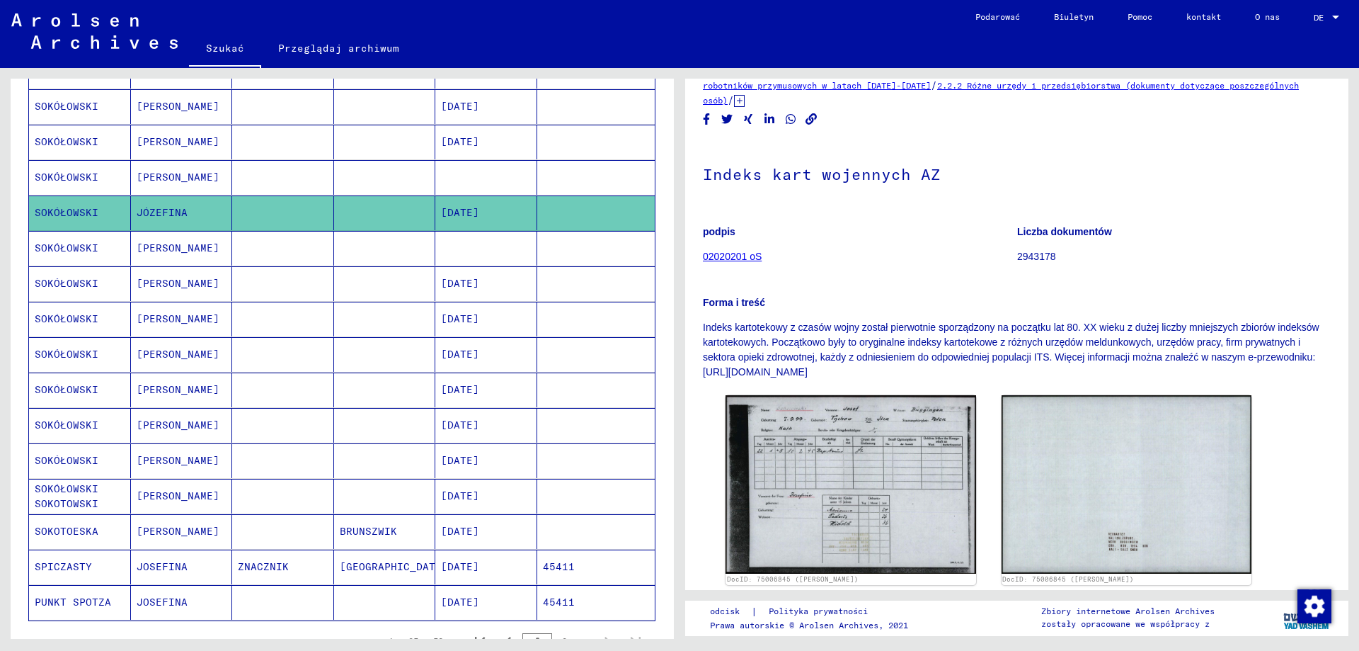
scroll to position [71, 0]
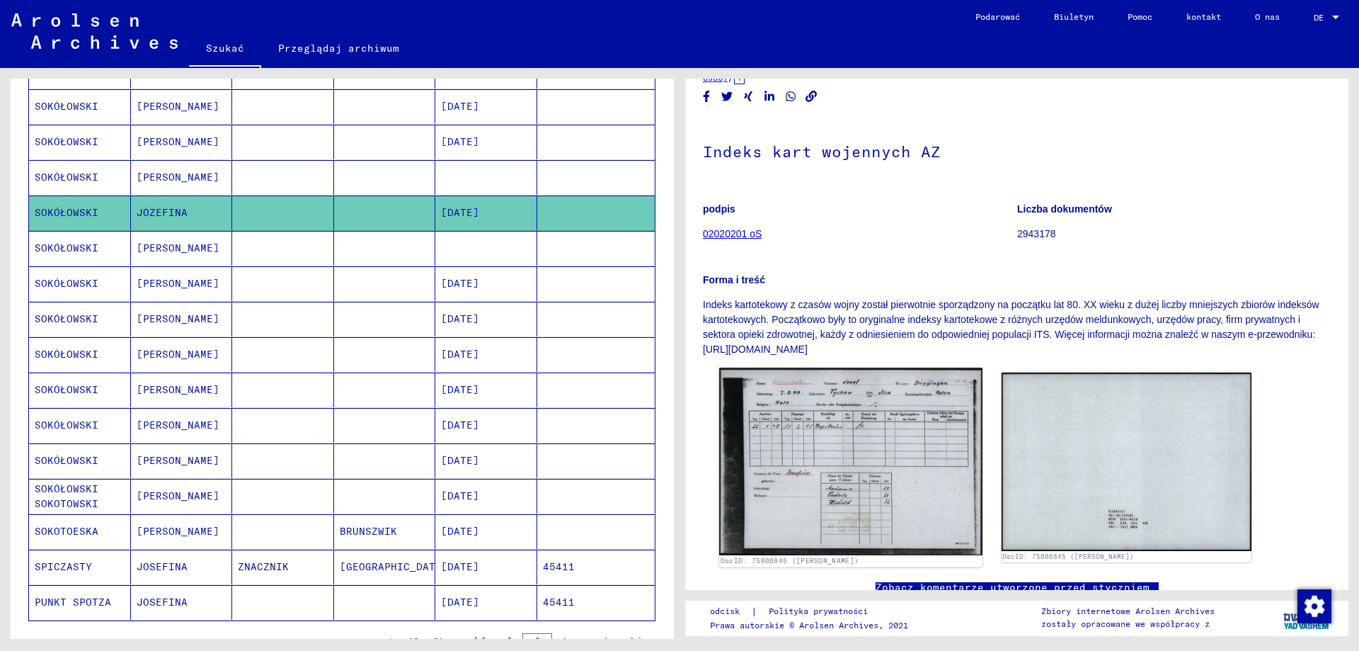
click at [822, 462] on img at bounding box center [850, 461] width 263 height 187
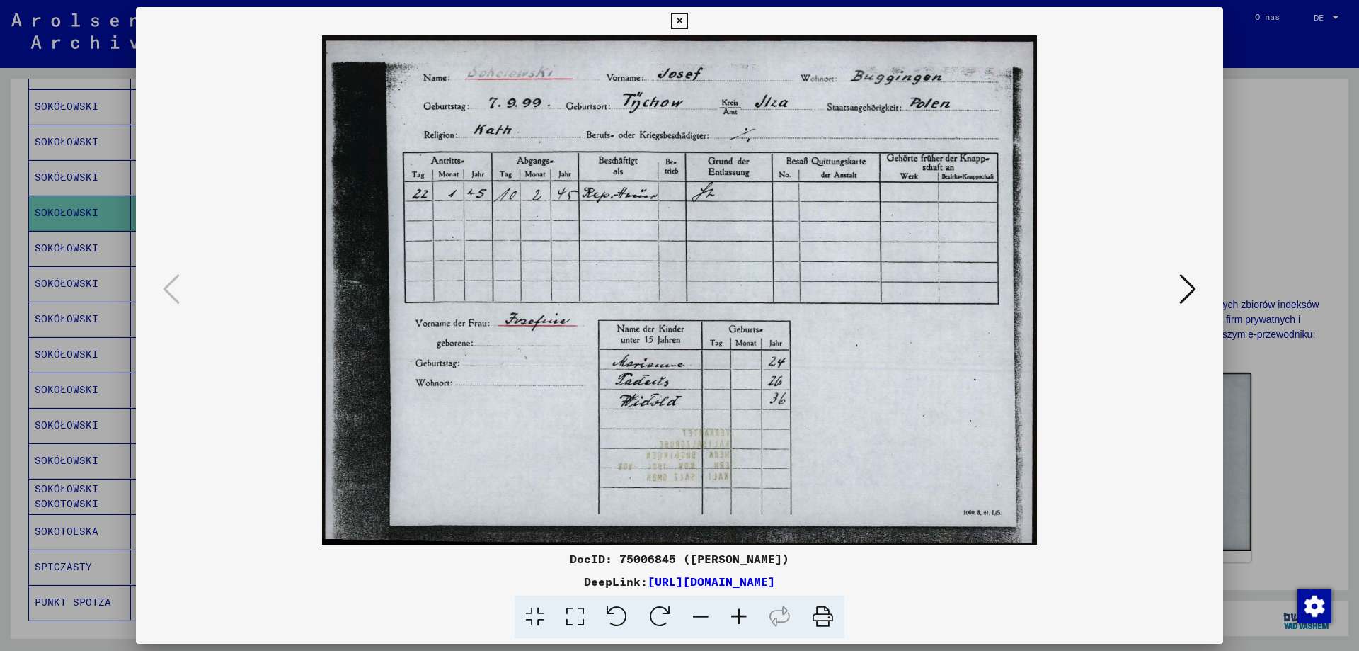
click at [680, 20] on icon at bounding box center [679, 21] width 16 height 17
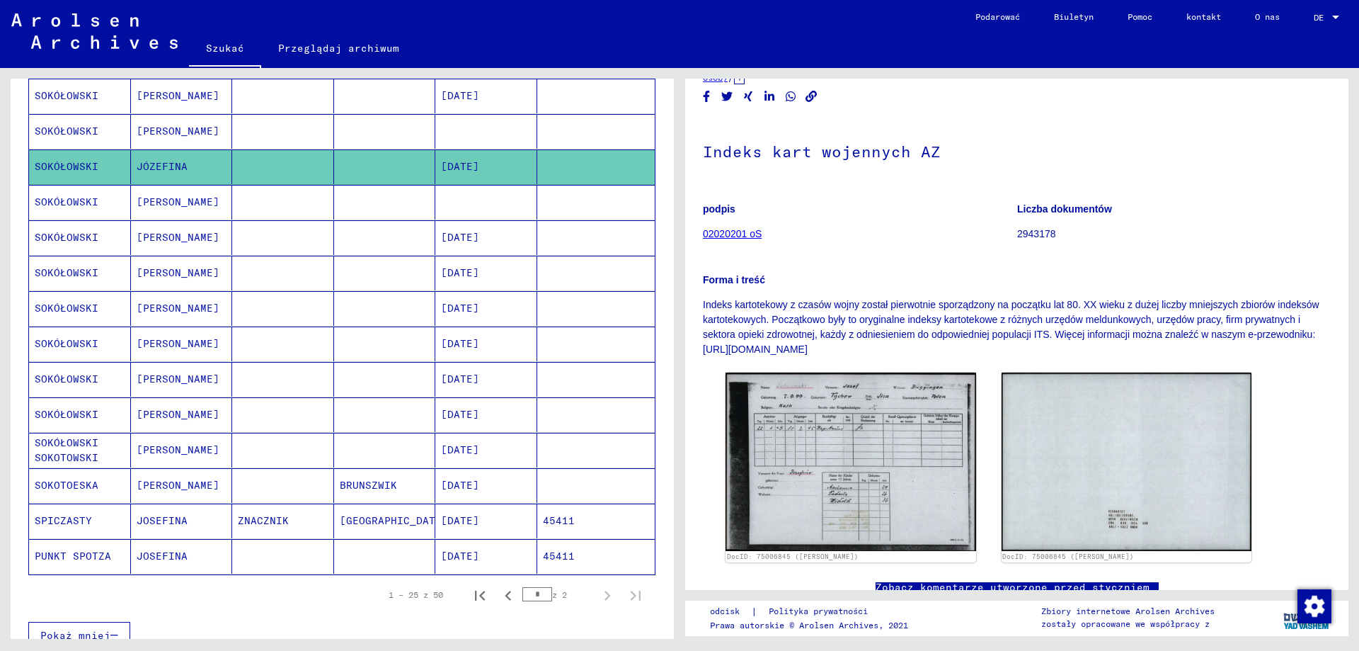
scroll to position [637, 0]
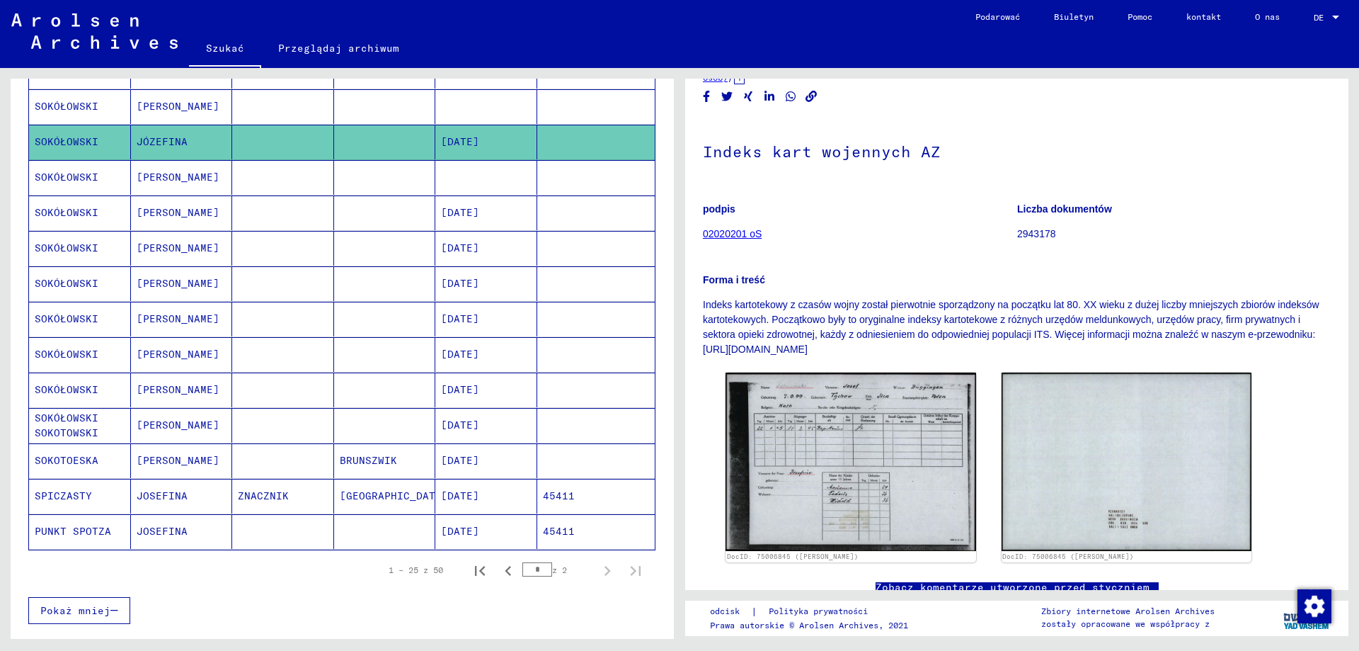
click at [81, 424] on font "SOKÓŁOWSKI SOKOTOWSKI" at bounding box center [83, 426] width 96 height 30
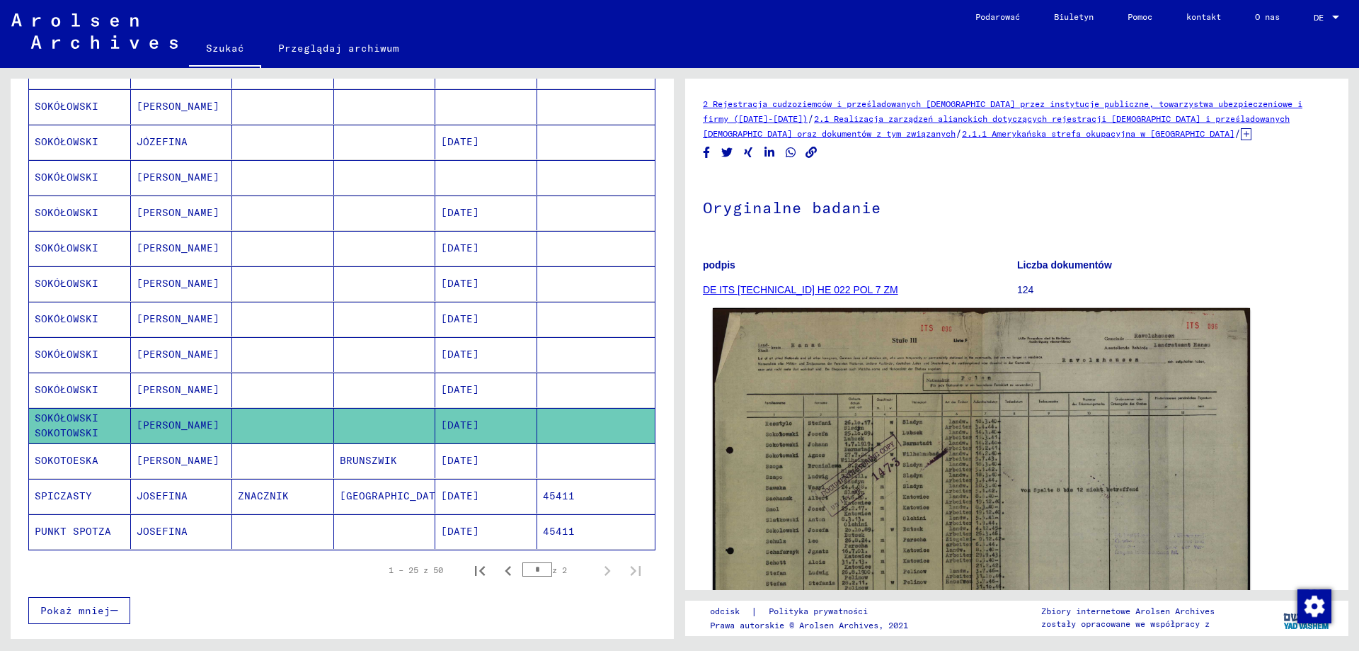
scroll to position [71, 0]
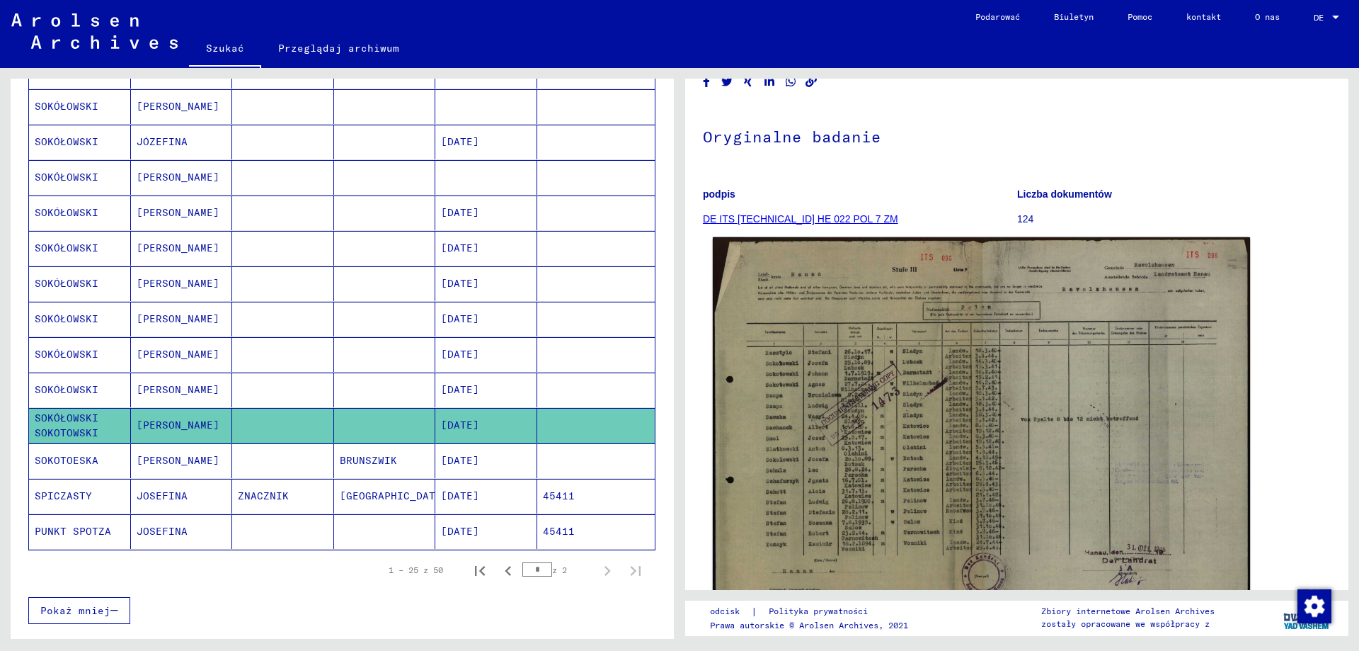
click at [969, 483] on img at bounding box center [981, 426] width 537 height 379
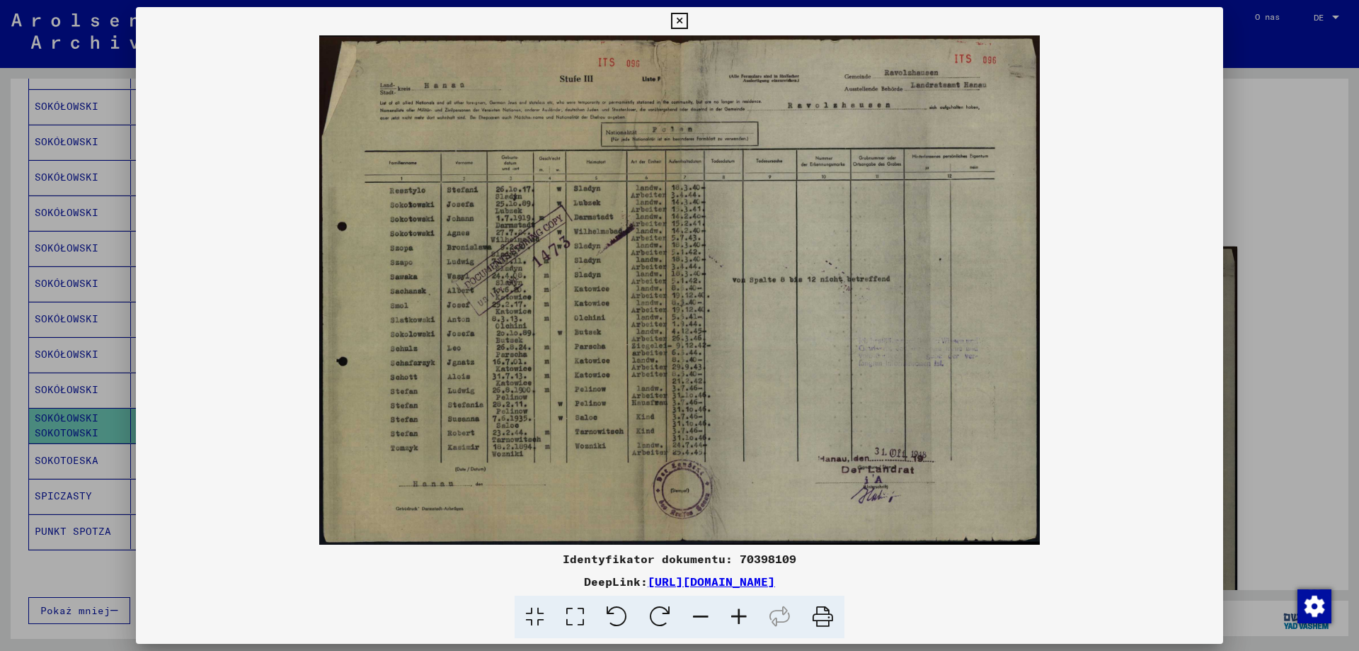
click at [676, 18] on icon at bounding box center [679, 21] width 16 height 17
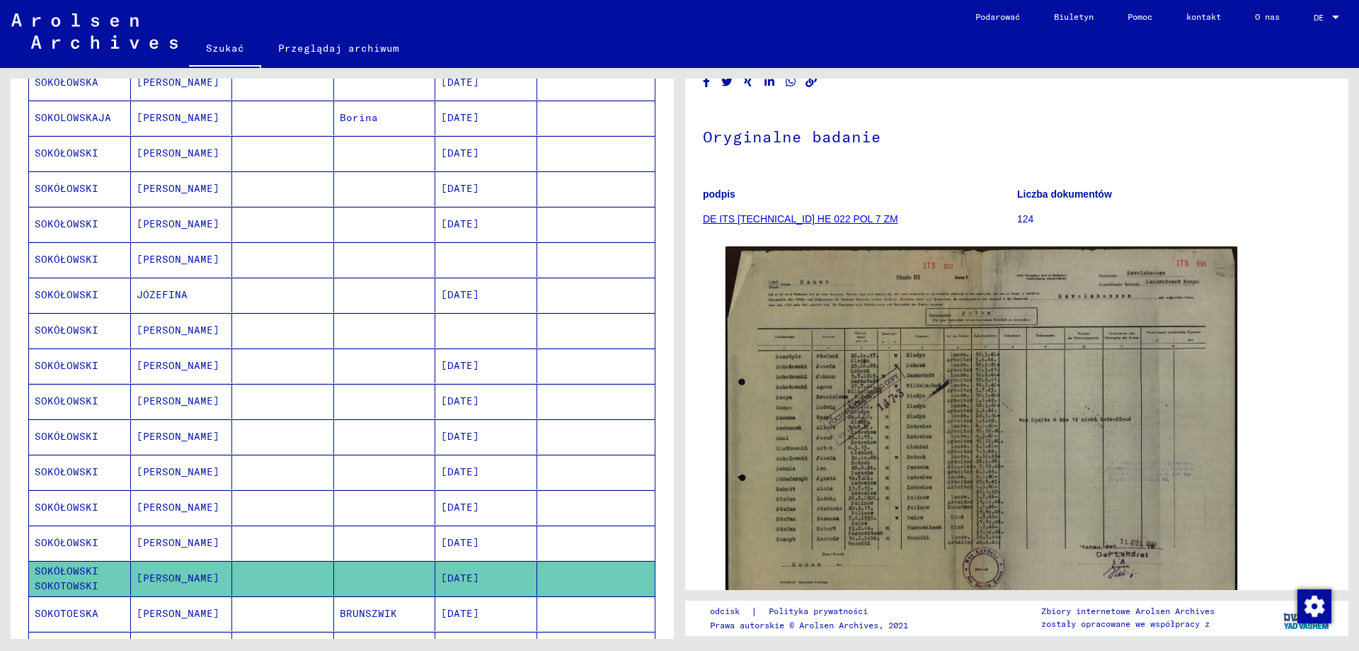
scroll to position [425, 0]
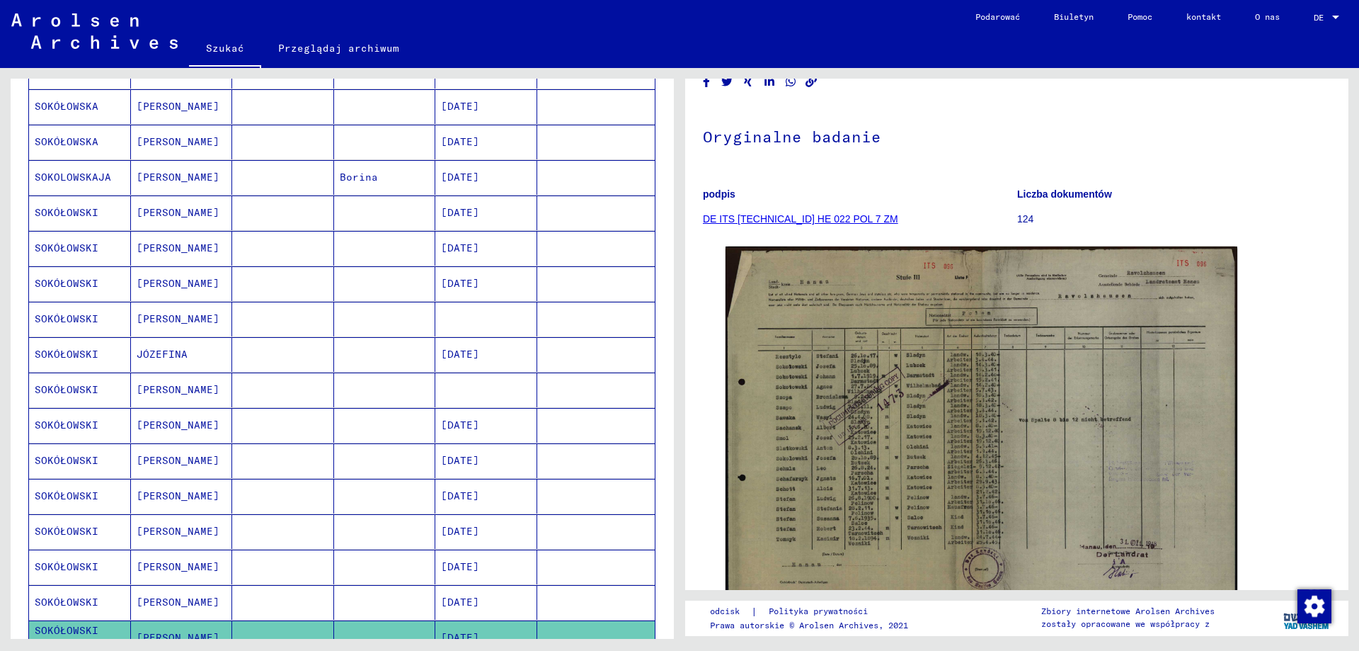
click at [68, 353] on font "SOKÓŁOWSKI" at bounding box center [67, 354] width 64 height 13
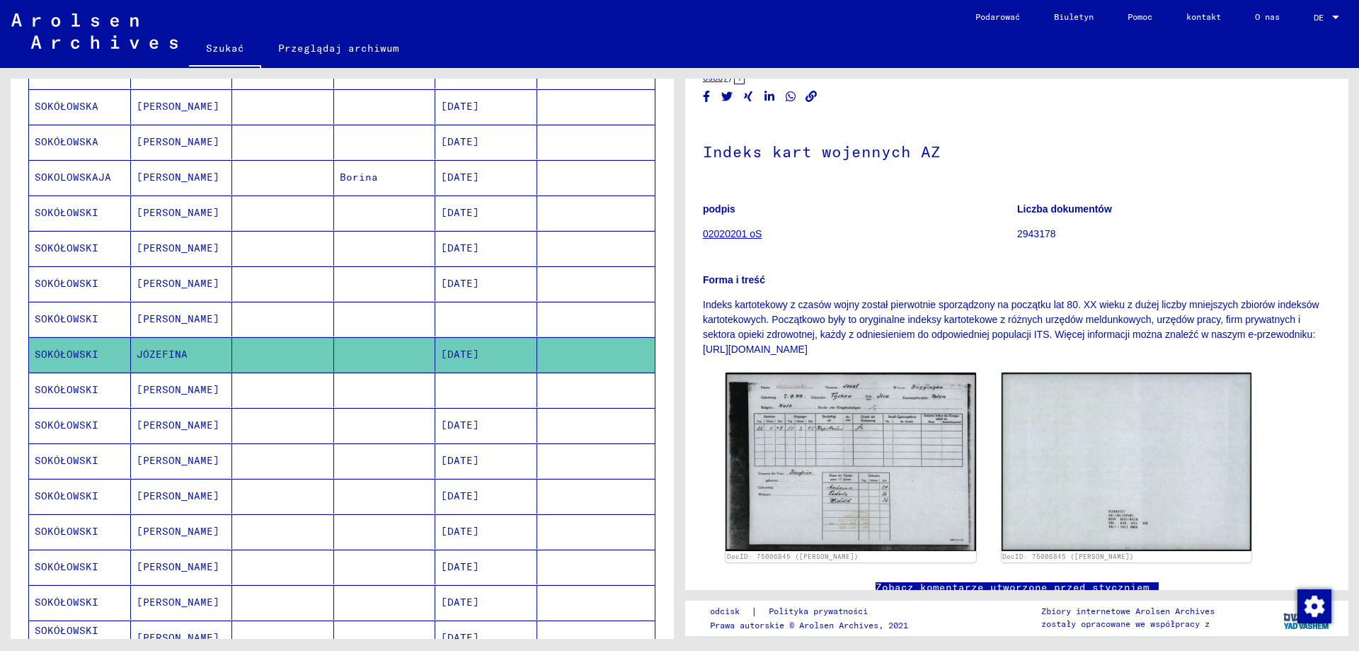
scroll to position [354, 0]
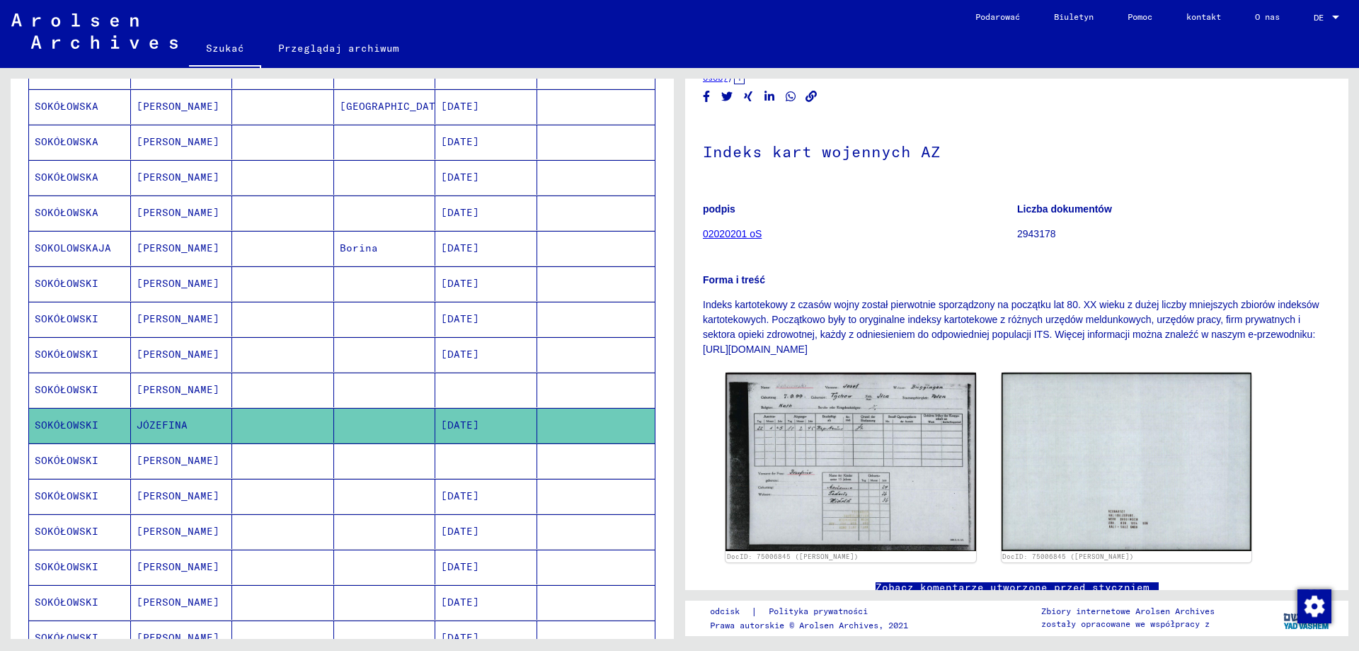
click at [107, 319] on mat-cell "SOKÓŁOWSKI" at bounding box center [80, 319] width 102 height 35
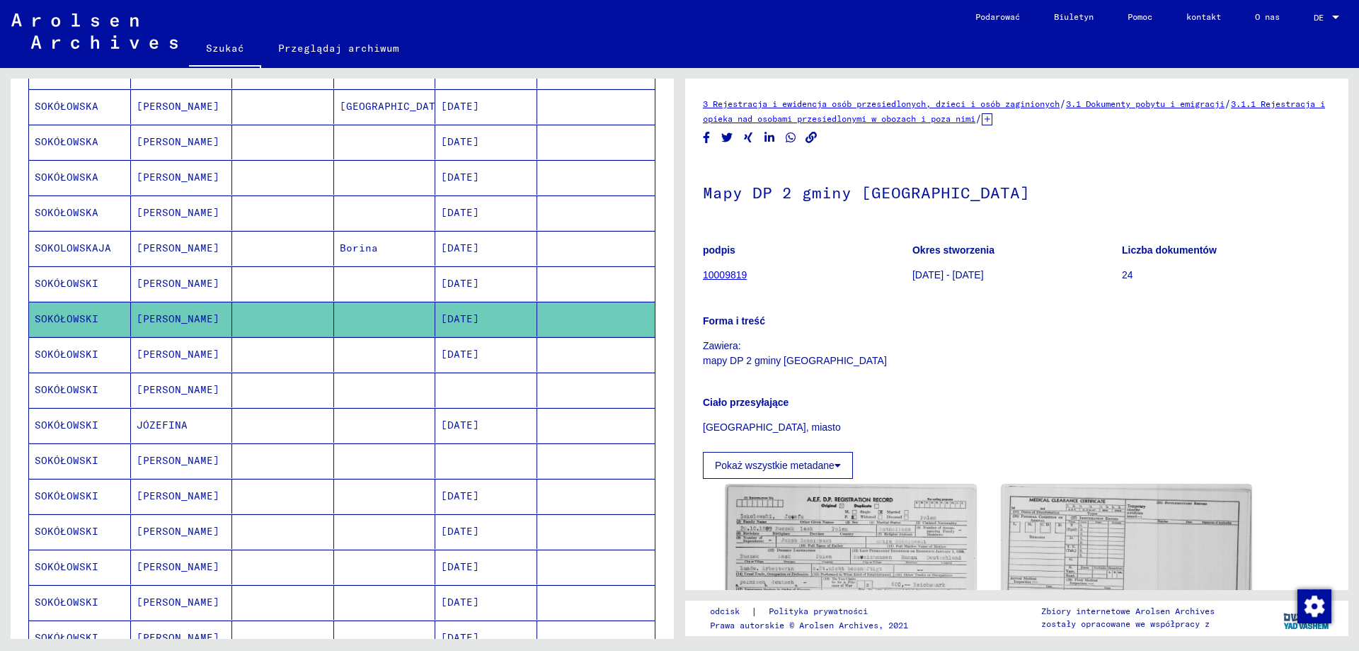
scroll to position [71, 0]
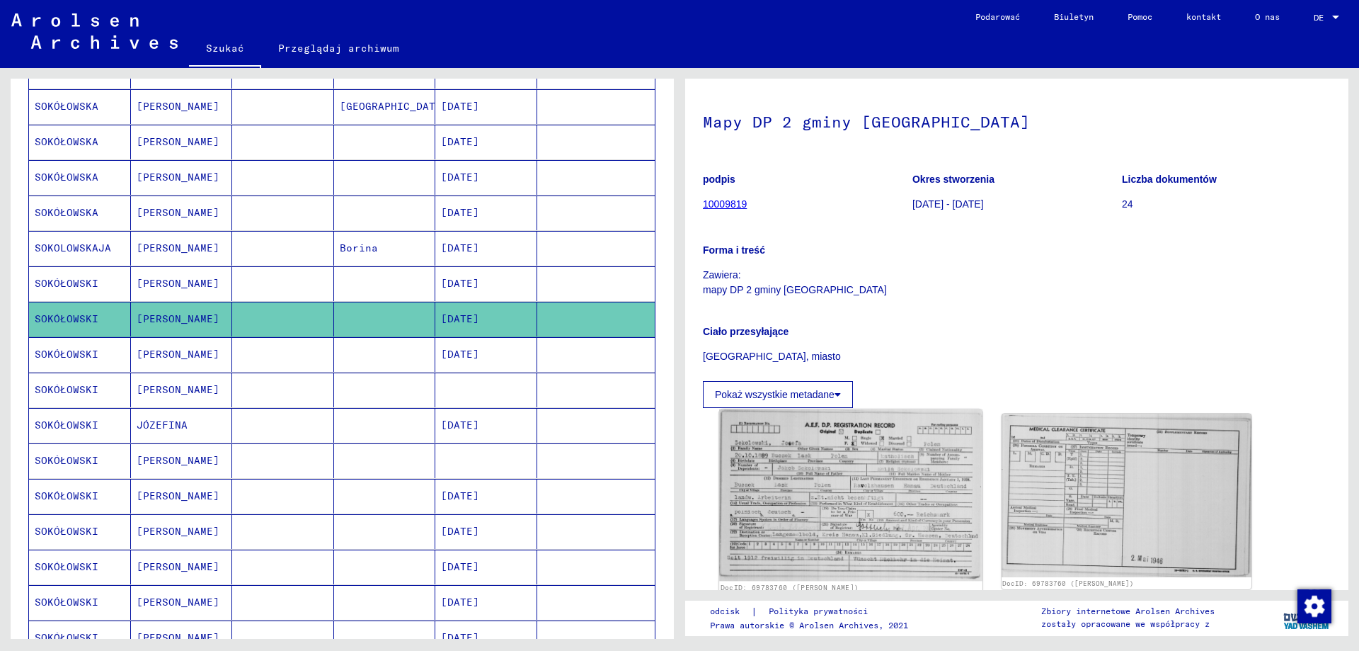
click at [855, 486] on img at bounding box center [850, 494] width 263 height 171
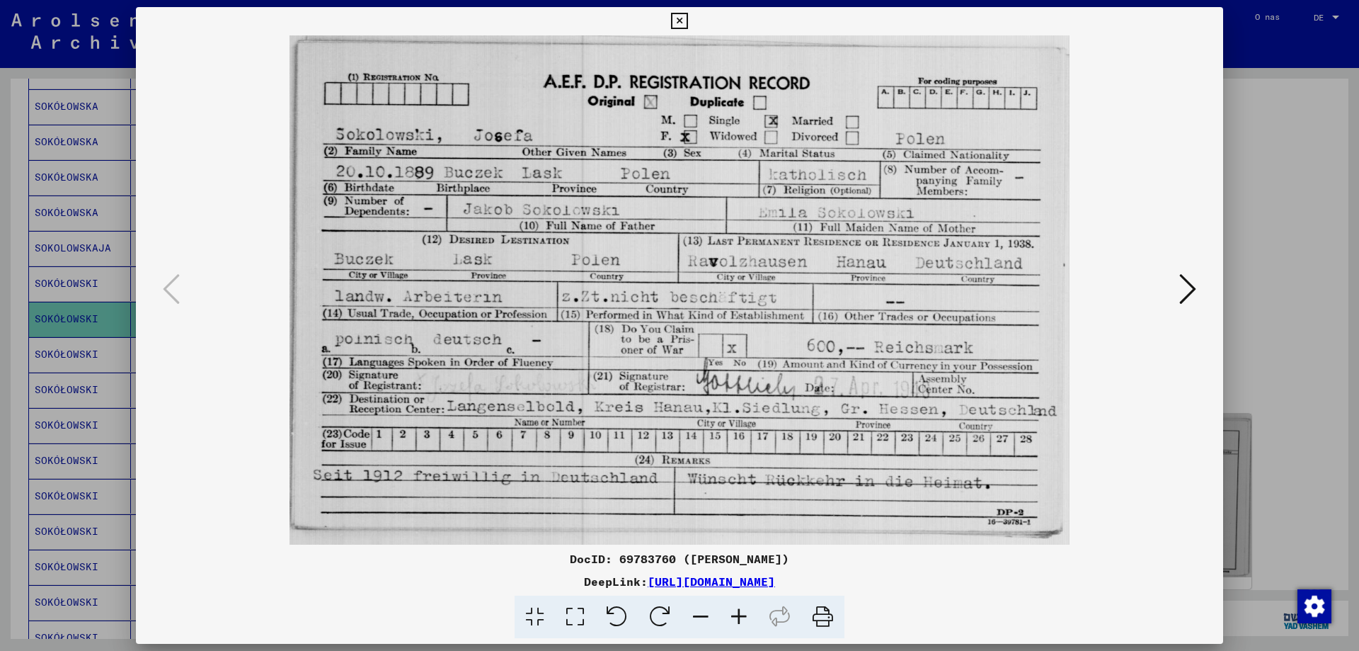
click at [1192, 288] on icon at bounding box center [1188, 289] width 17 height 34
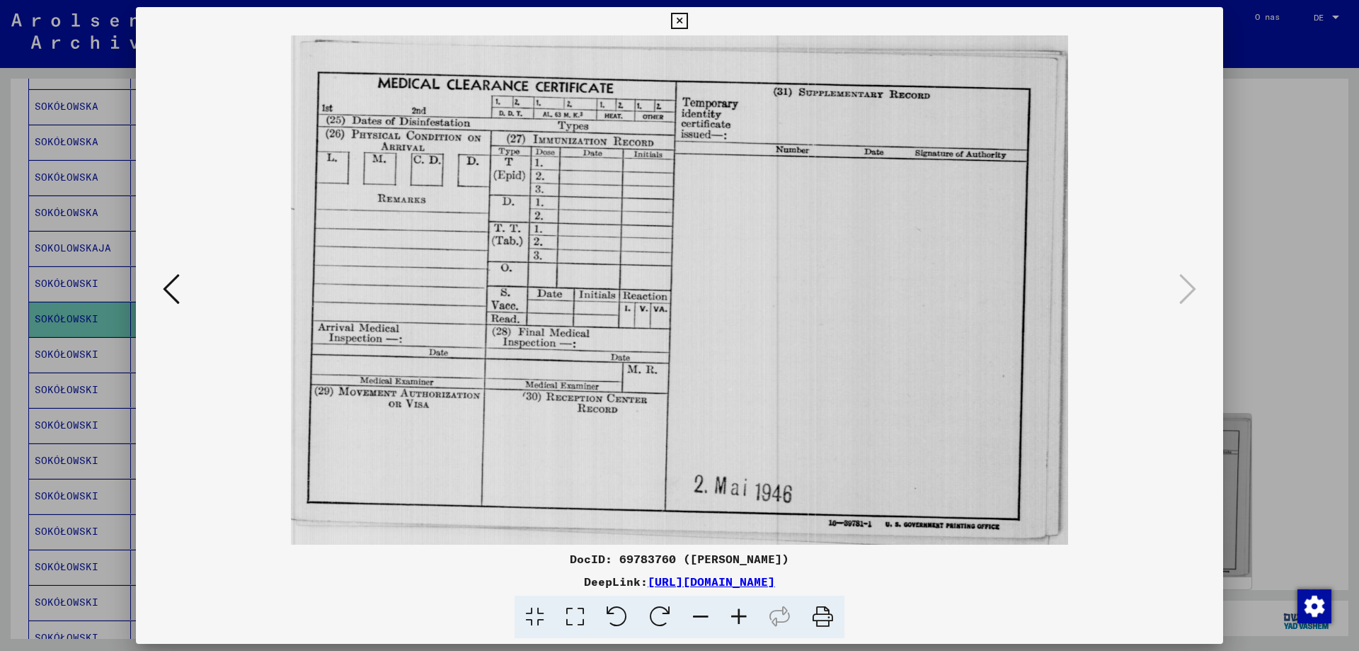
click at [678, 19] on icon at bounding box center [679, 21] width 16 height 17
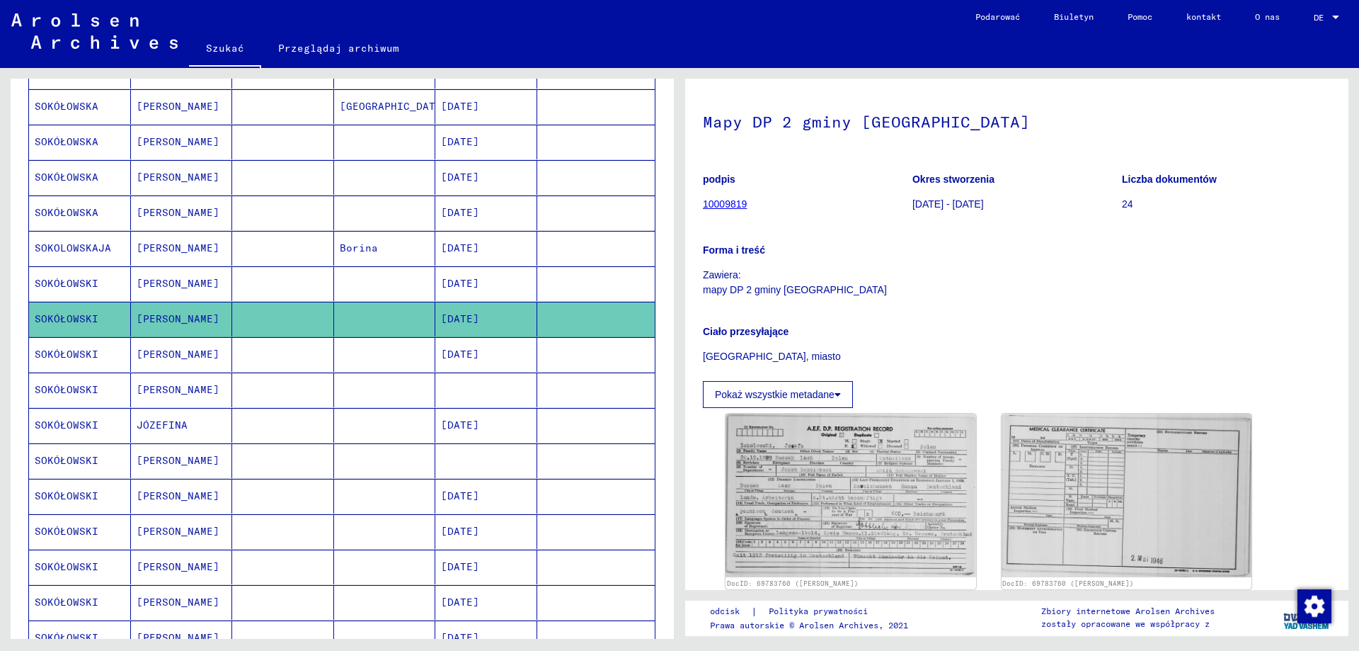
click at [78, 279] on font "SOKÓŁOWSKI" at bounding box center [67, 283] width 64 height 13
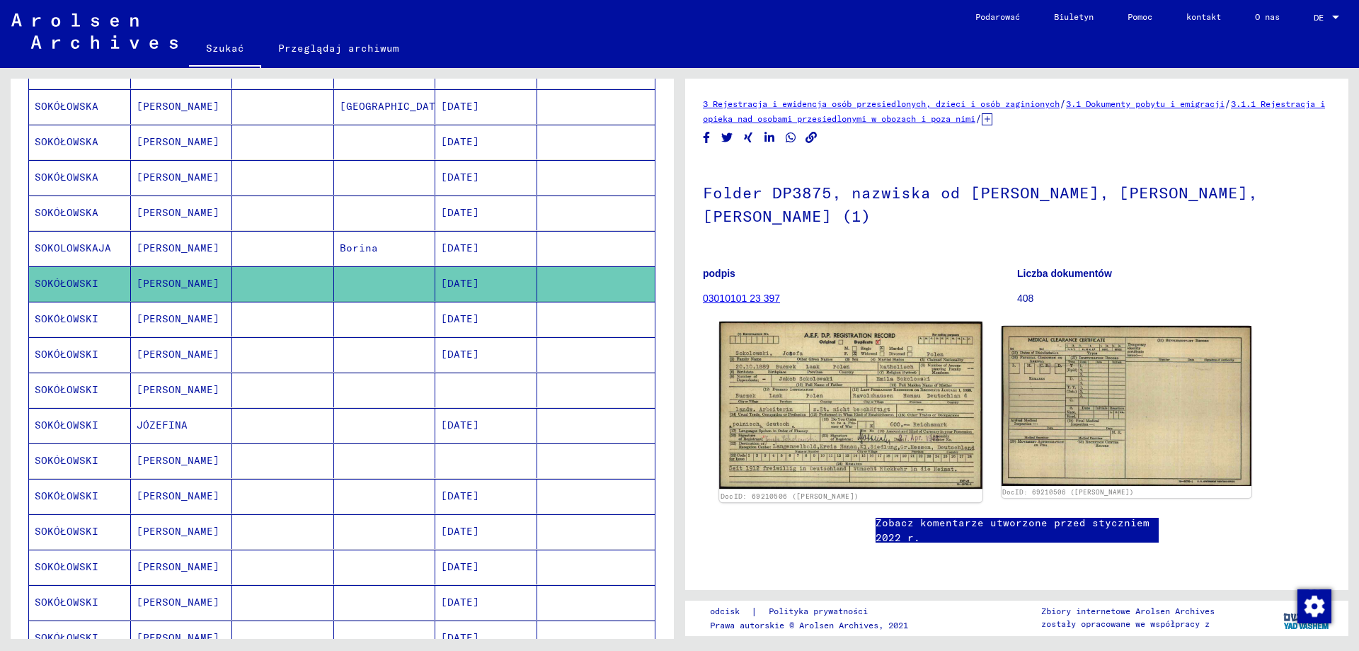
click at [837, 425] on img at bounding box center [850, 405] width 263 height 168
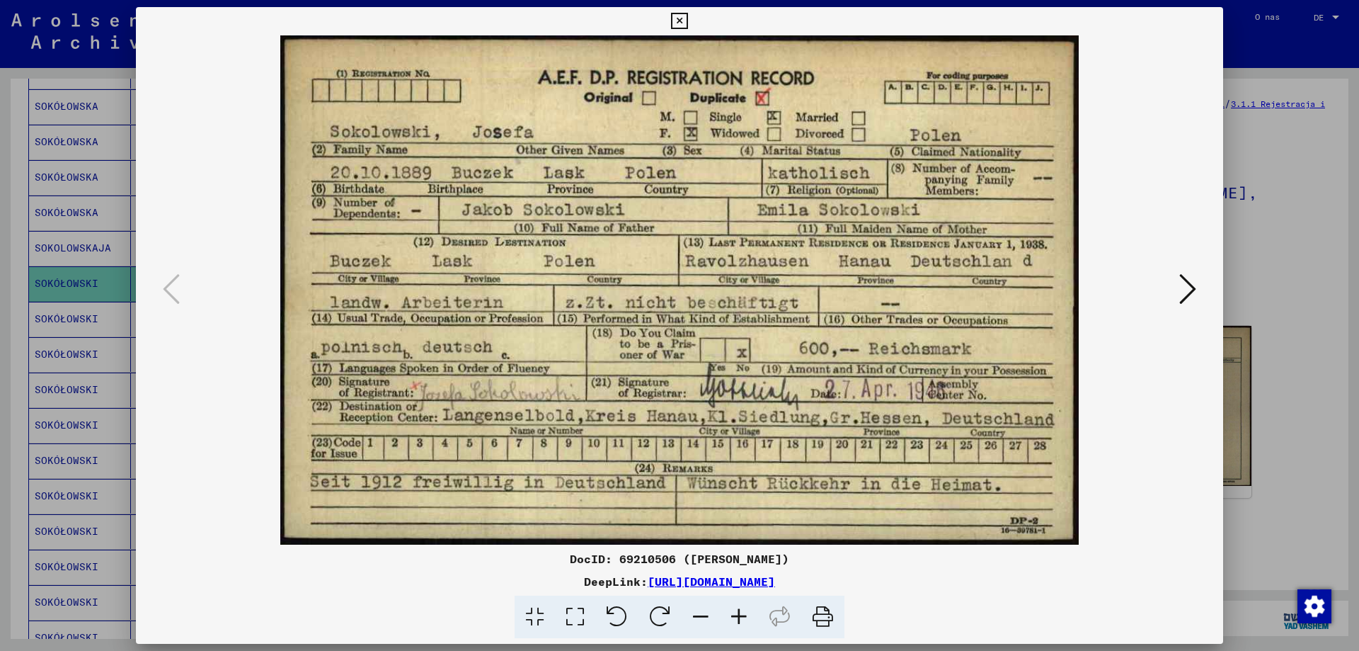
click at [1190, 282] on icon at bounding box center [1188, 289] width 17 height 34
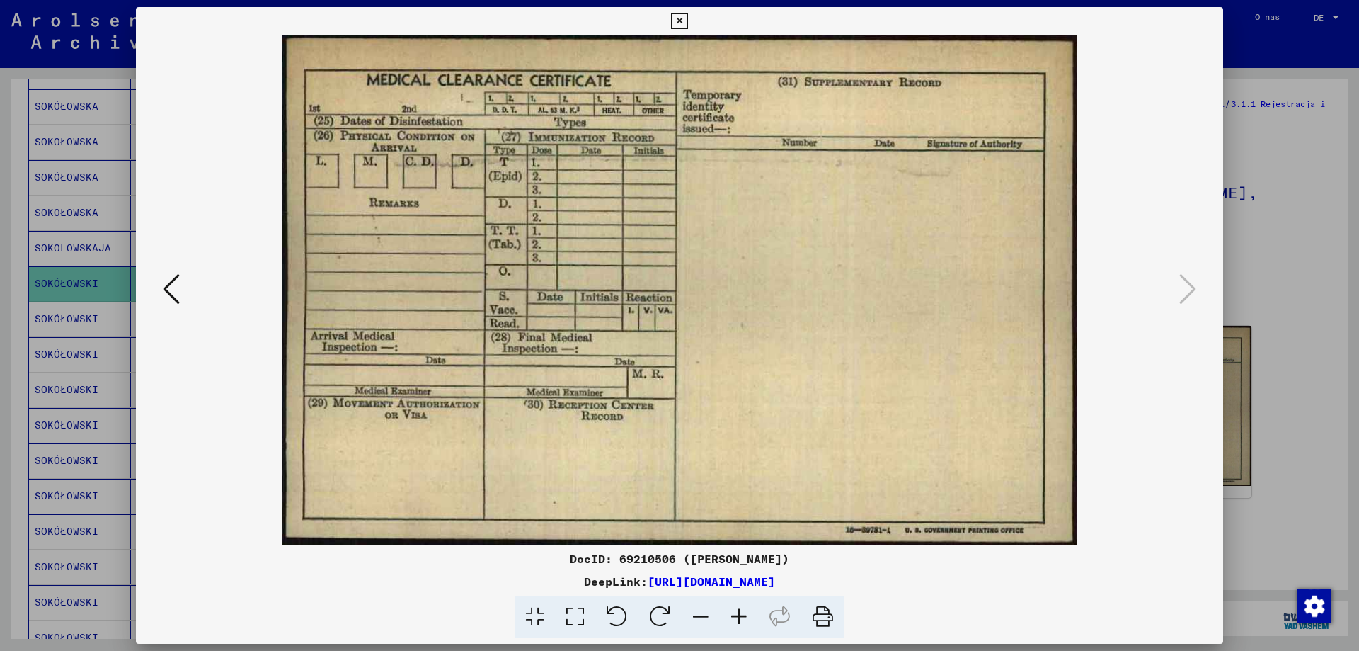
click at [678, 22] on icon at bounding box center [679, 21] width 16 height 17
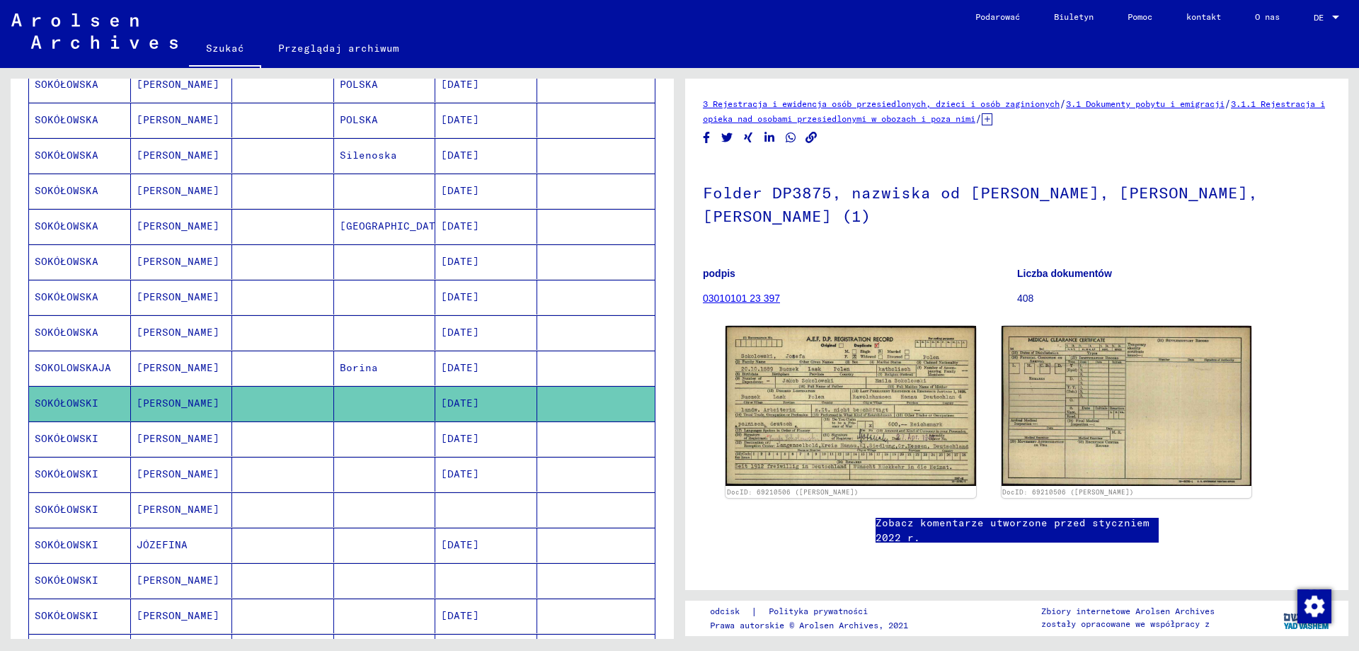
scroll to position [212, 0]
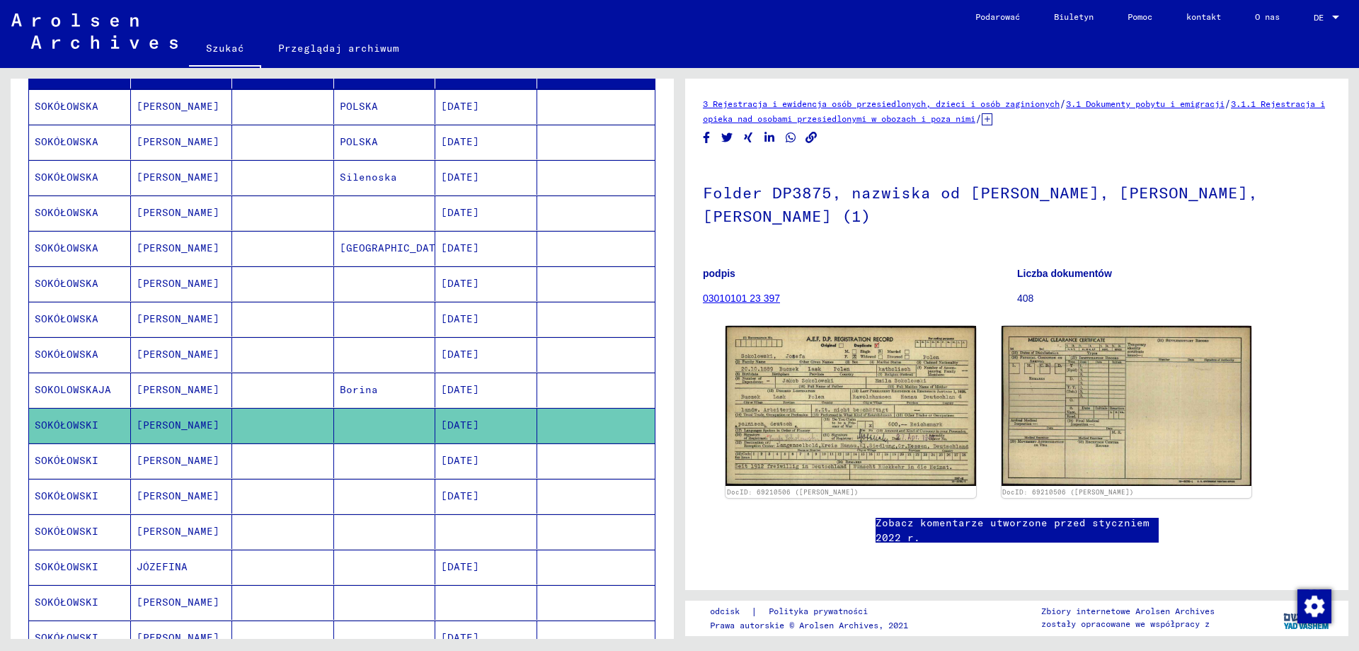
click at [89, 355] on font "SOKÓŁOWSKA" at bounding box center [67, 354] width 64 height 13
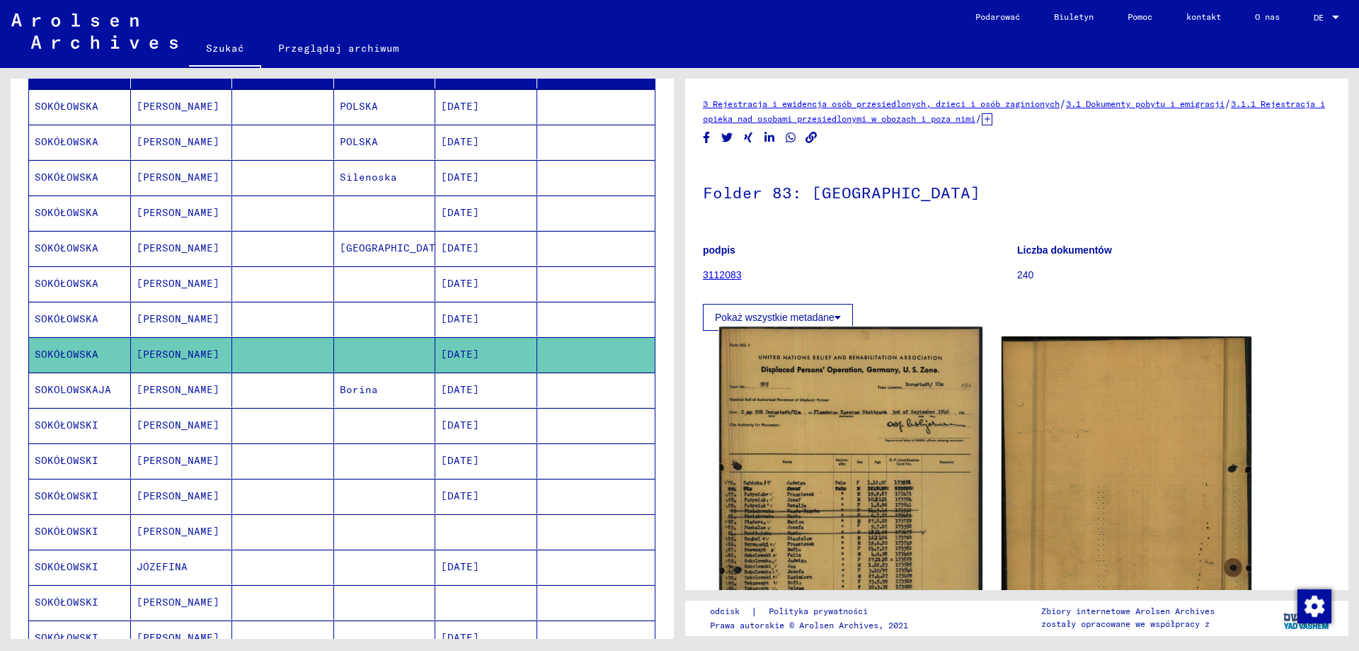
click at [827, 465] on img at bounding box center [850, 523] width 263 height 392
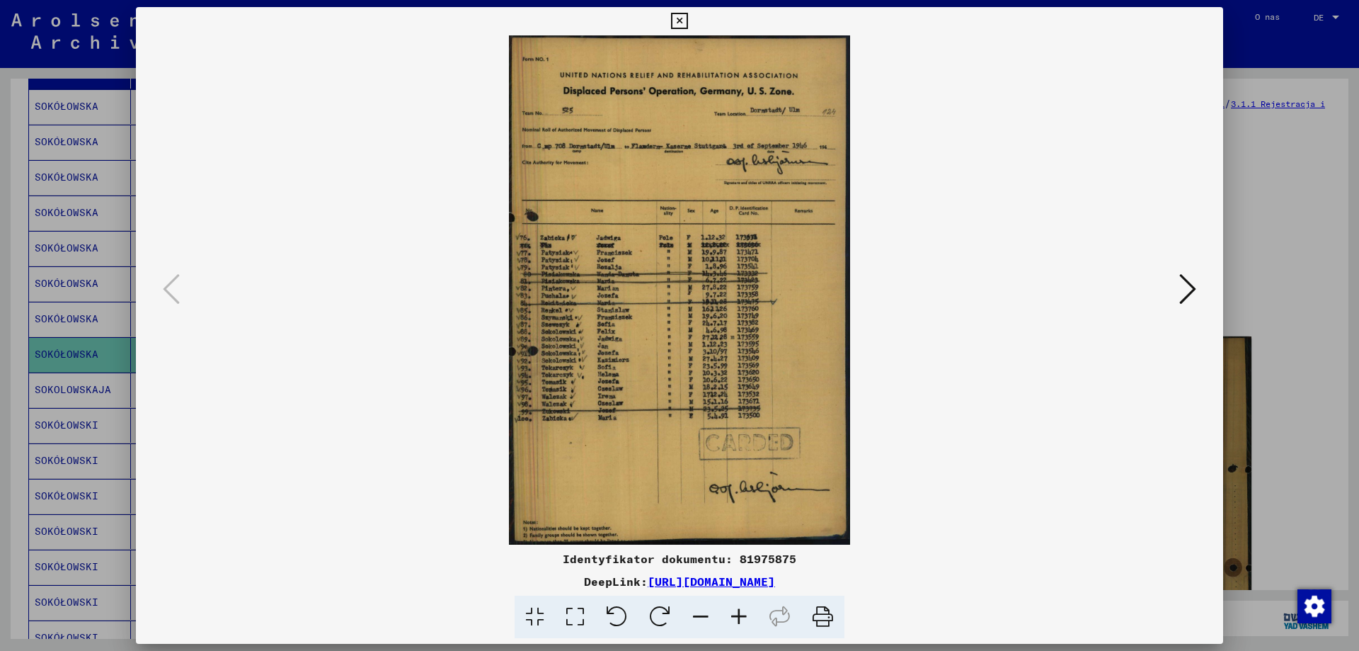
click at [741, 619] on icon at bounding box center [739, 616] width 38 height 43
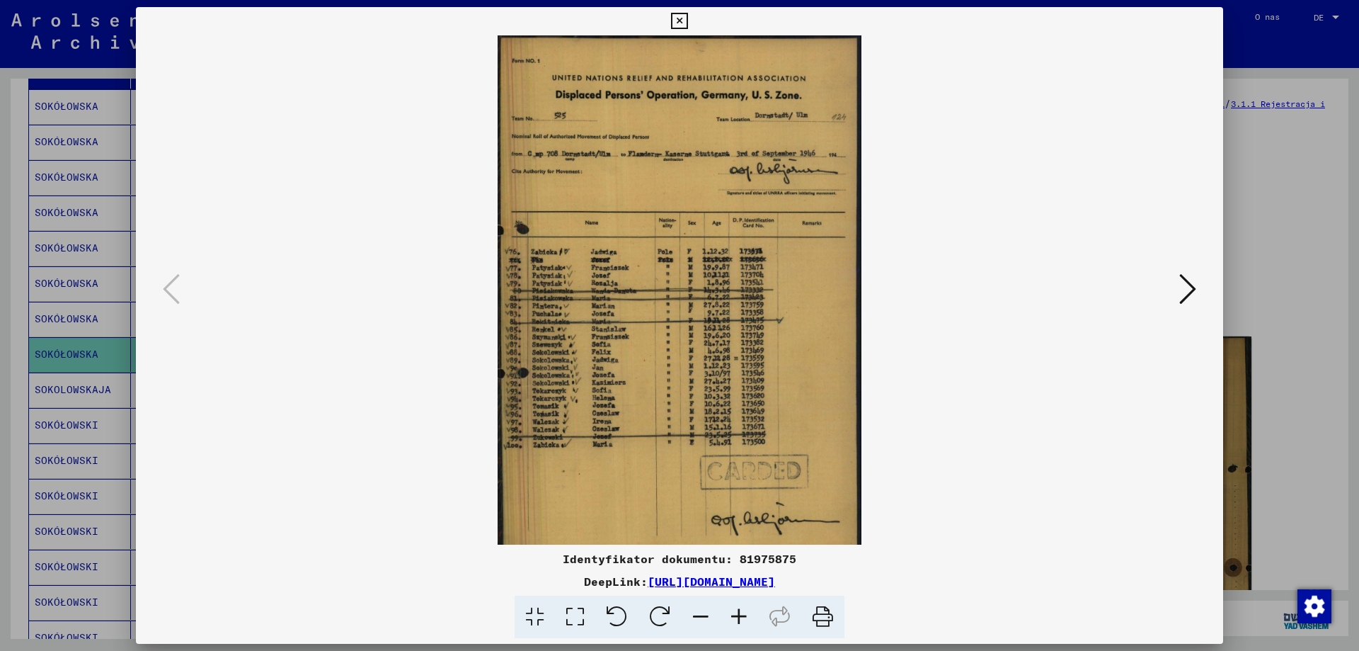
click at [741, 619] on icon at bounding box center [739, 616] width 38 height 43
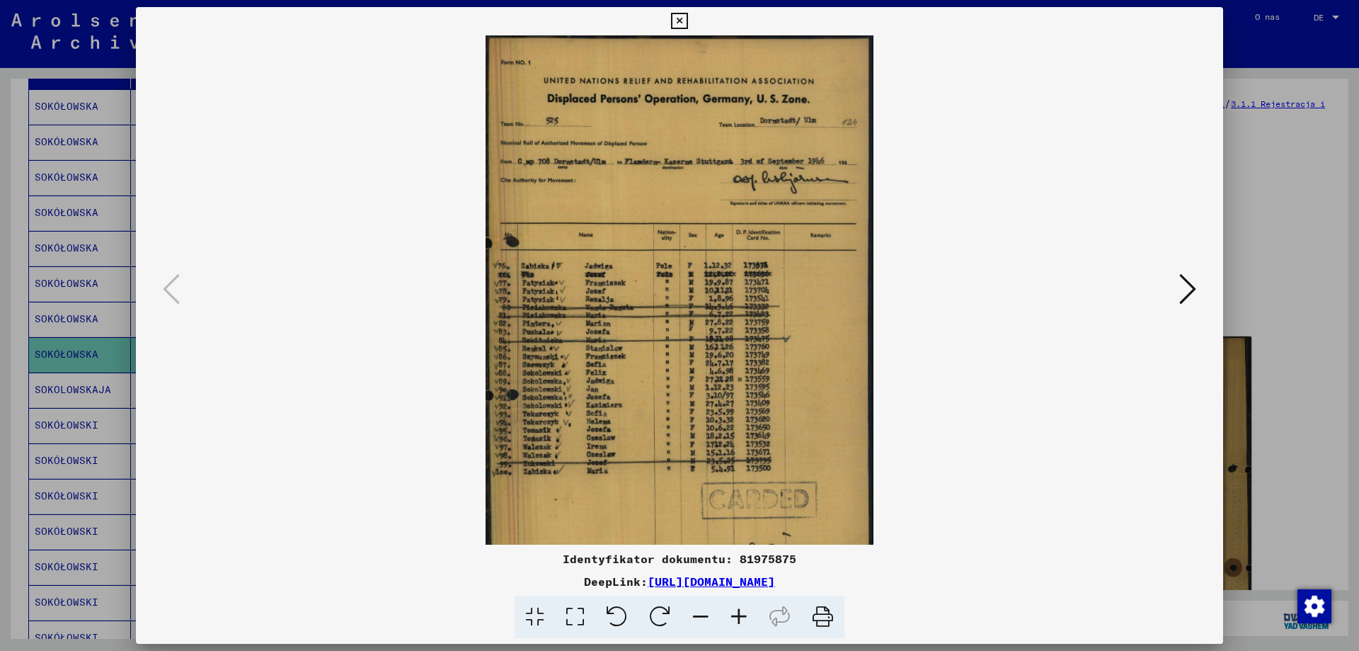
click at [741, 619] on icon at bounding box center [739, 616] width 38 height 43
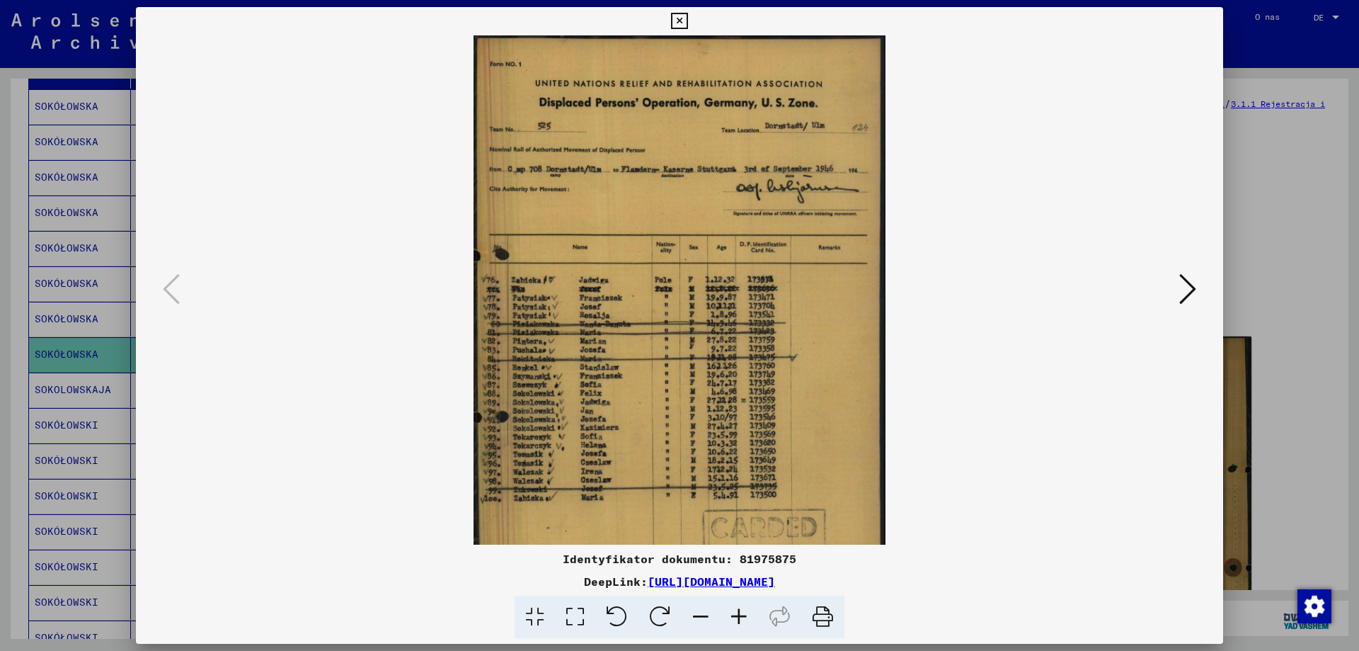
click at [741, 619] on icon at bounding box center [739, 616] width 38 height 43
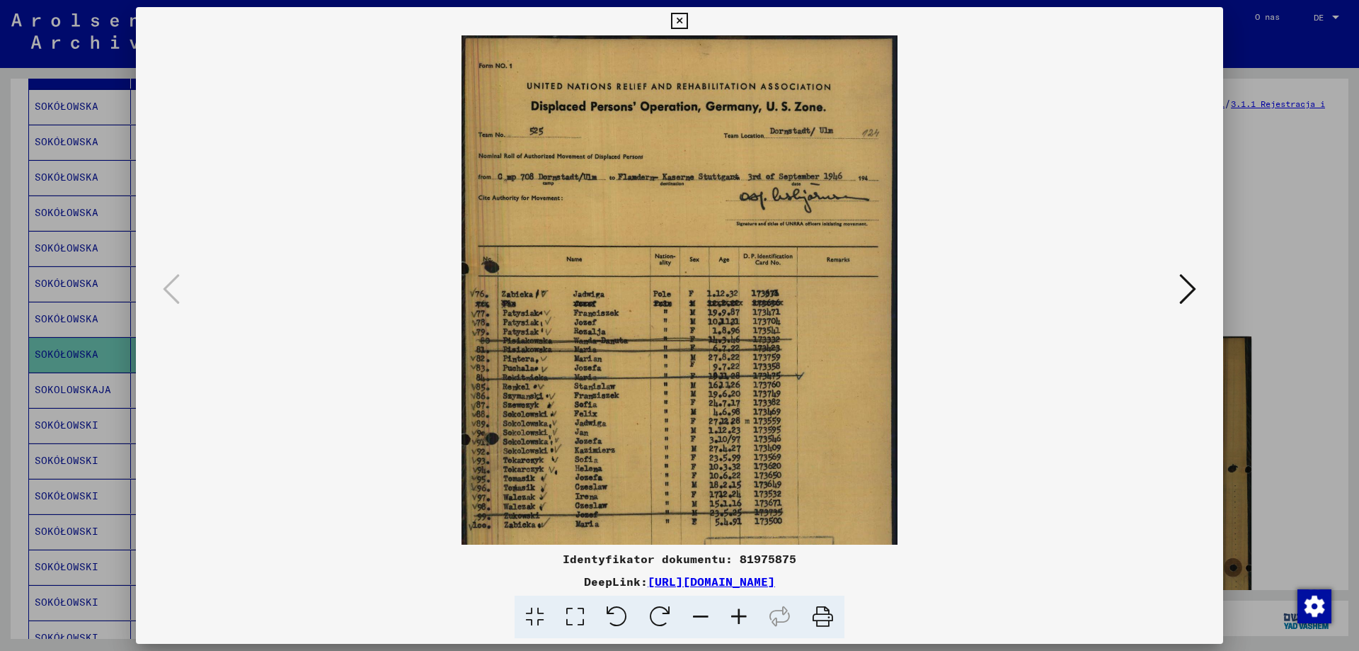
click at [741, 619] on icon at bounding box center [739, 616] width 38 height 43
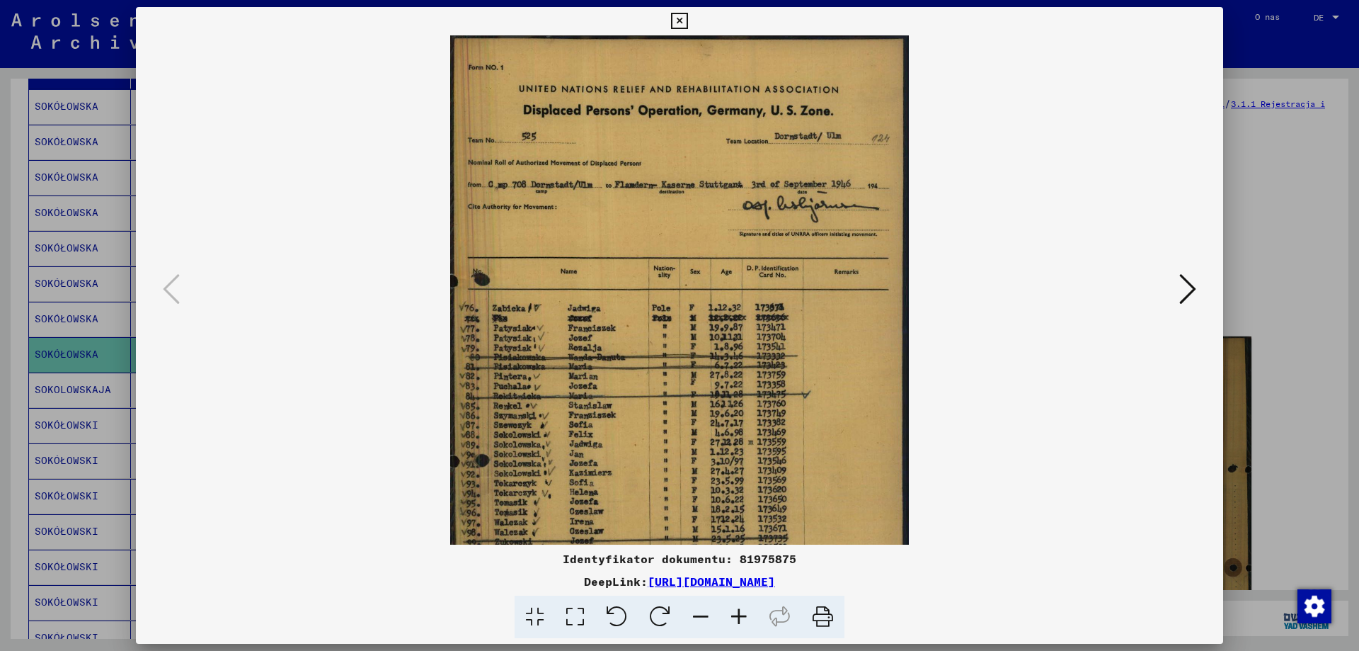
click at [678, 19] on icon at bounding box center [679, 21] width 16 height 17
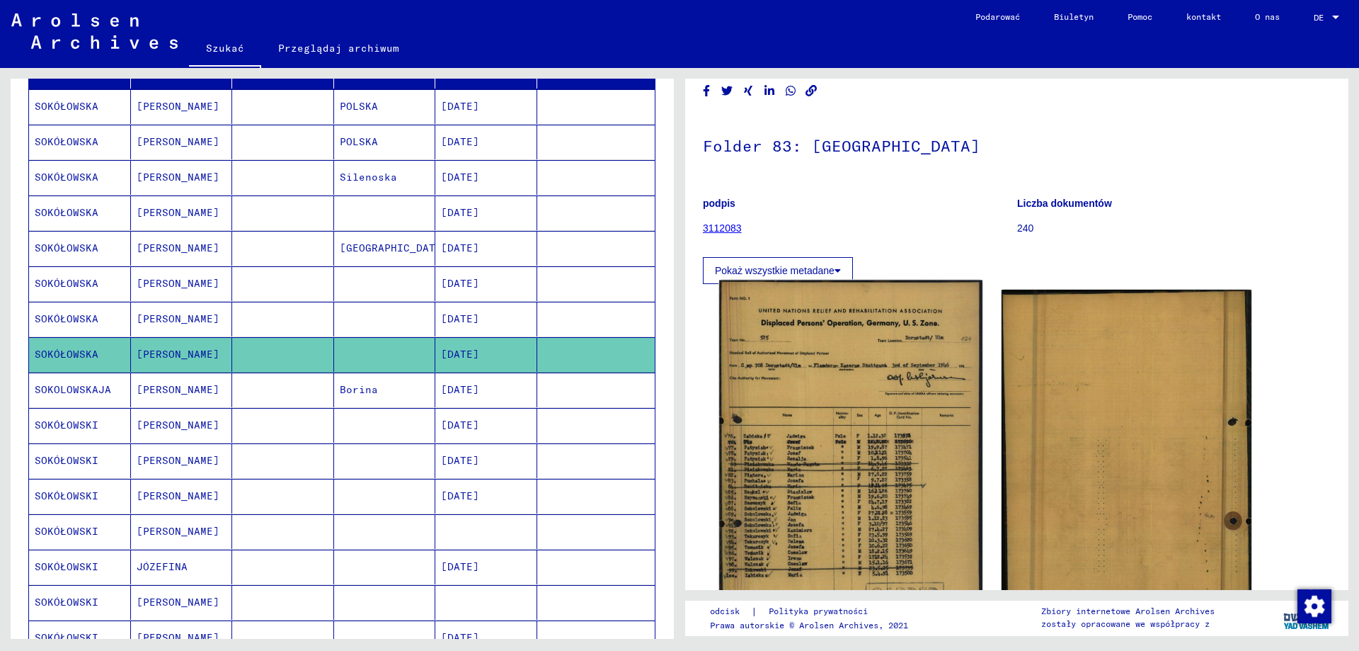
scroll to position [142, 0]
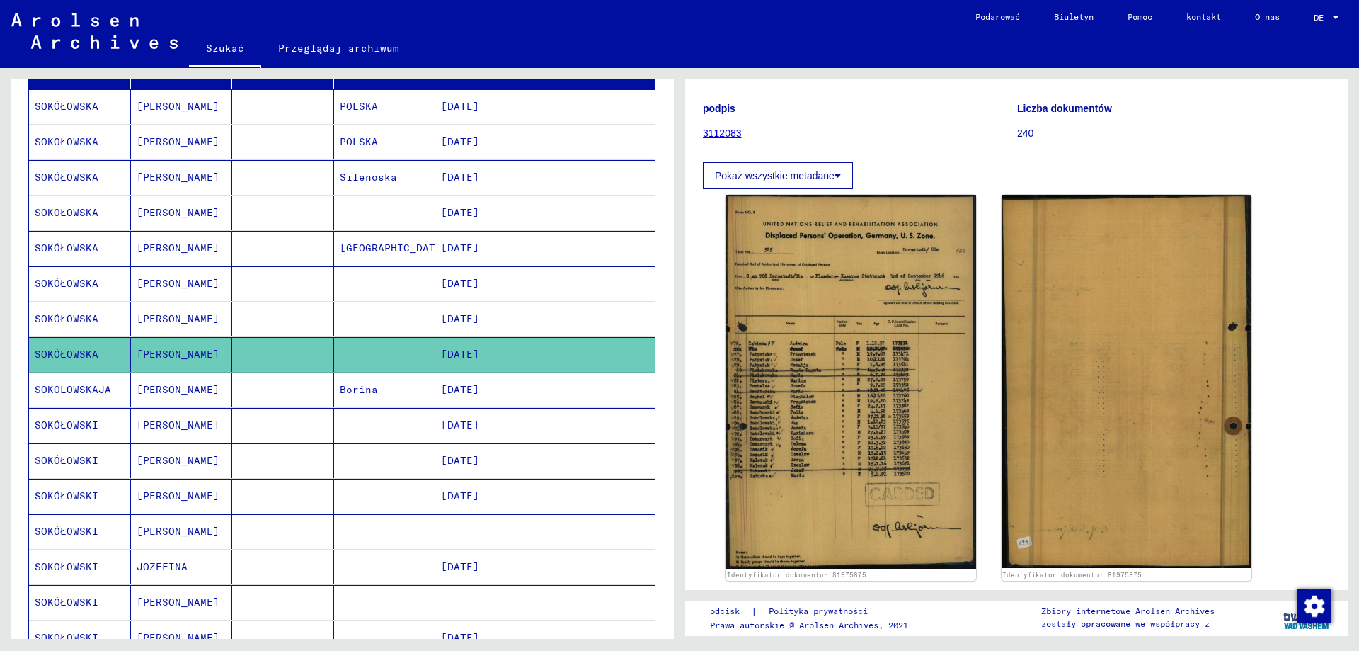
click at [151, 316] on font "Józefa" at bounding box center [178, 318] width 83 height 13
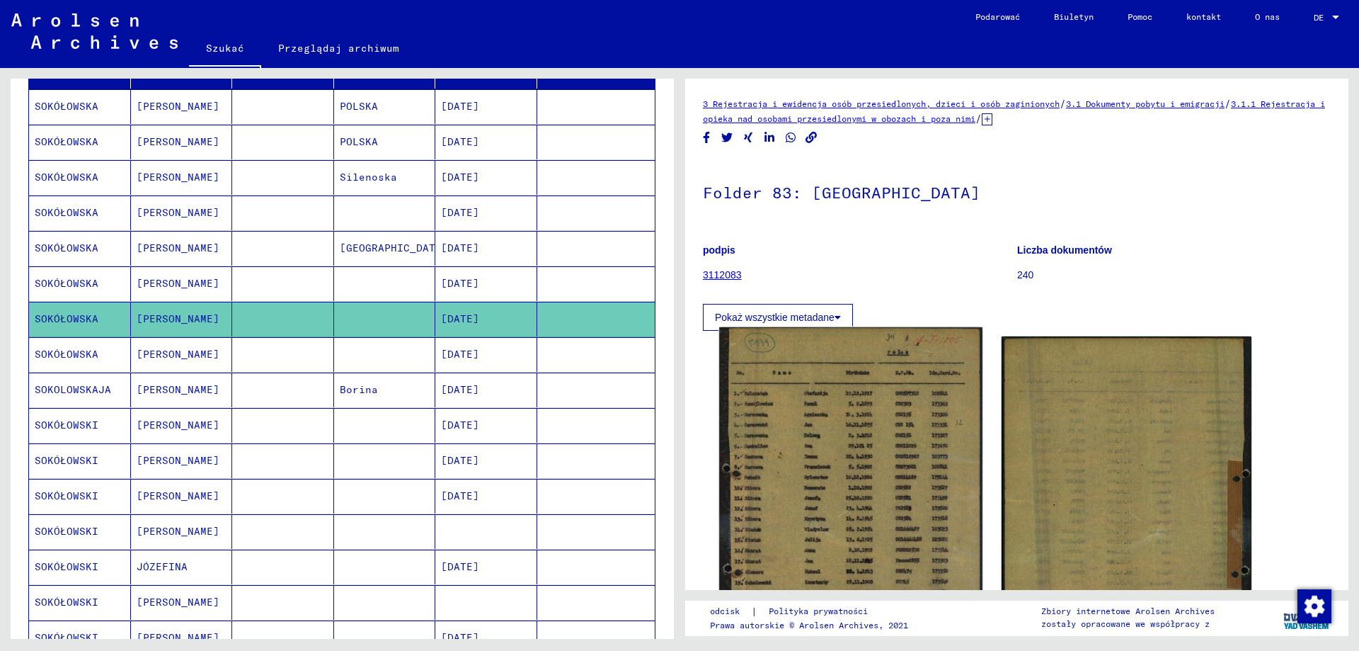
click at [808, 489] on img at bounding box center [850, 513] width 263 height 372
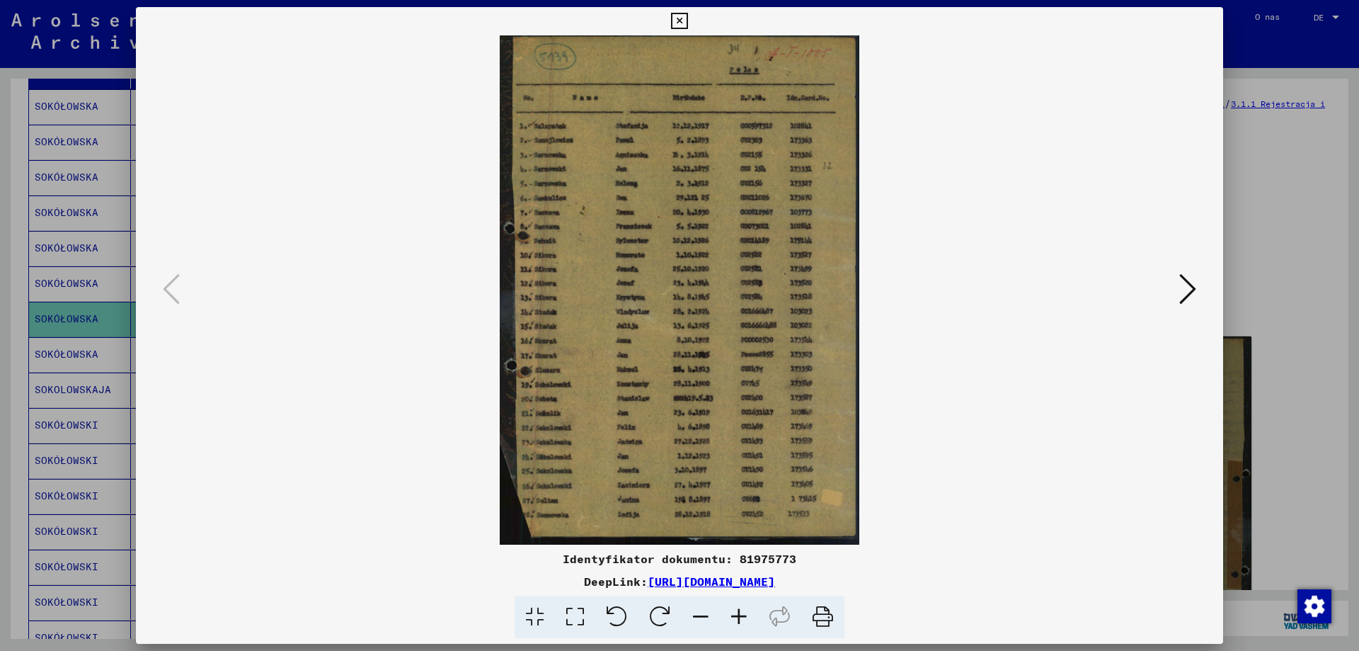
click at [741, 615] on icon at bounding box center [739, 616] width 38 height 43
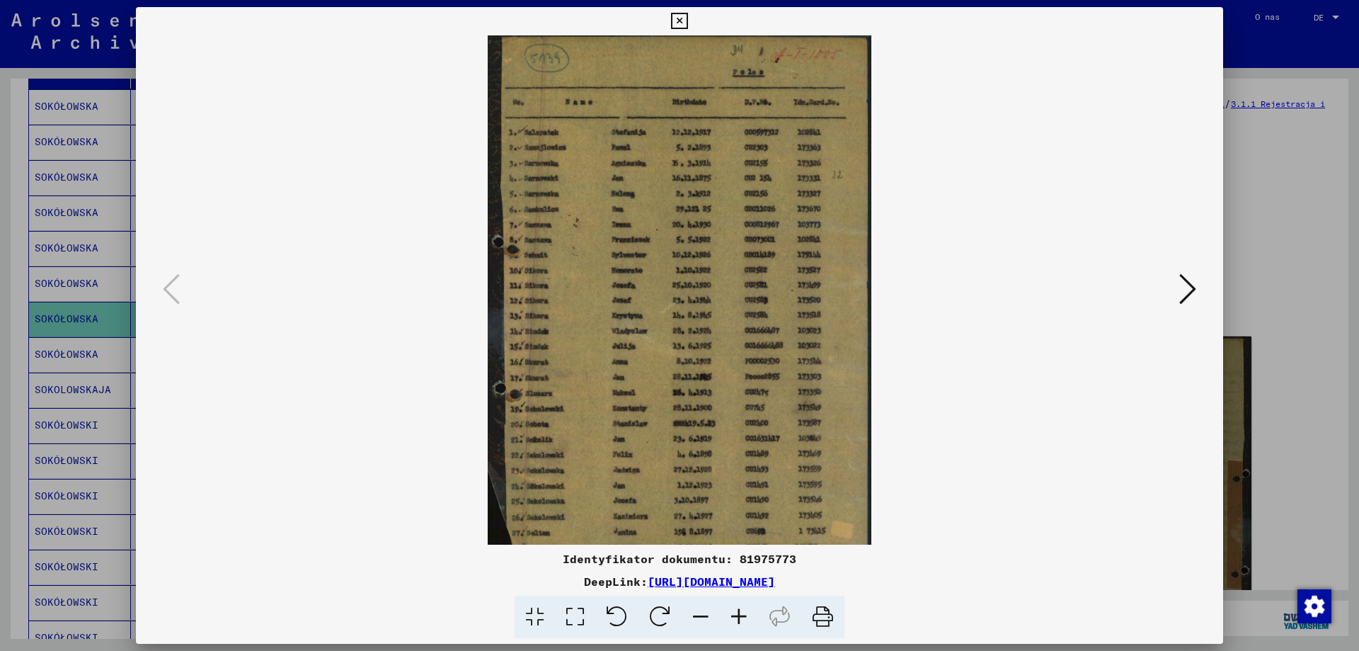
click at [741, 615] on icon at bounding box center [739, 616] width 38 height 43
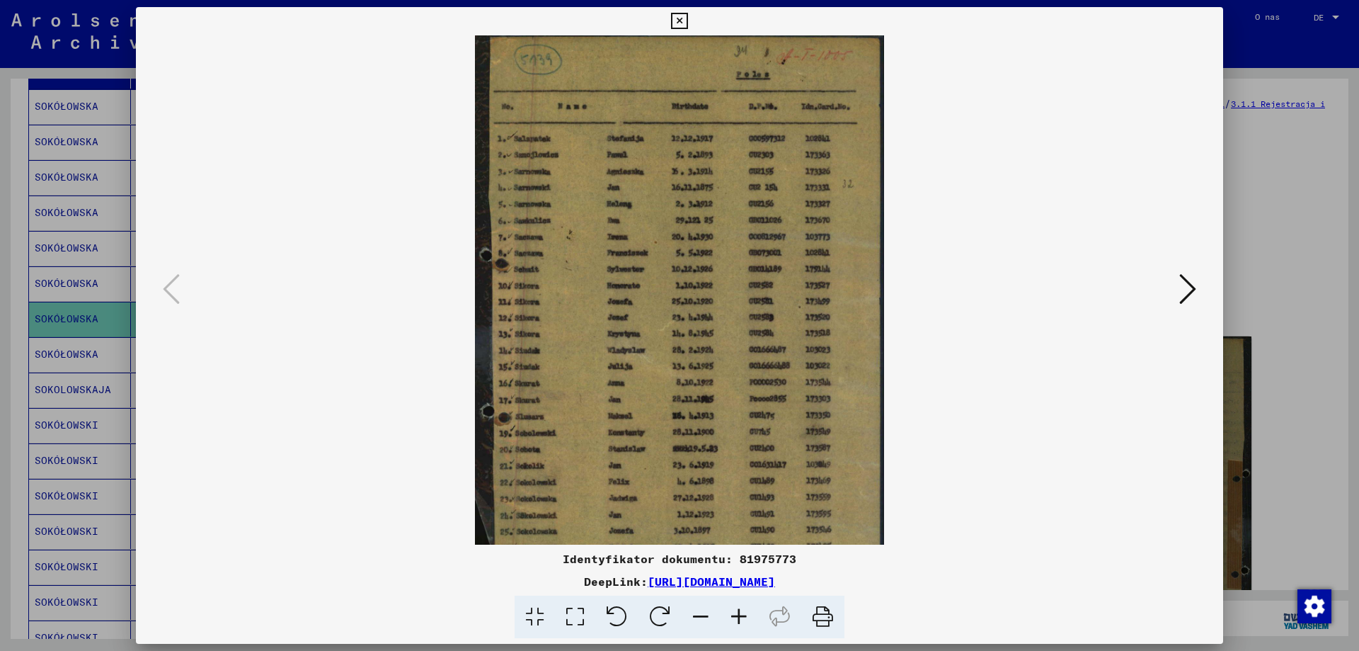
click at [741, 615] on icon at bounding box center [739, 616] width 38 height 43
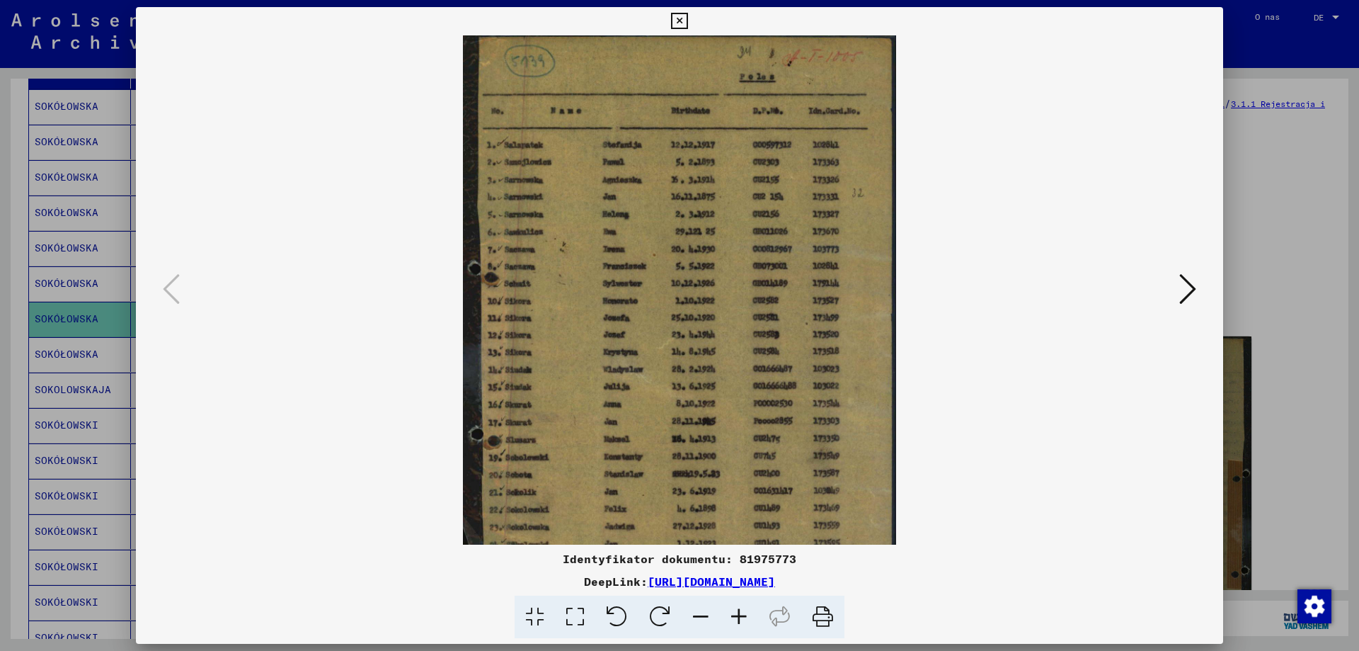
click at [741, 615] on icon at bounding box center [739, 616] width 38 height 43
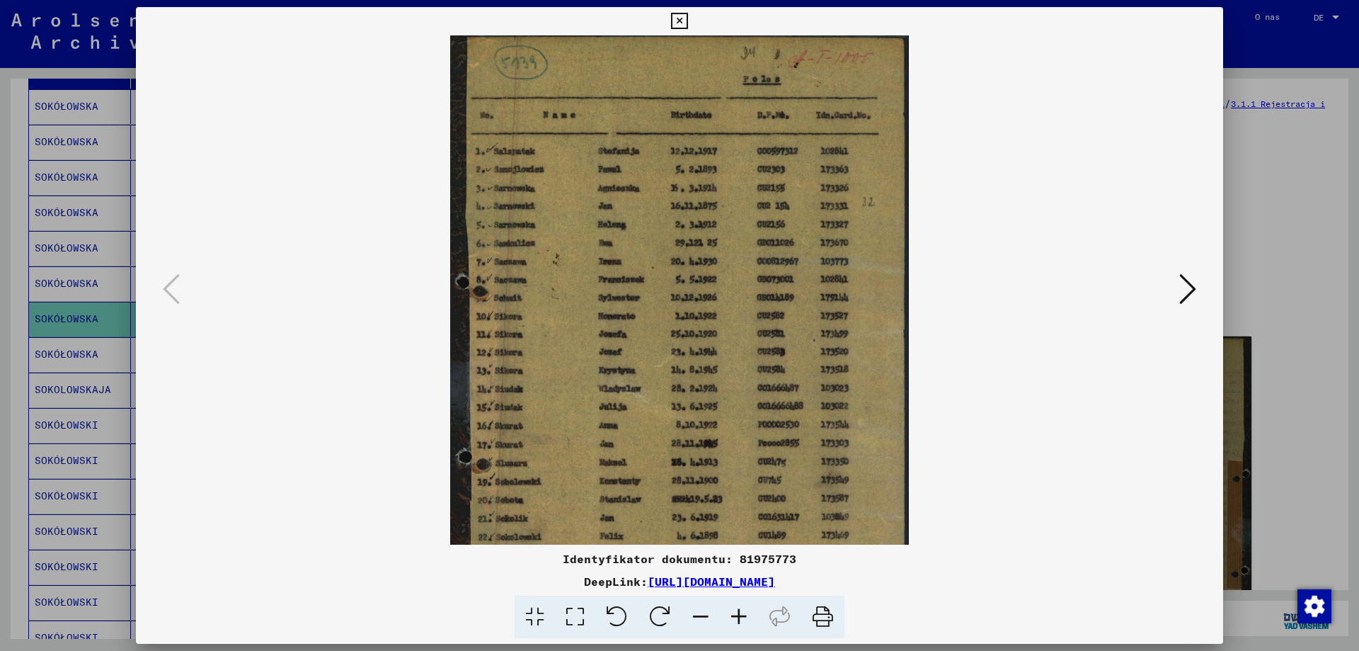
click at [741, 615] on icon at bounding box center [739, 616] width 38 height 43
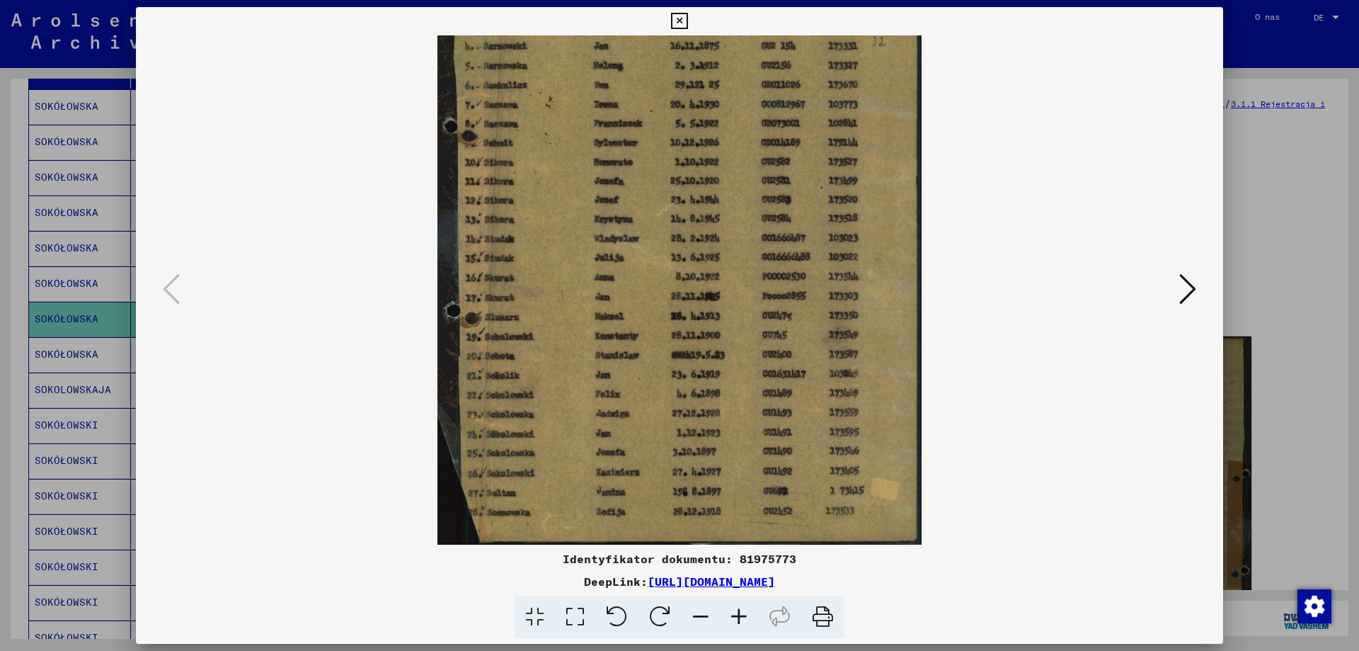
scroll to position [177, 0]
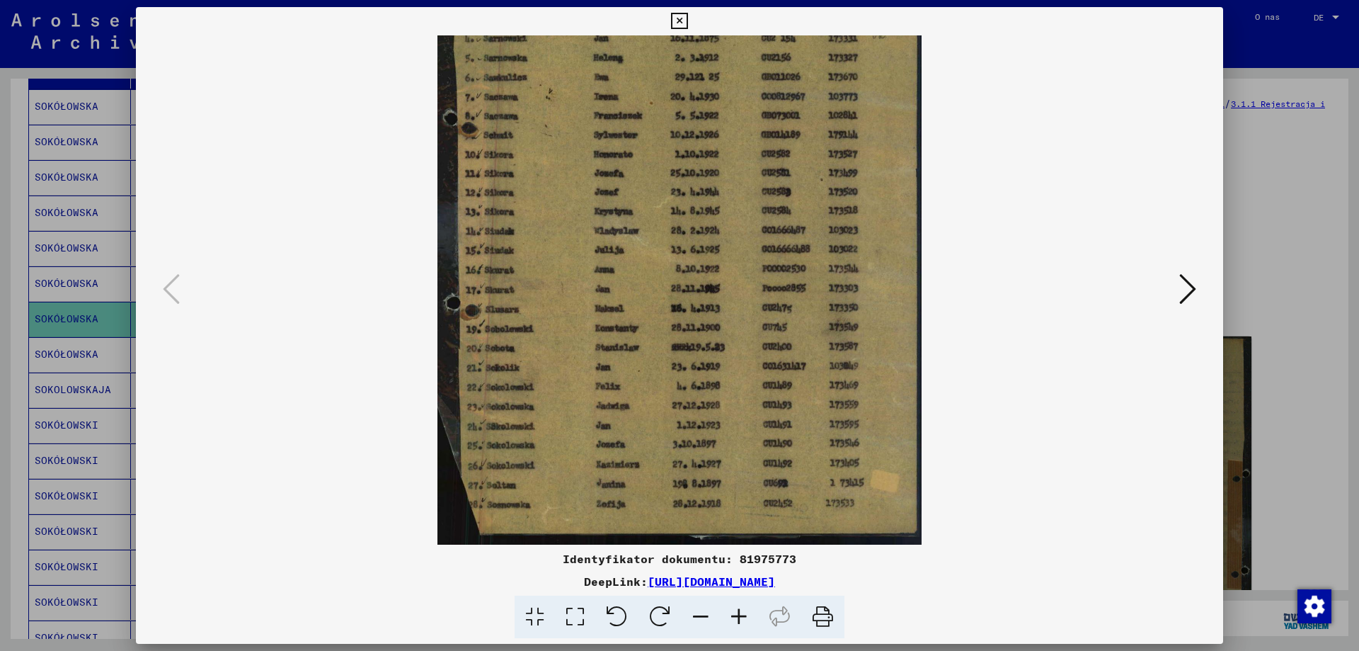
drag, startPoint x: 651, startPoint y: 459, endPoint x: 640, endPoint y: 261, distance: 198.6
click at [640, 261] on img at bounding box center [680, 201] width 484 height 686
click at [681, 18] on icon at bounding box center [679, 21] width 16 height 17
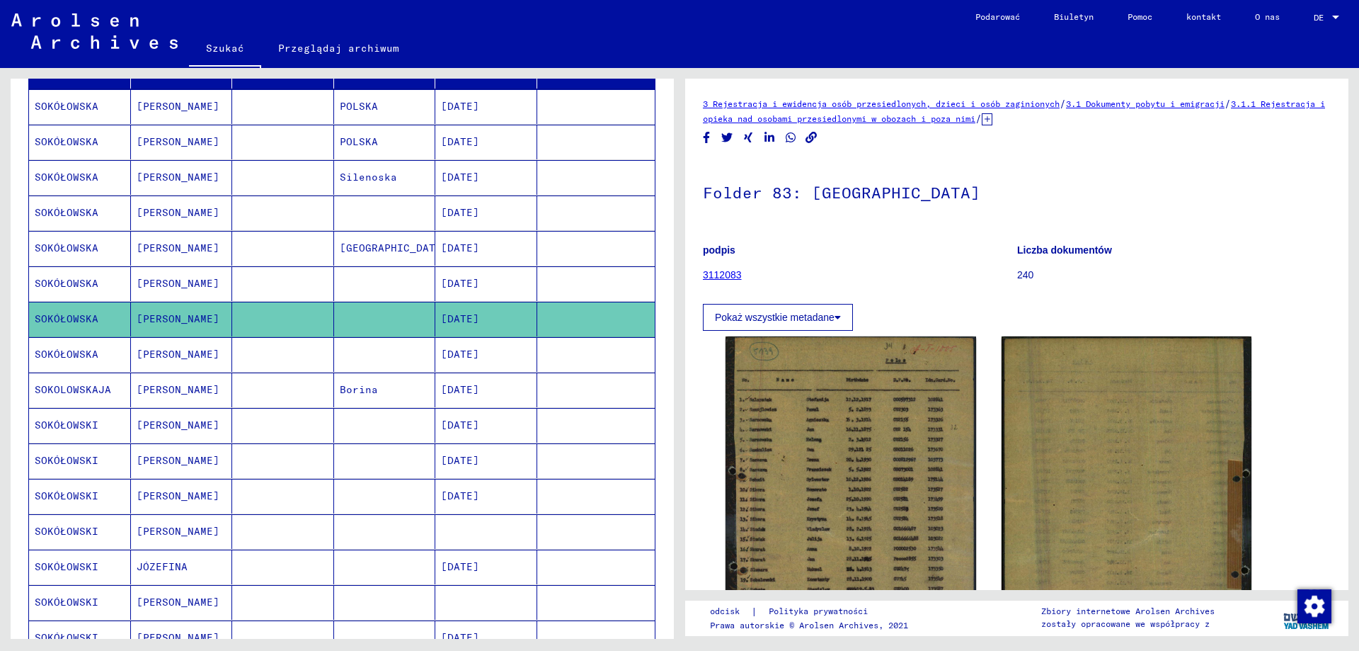
click at [154, 249] on font "JÓZEF" at bounding box center [178, 247] width 83 height 13
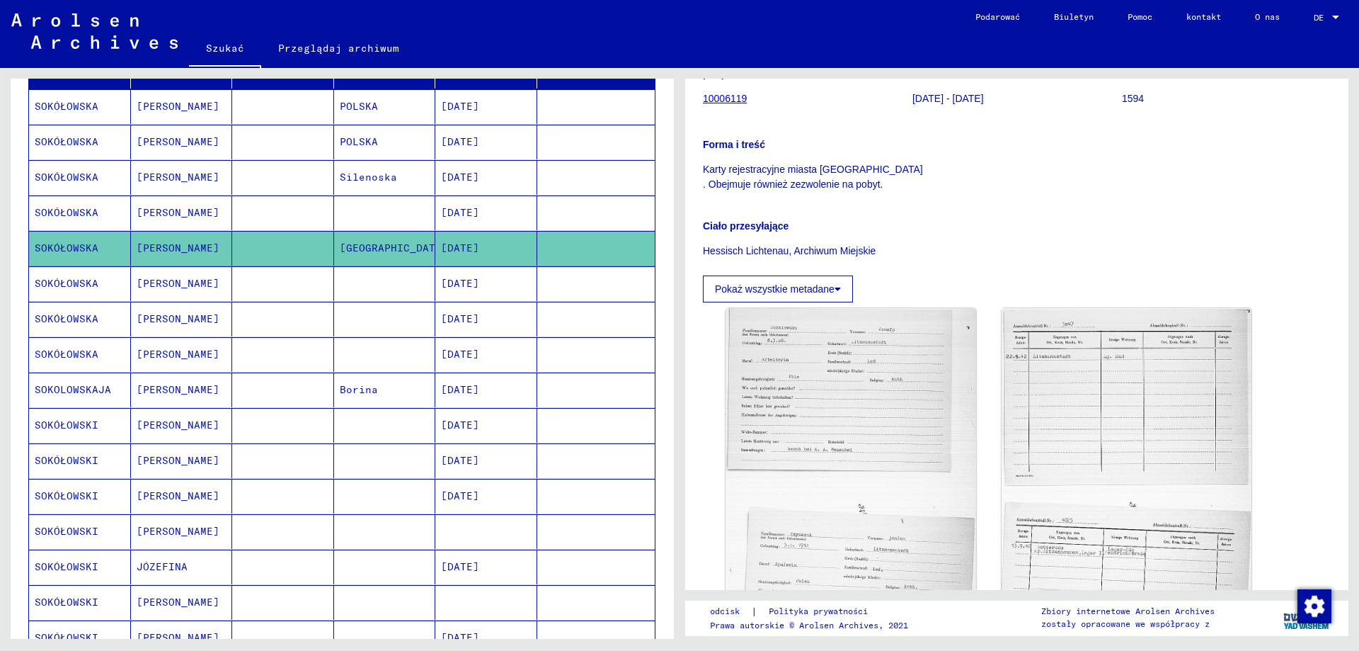
scroll to position [212, 0]
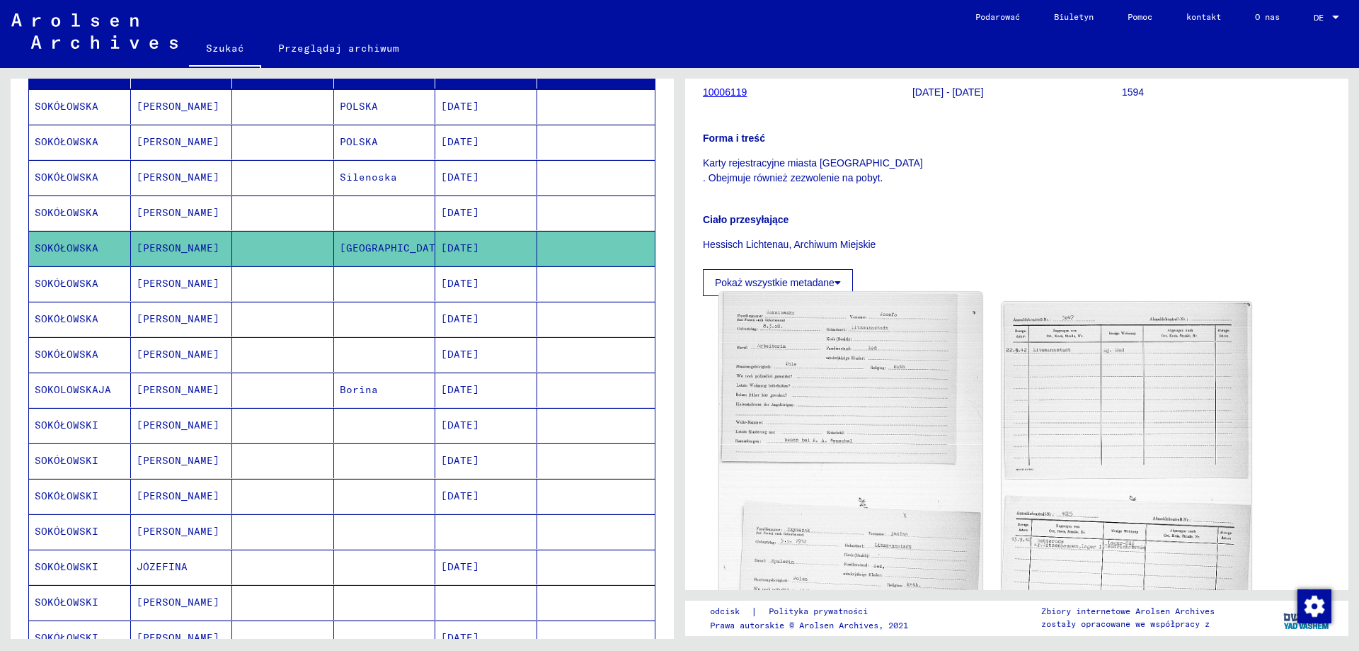
click at [838, 389] on img at bounding box center [850, 487] width 263 height 390
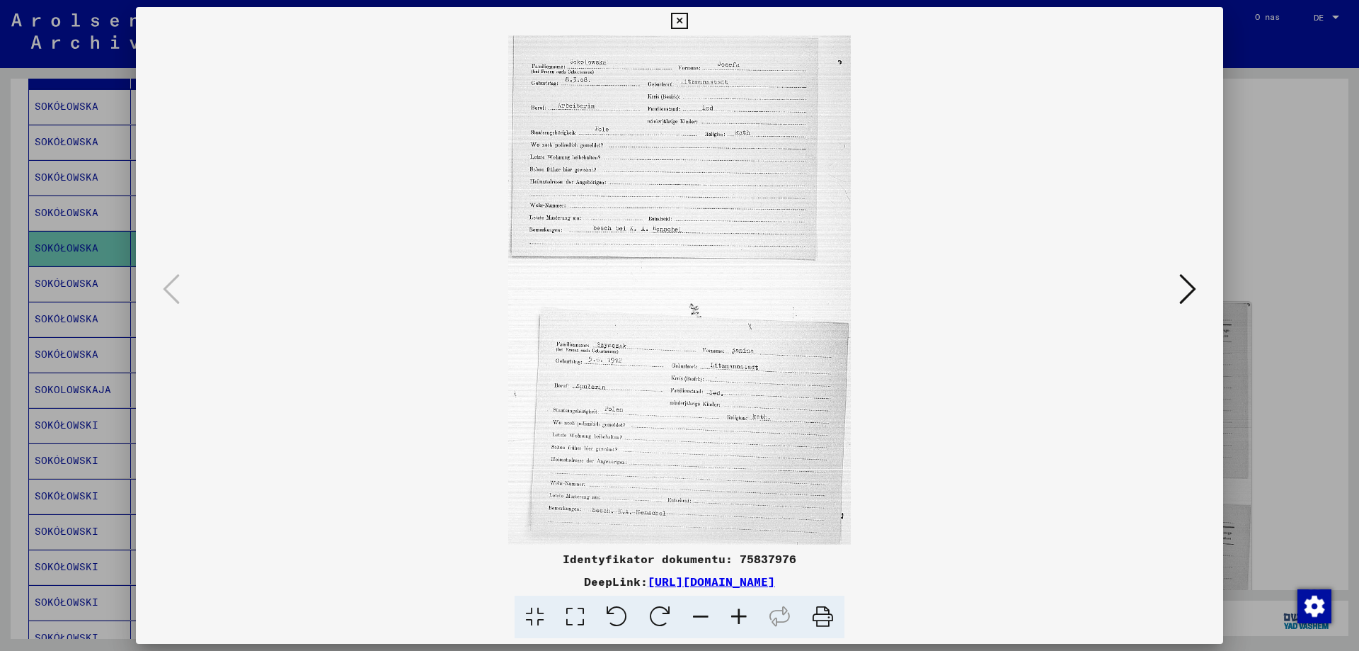
click at [1191, 290] on icon at bounding box center [1188, 289] width 17 height 34
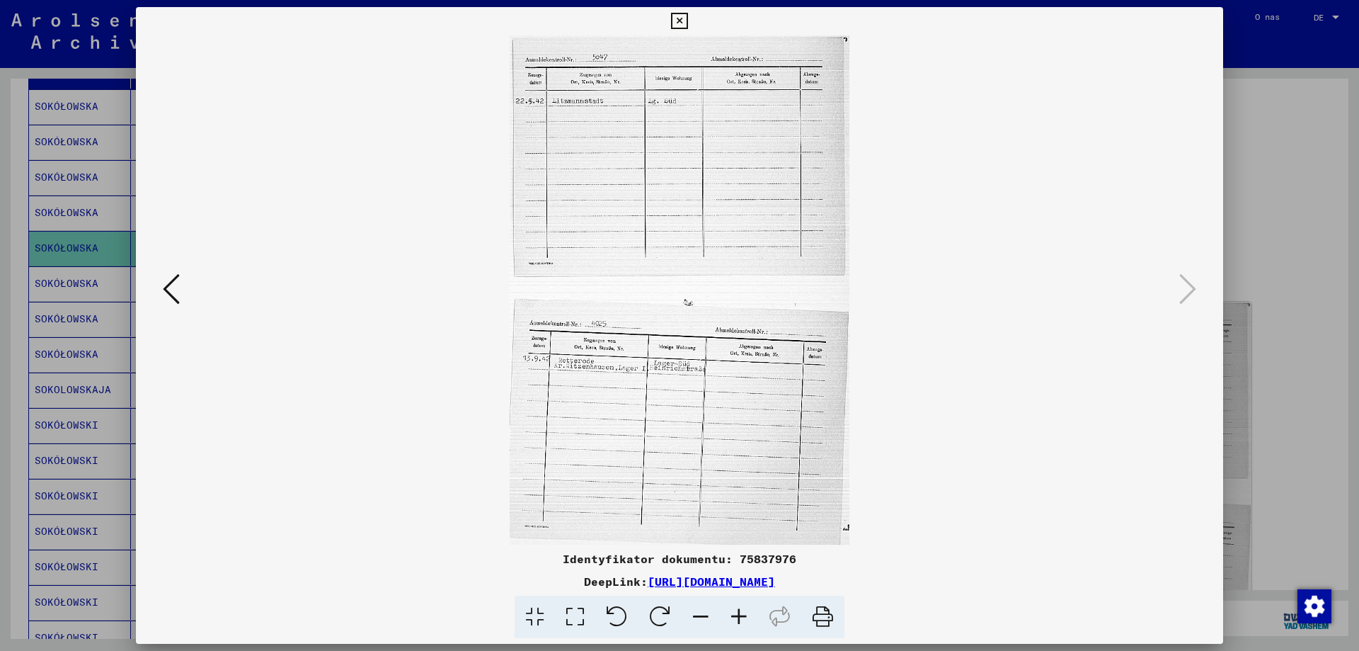
click at [687, 21] on icon at bounding box center [679, 21] width 16 height 17
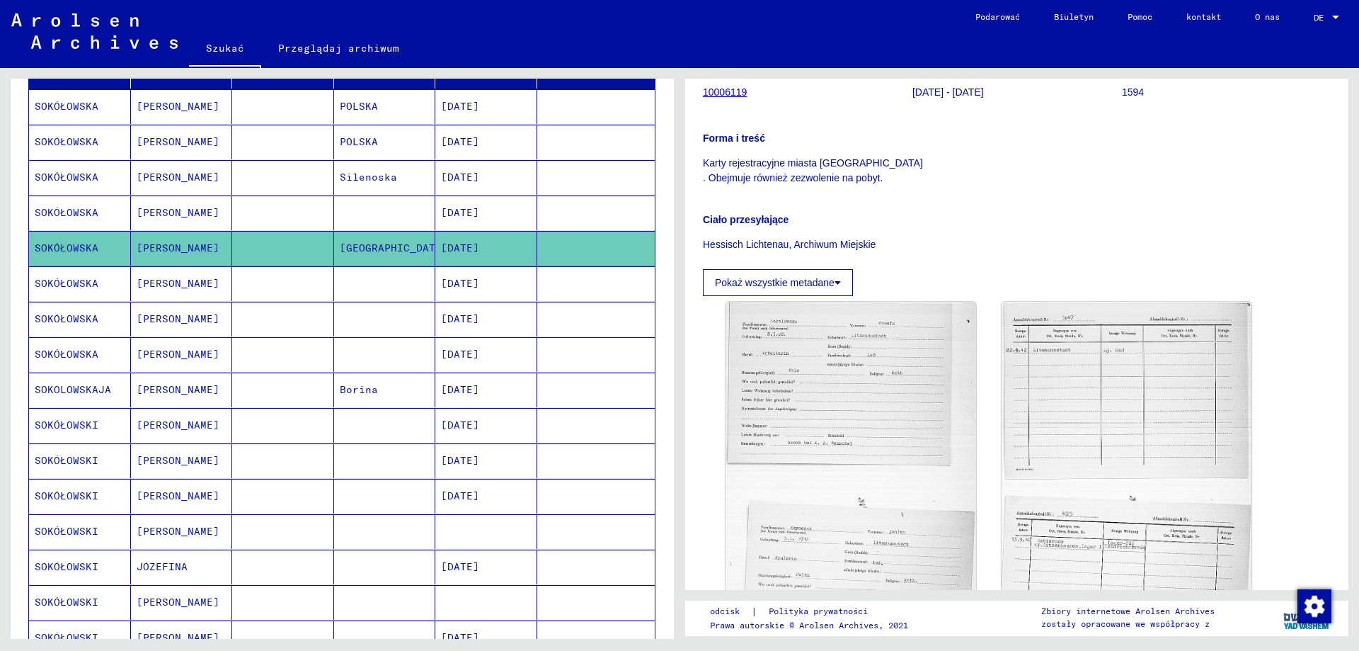
click at [153, 215] on font "JÓZEF" at bounding box center [178, 212] width 83 height 13
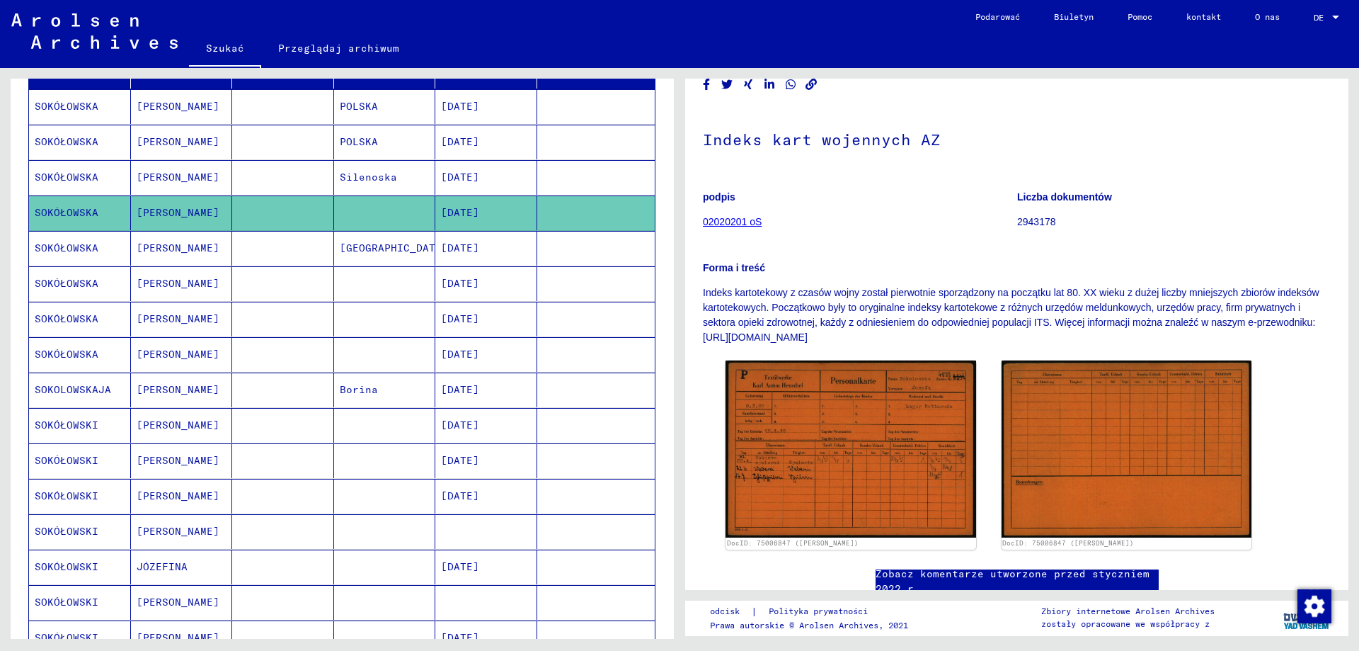
scroll to position [142, 0]
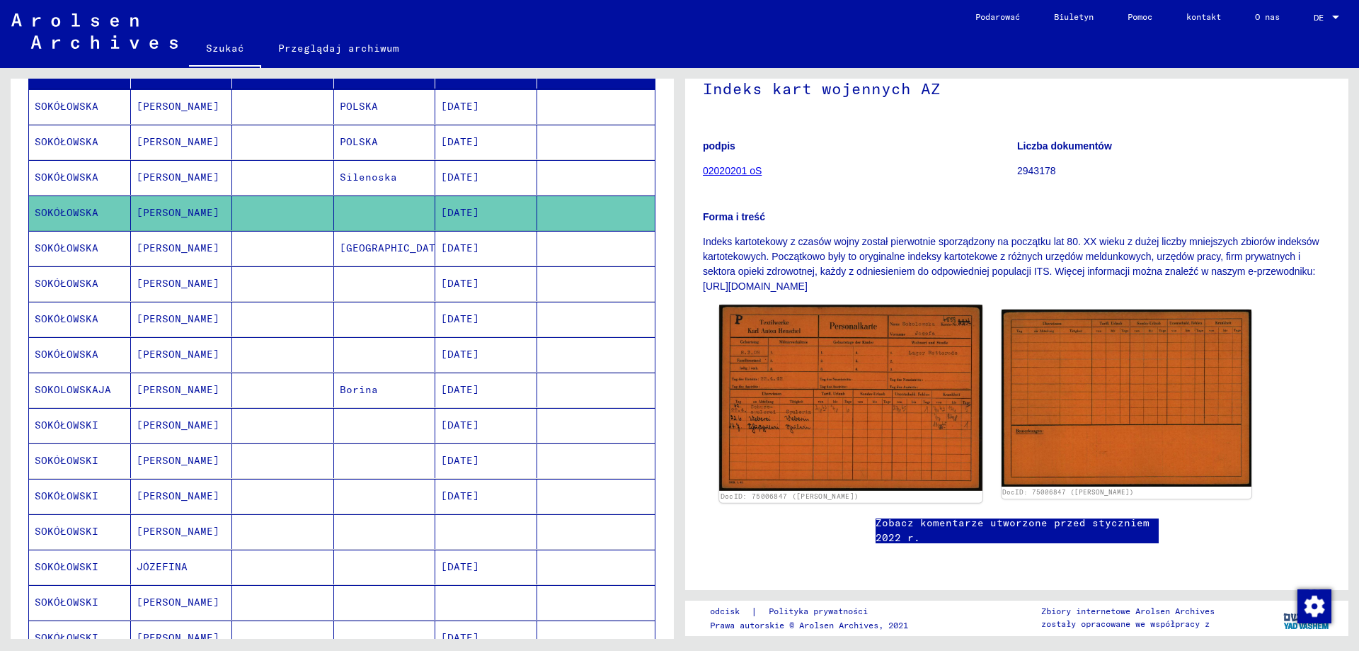
click at [847, 388] on img at bounding box center [850, 397] width 263 height 185
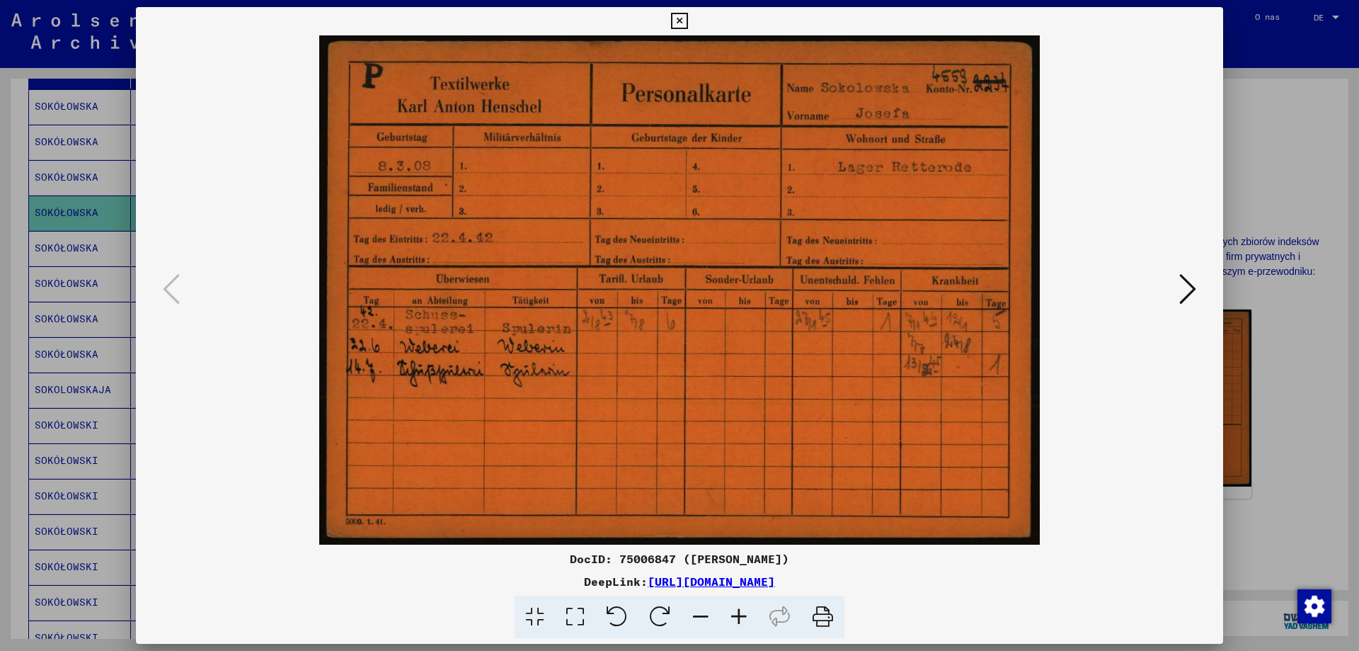
click at [1194, 287] on icon at bounding box center [1188, 289] width 17 height 34
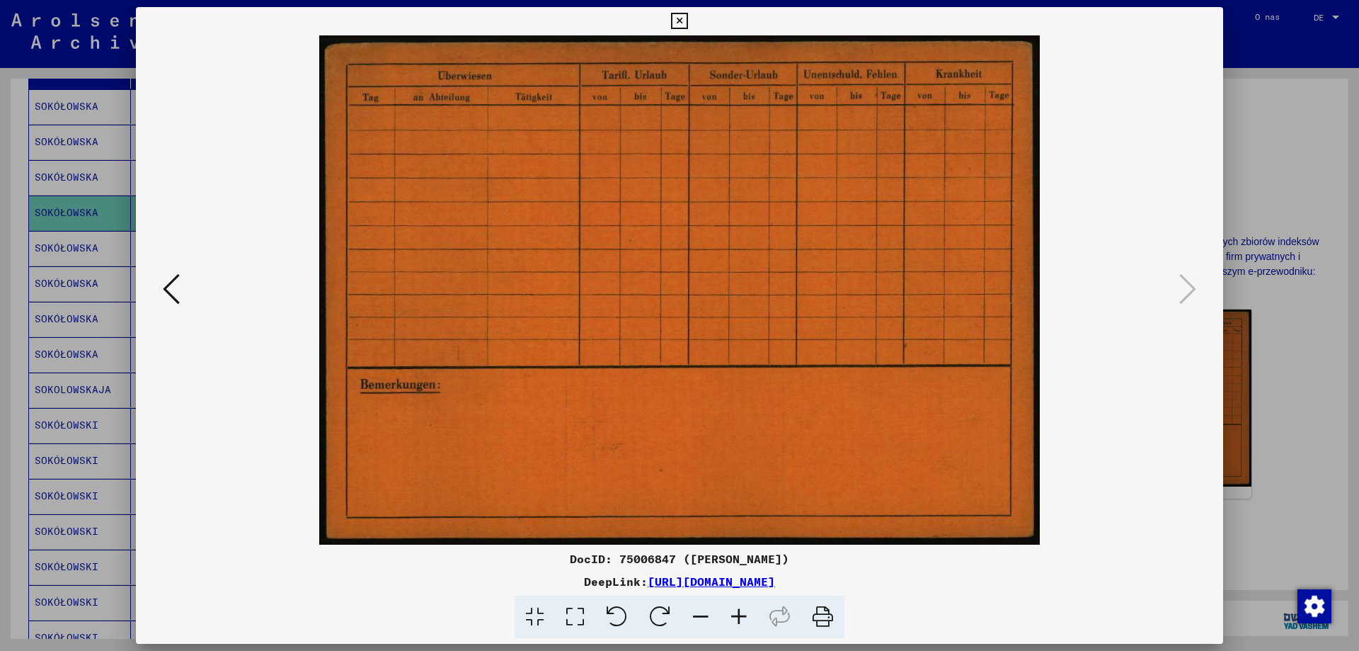
click at [677, 22] on icon at bounding box center [679, 21] width 16 height 17
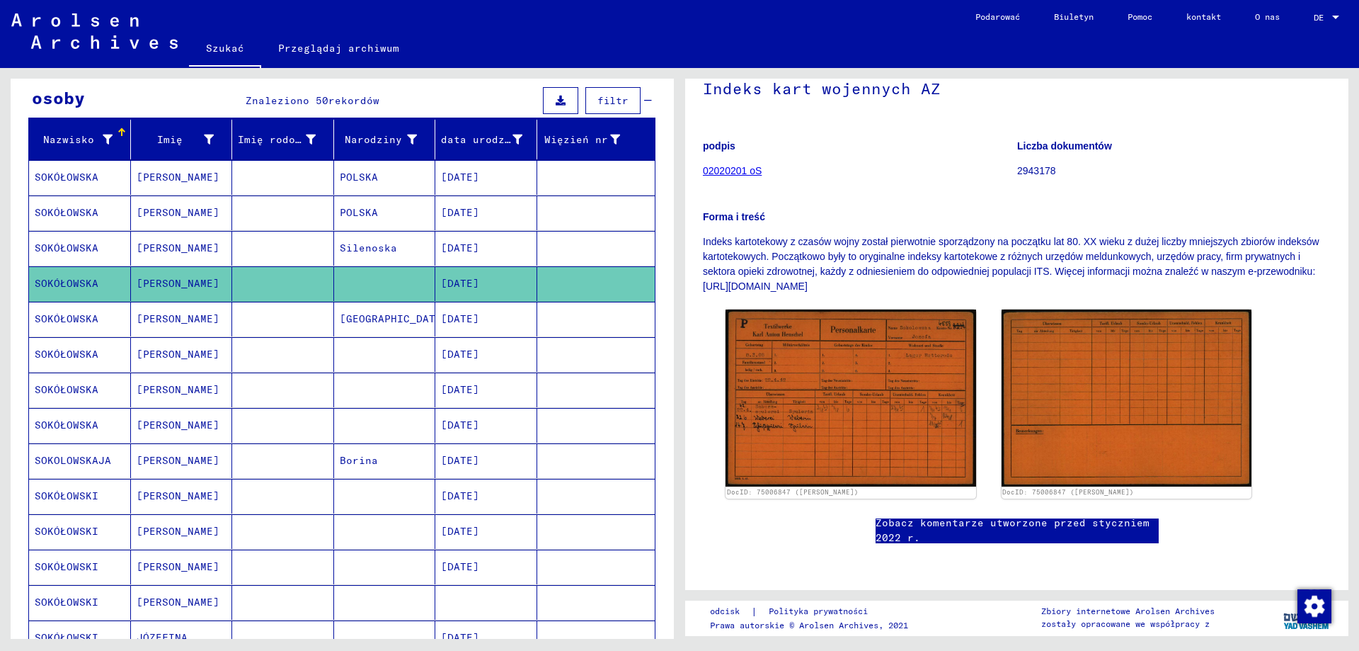
scroll to position [71, 0]
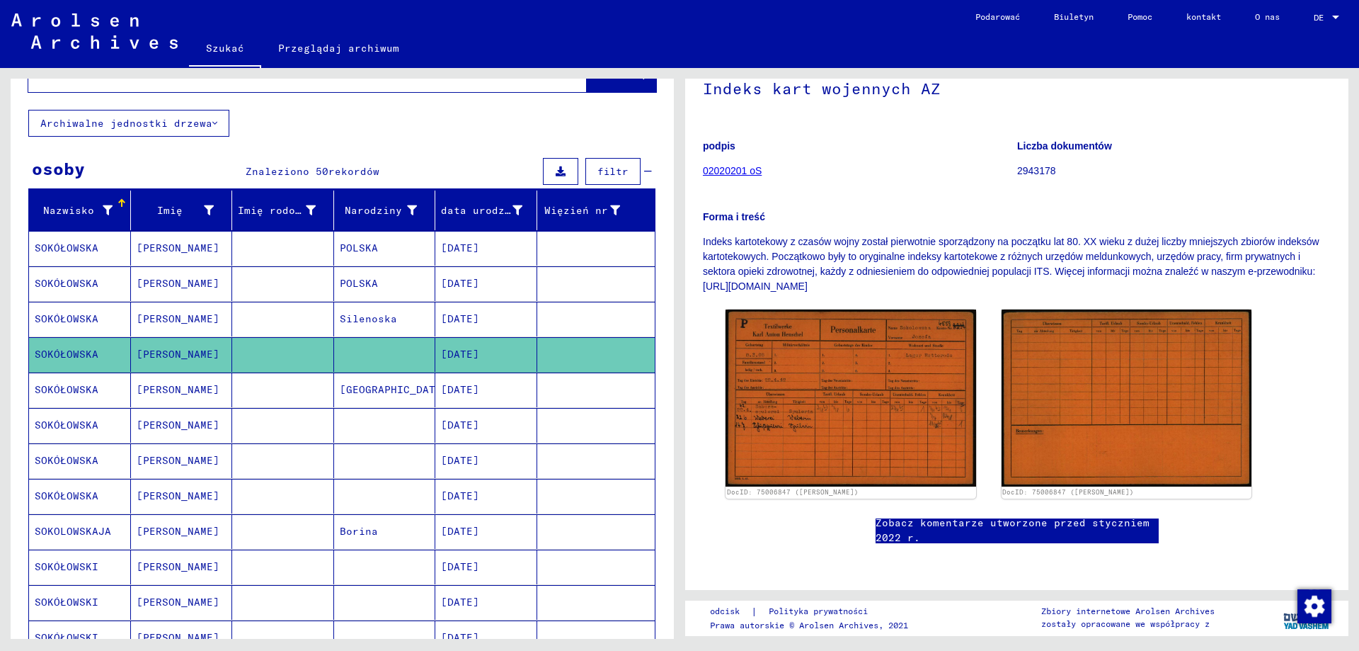
click at [365, 318] on font "Silenoska" at bounding box center [368, 318] width 57 height 13
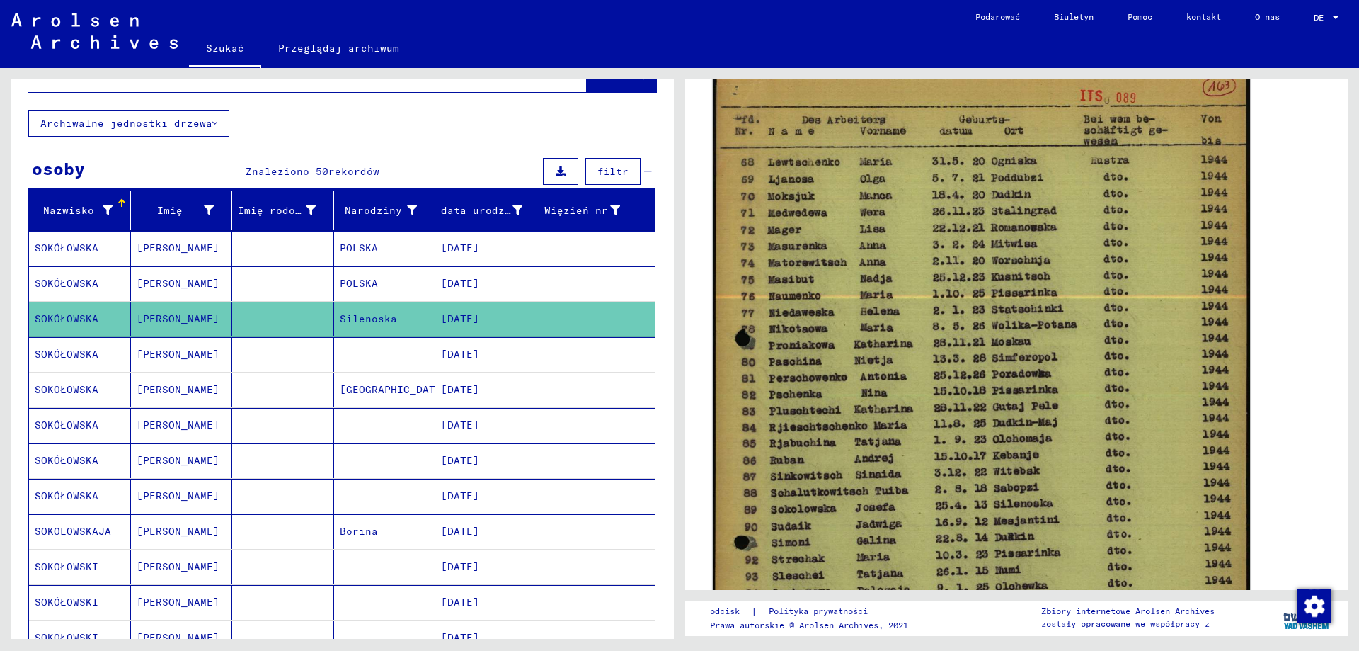
scroll to position [71, 0]
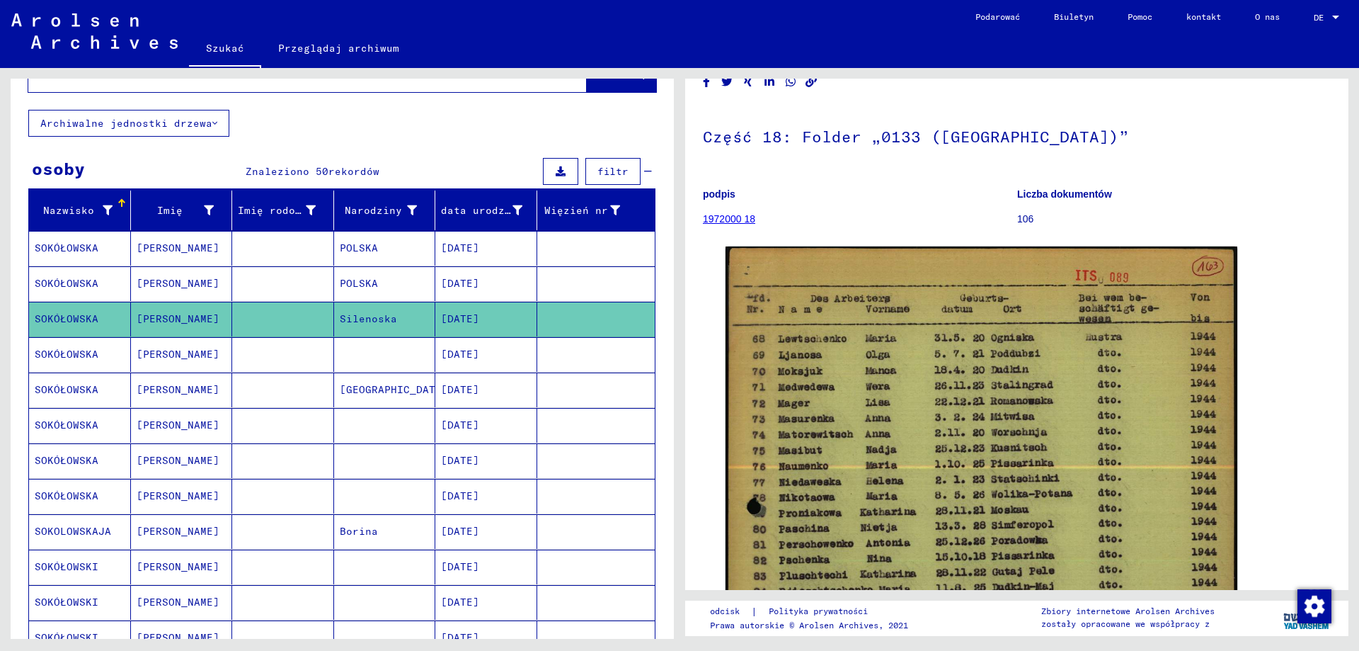
click at [94, 278] on font "SOKÓŁOWSKA" at bounding box center [67, 283] width 64 height 13
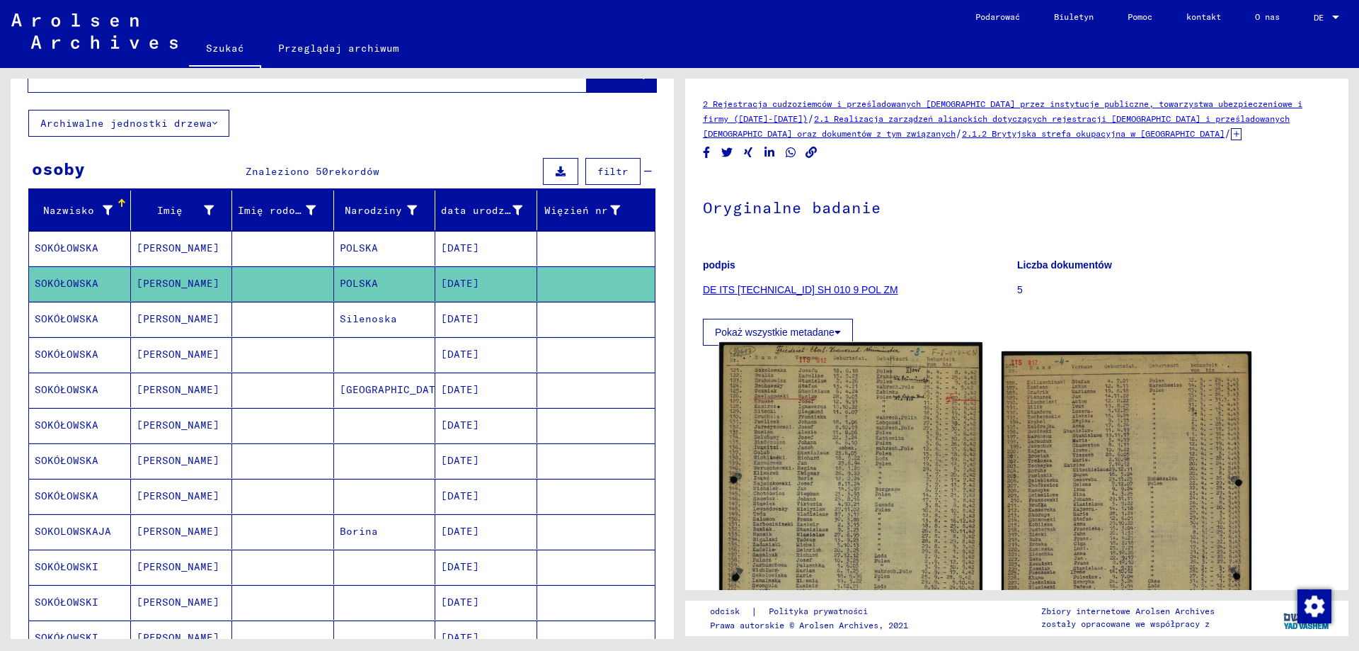
click at [804, 476] on img at bounding box center [850, 526] width 263 height 369
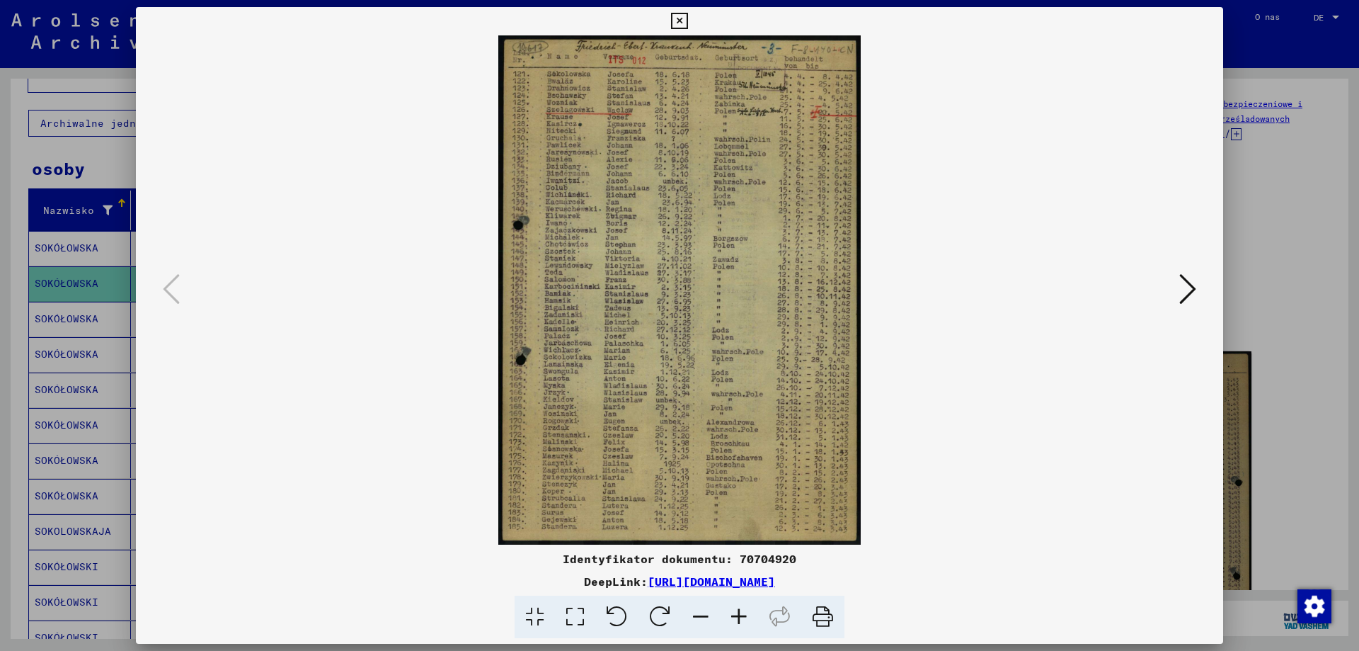
click at [733, 614] on icon at bounding box center [739, 616] width 38 height 43
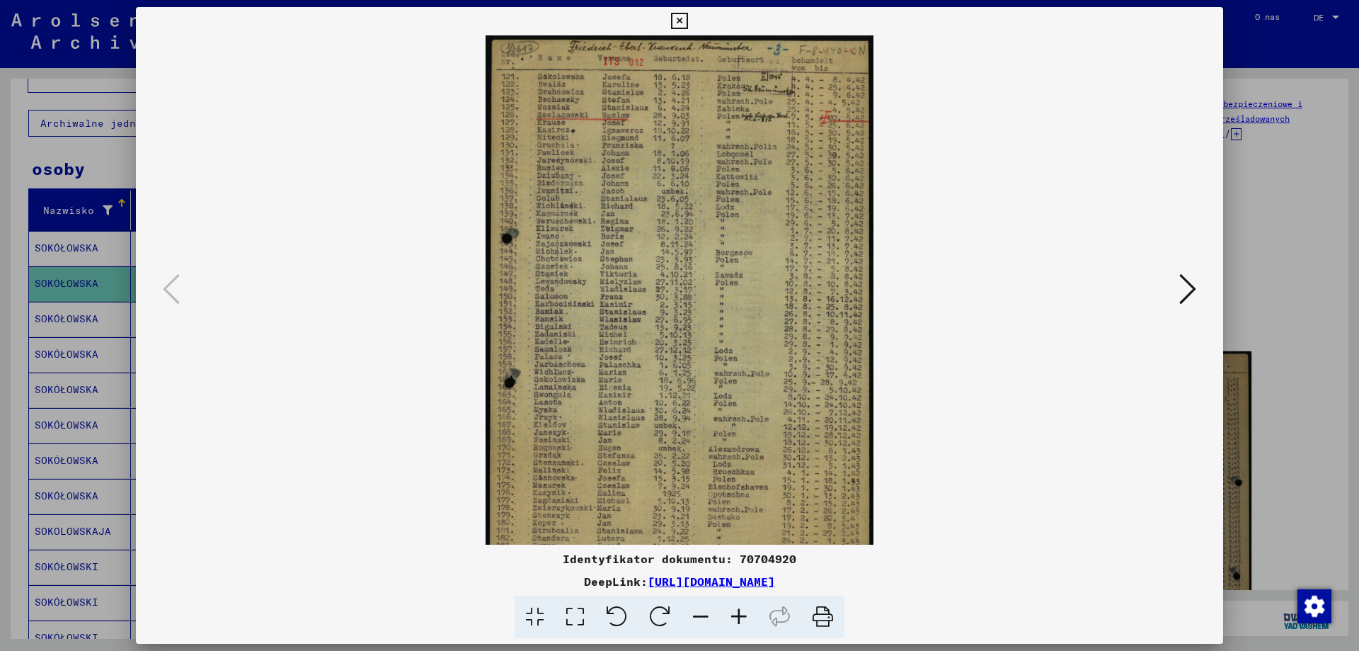
click at [733, 614] on icon at bounding box center [739, 616] width 38 height 43
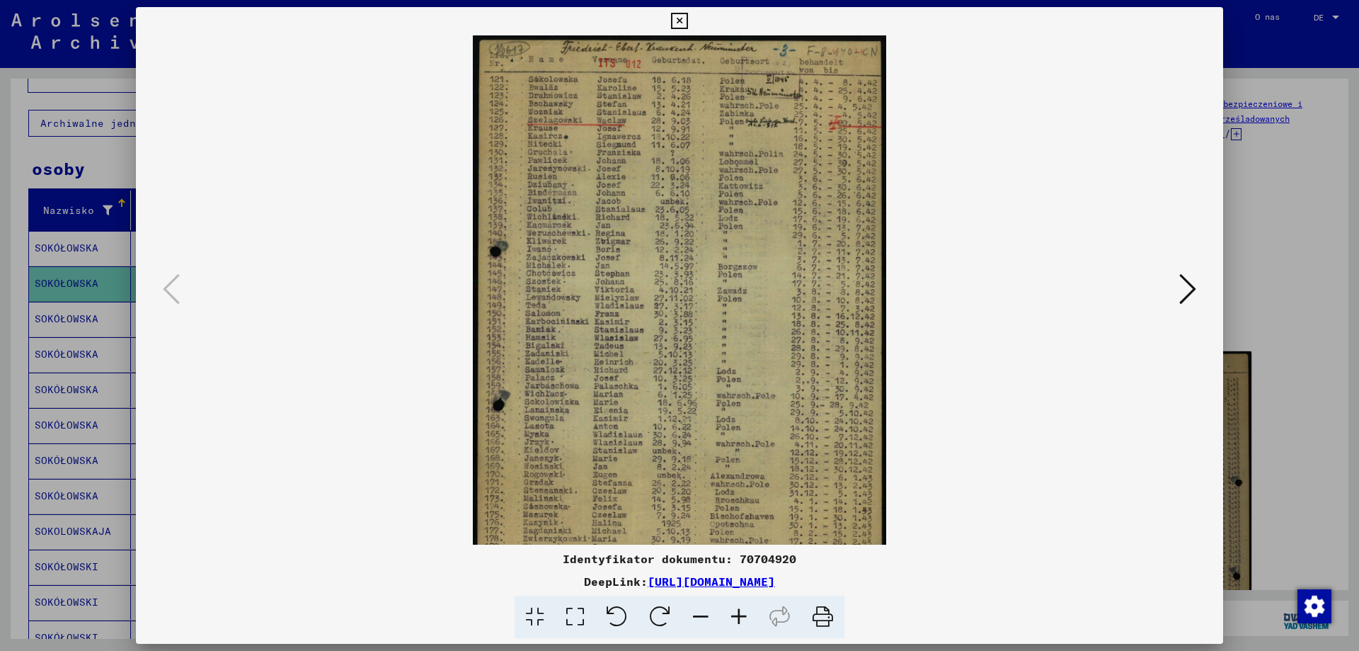
click at [733, 614] on icon at bounding box center [739, 616] width 38 height 43
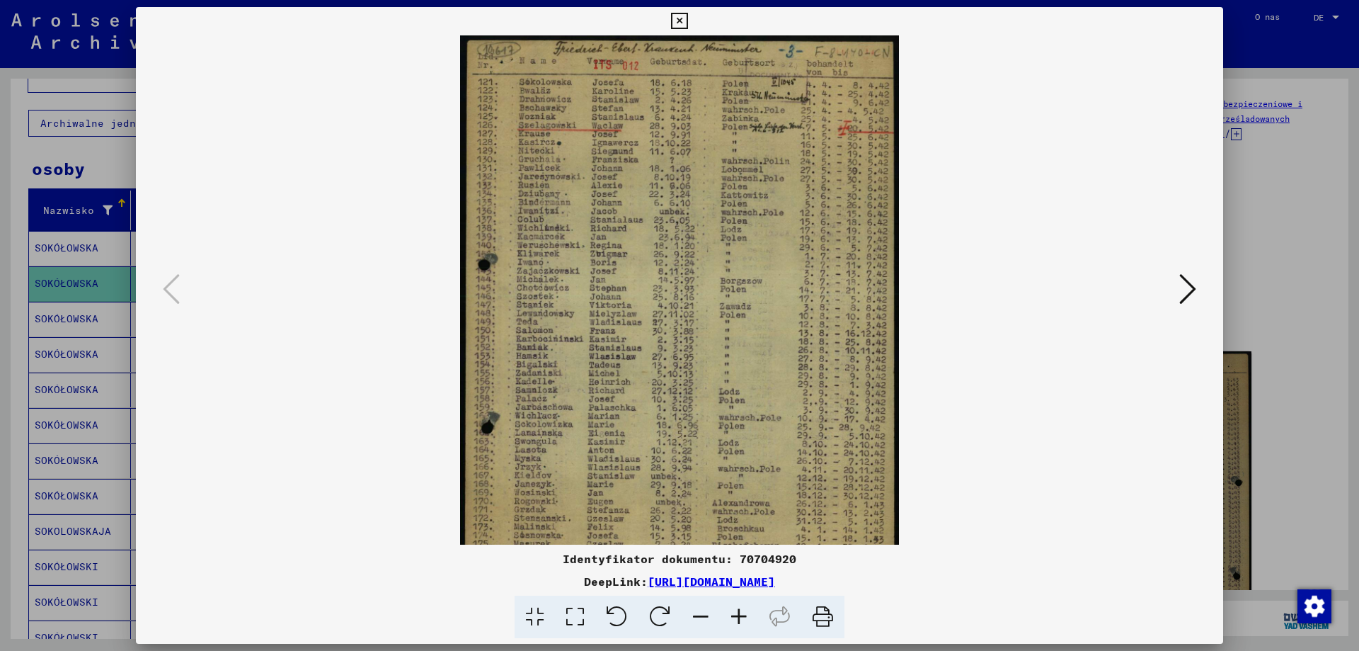
click at [733, 614] on icon at bounding box center [739, 616] width 38 height 43
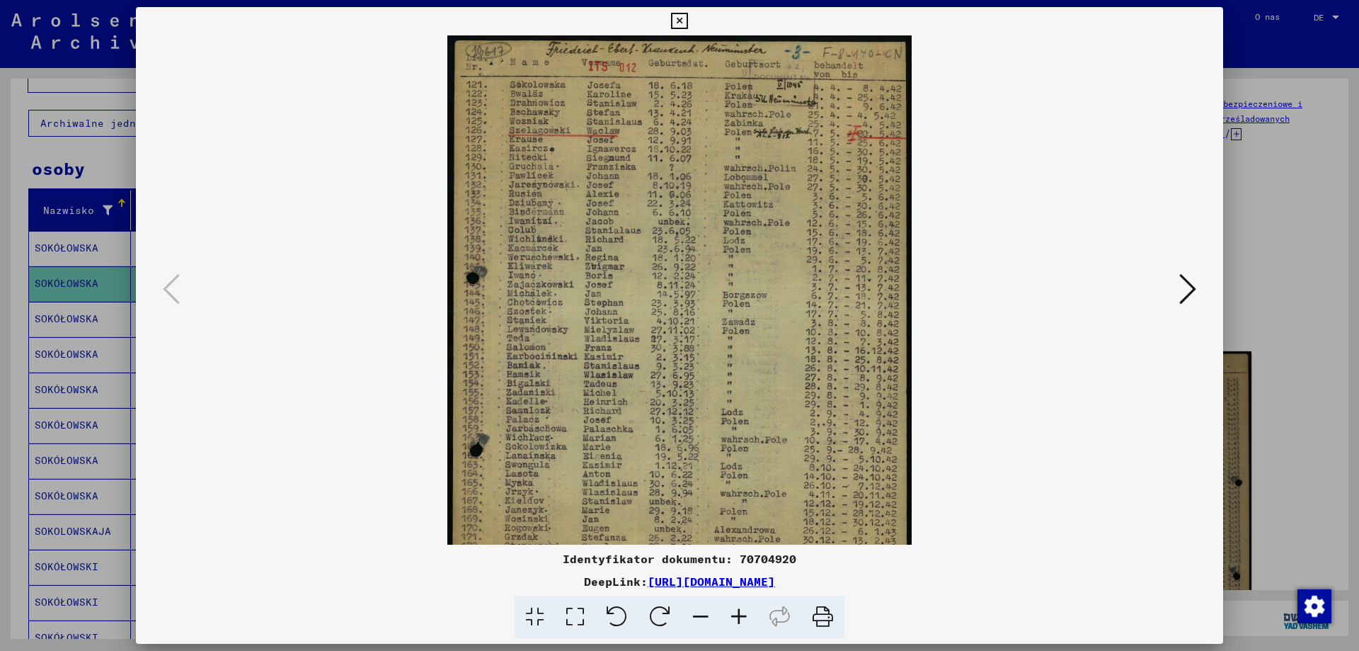
click at [733, 614] on icon at bounding box center [739, 616] width 38 height 43
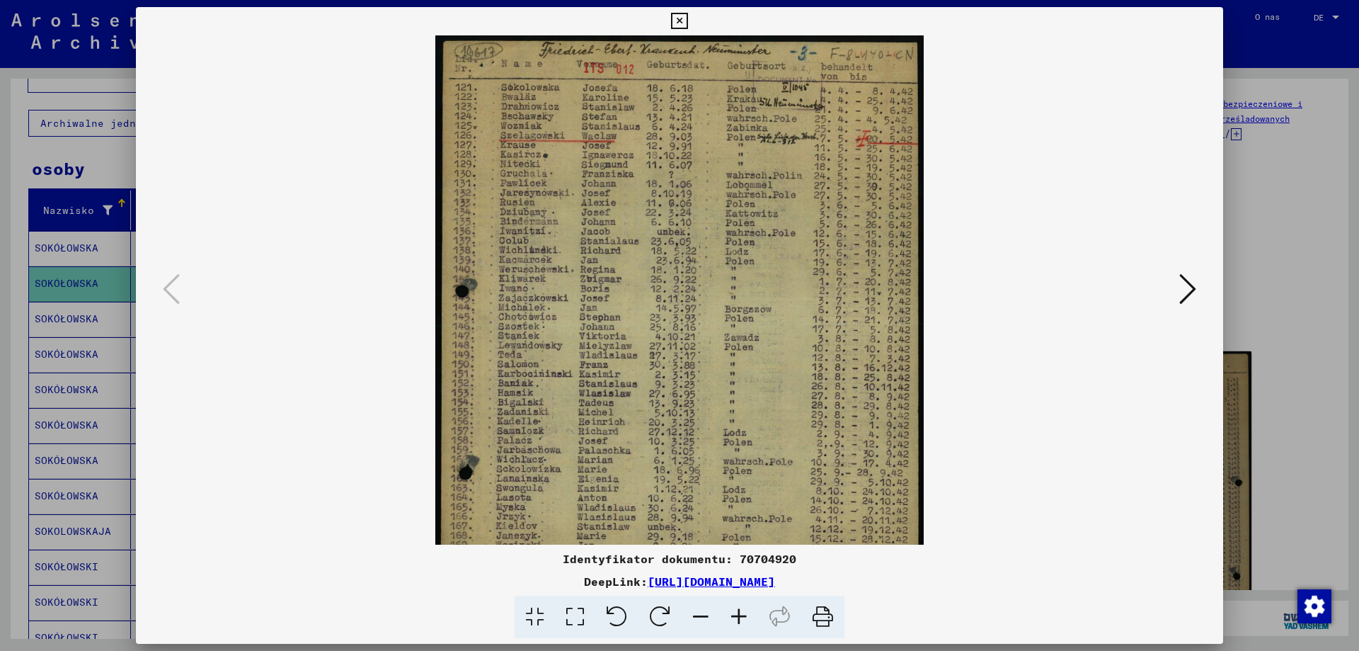
click at [733, 614] on icon at bounding box center [739, 616] width 38 height 43
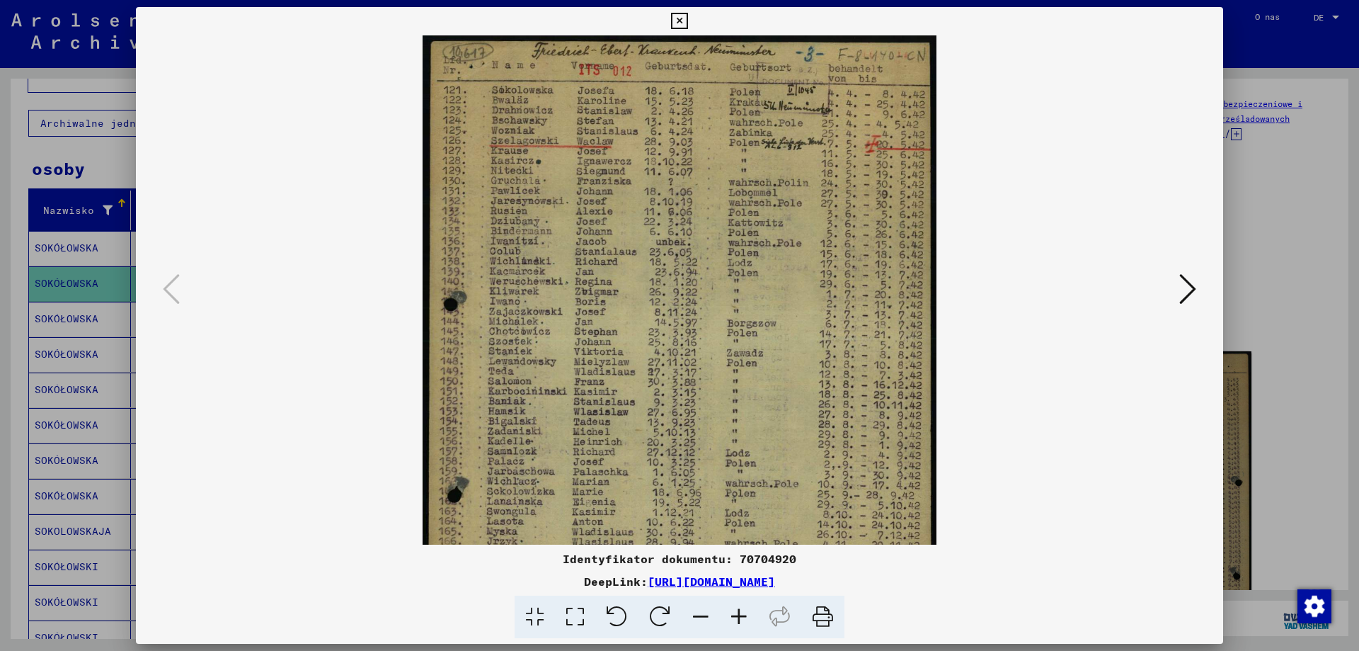
click at [680, 21] on icon at bounding box center [679, 21] width 16 height 17
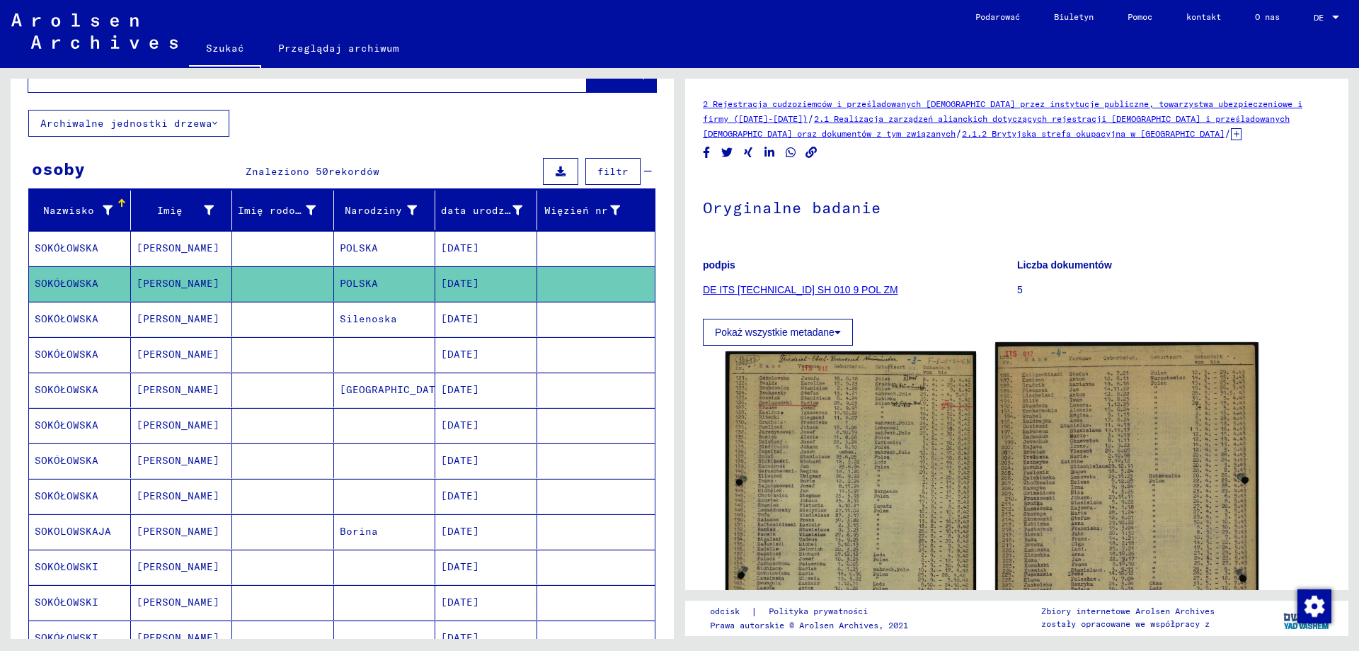
click at [1122, 489] on img at bounding box center [1126, 527] width 263 height 371
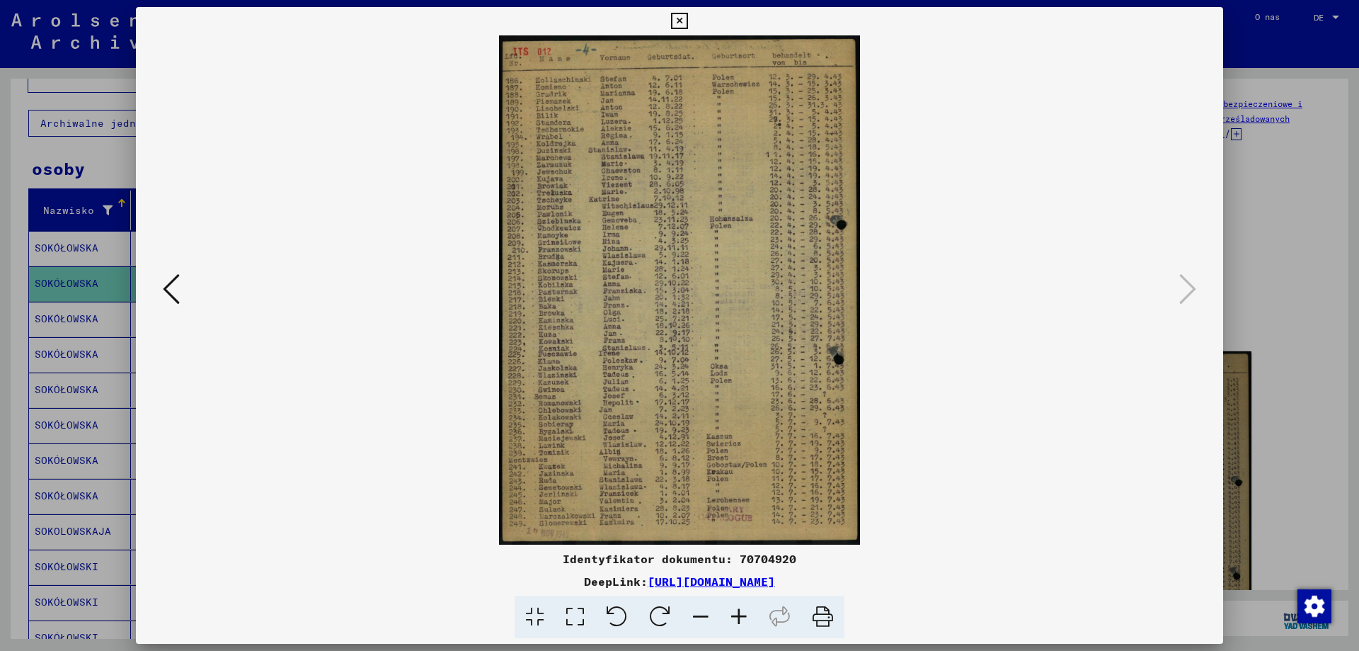
click at [675, 21] on icon at bounding box center [679, 21] width 16 height 17
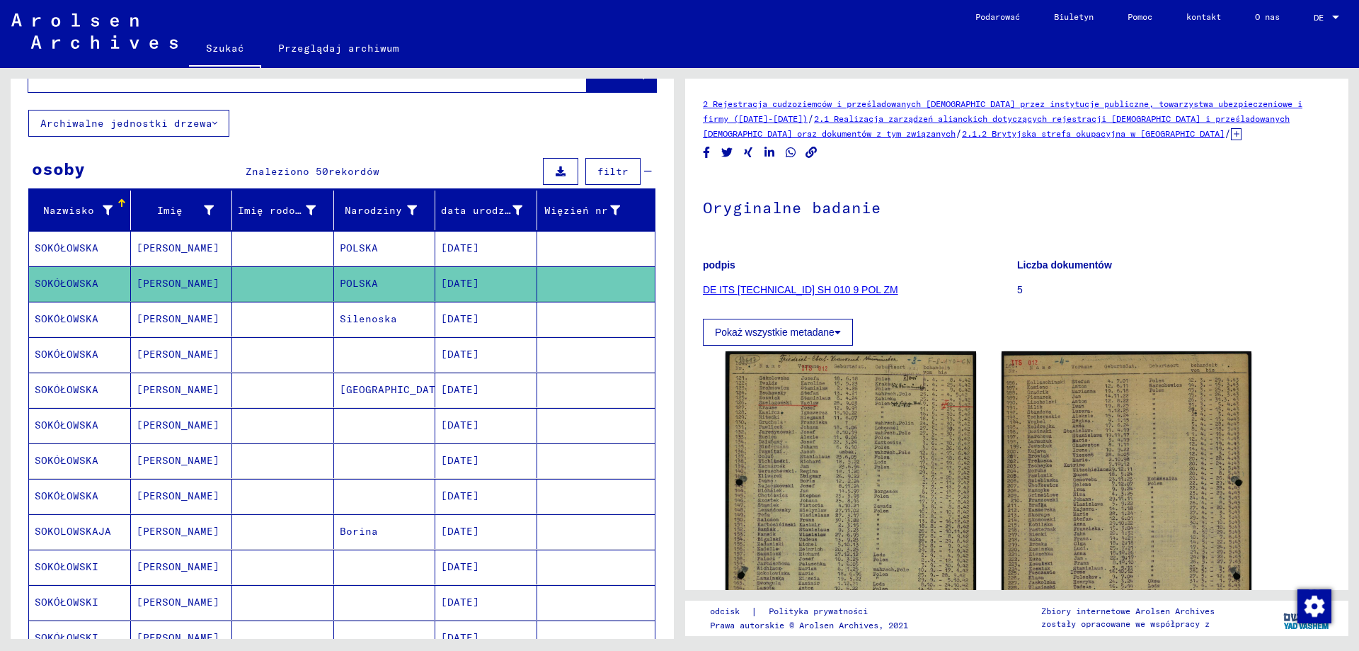
click at [152, 250] on font "Józefa" at bounding box center [178, 247] width 83 height 13
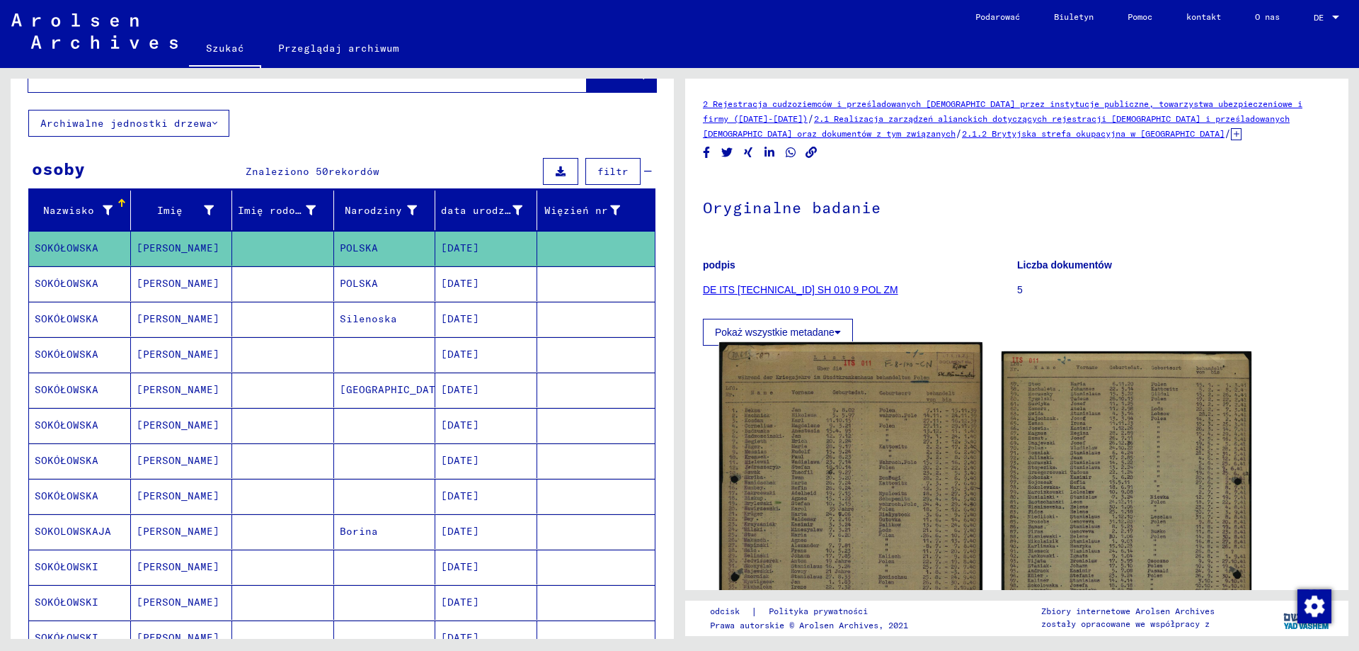
click at [846, 496] on img at bounding box center [850, 527] width 263 height 371
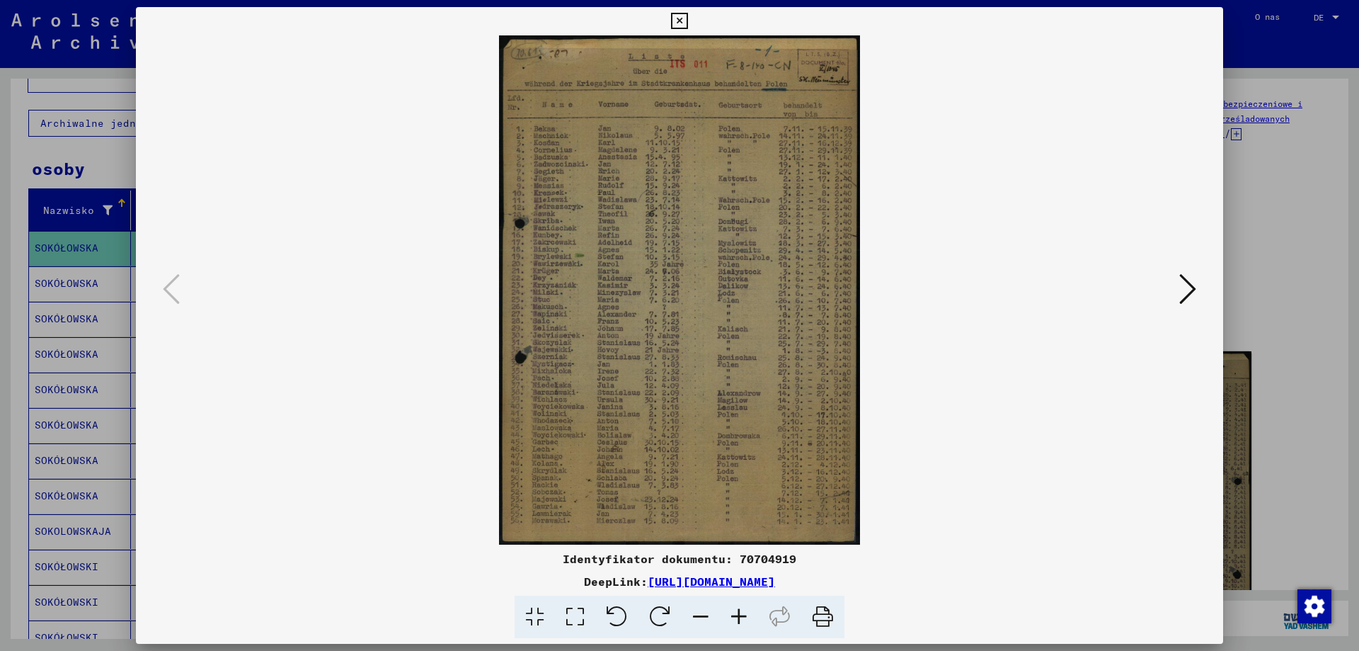
click at [1195, 290] on icon at bounding box center [1188, 289] width 17 height 34
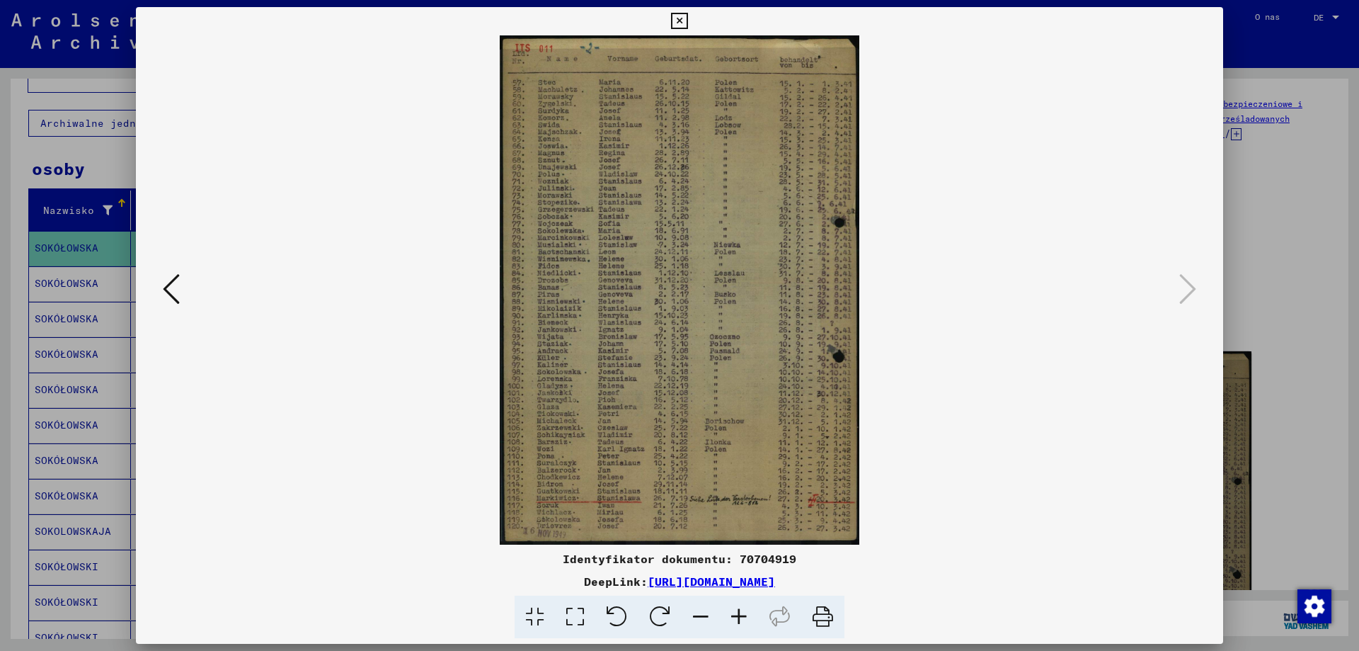
click at [680, 16] on icon at bounding box center [679, 21] width 16 height 17
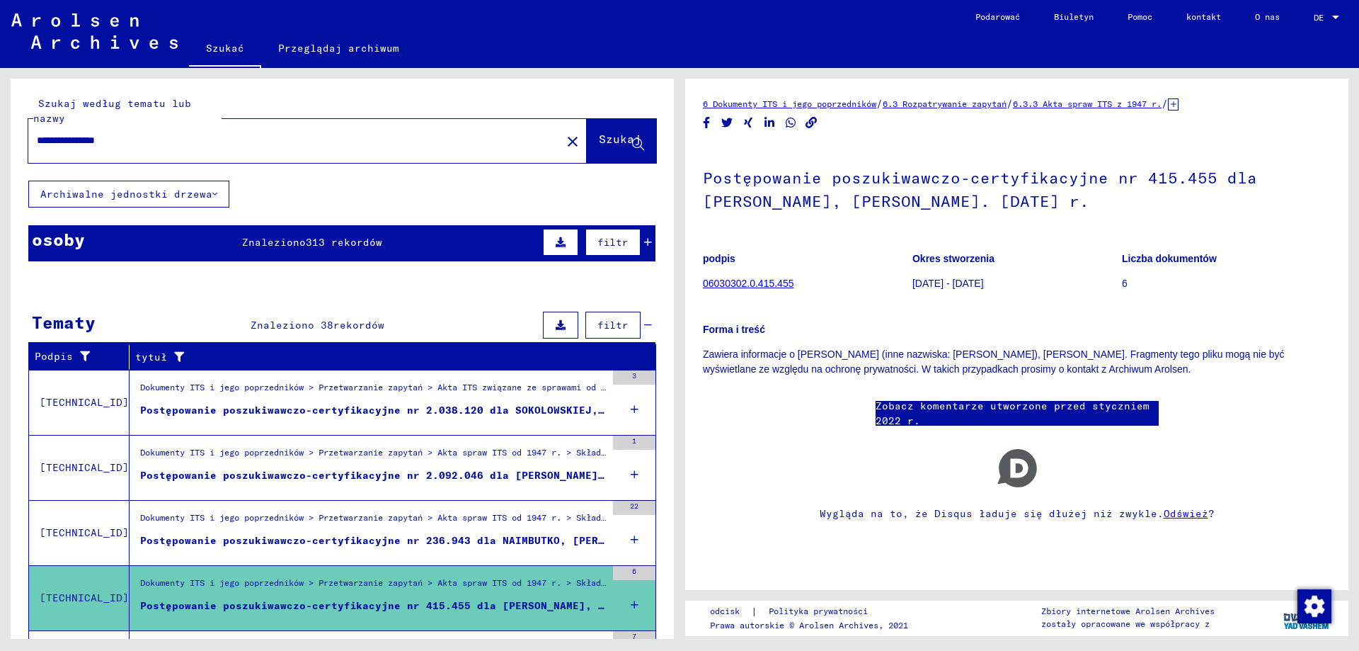
scroll to position [447, 0]
